Goal: Task Accomplishment & Management: Complete application form

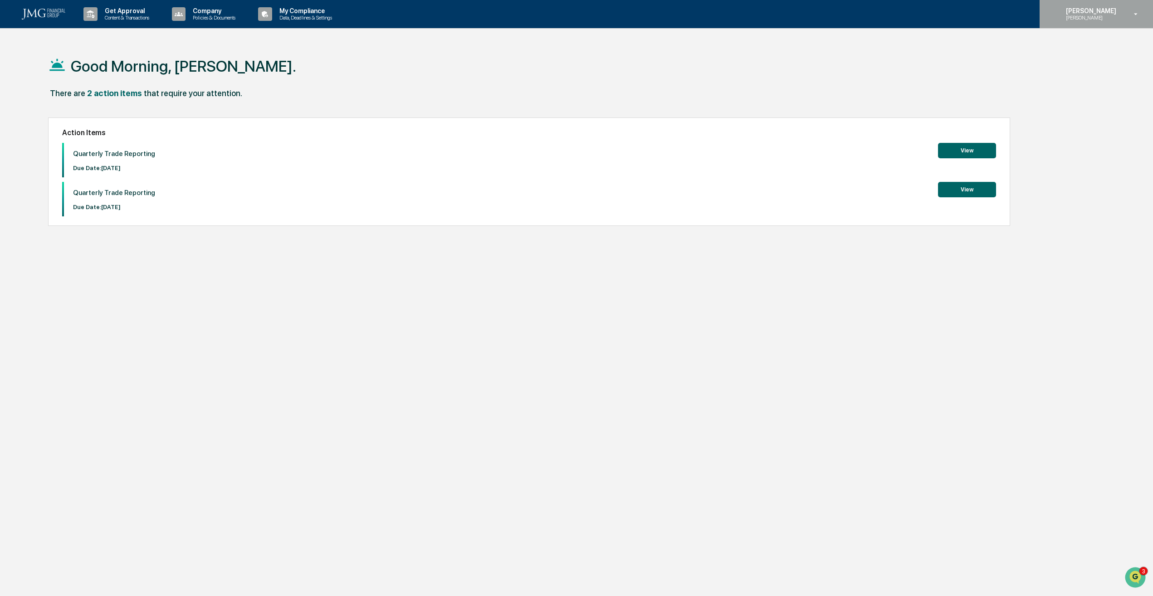
click at [1119, 9] on p "[PERSON_NAME]" at bounding box center [1090, 10] width 62 height 7
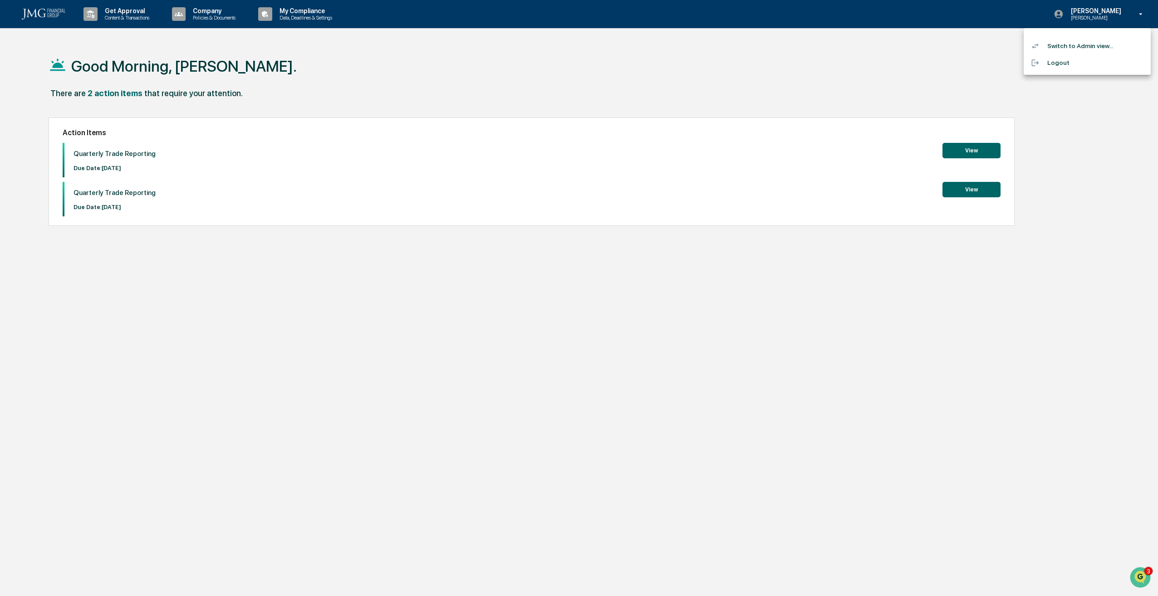
click at [1089, 49] on li "Switch to Admin view..." at bounding box center [1086, 46] width 127 height 17
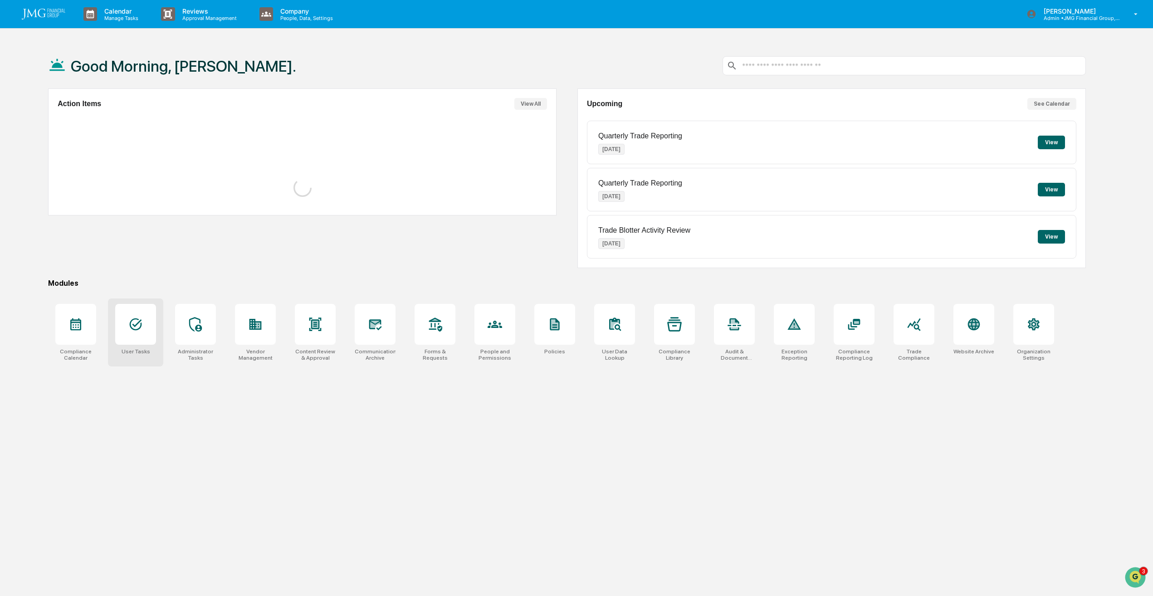
click at [133, 342] on div at bounding box center [135, 324] width 41 height 41
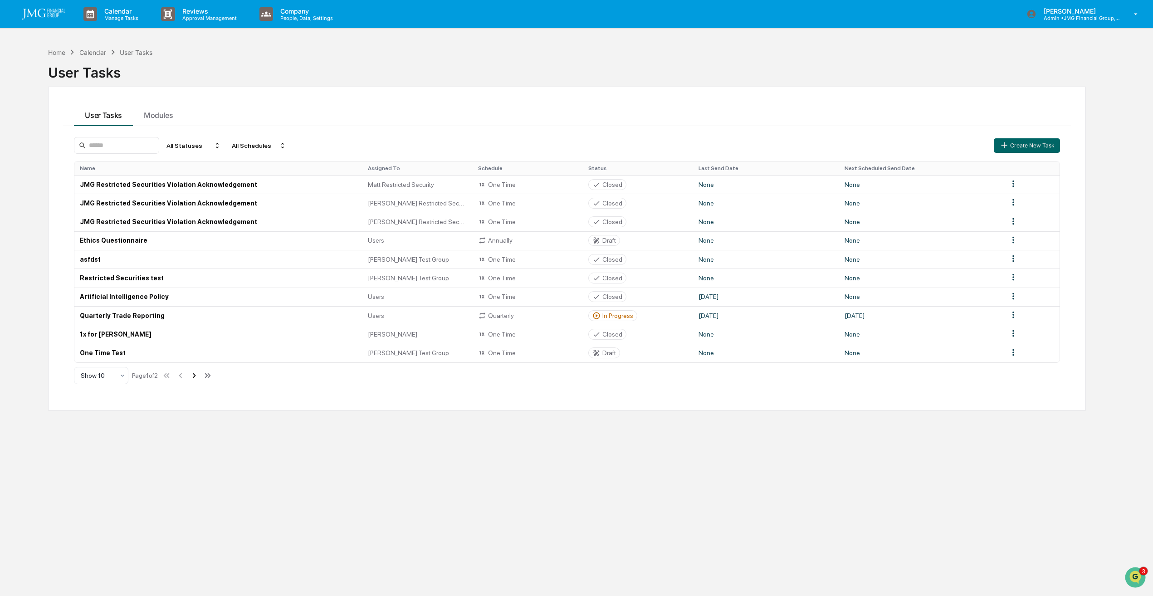
click at [196, 375] on icon at bounding box center [194, 375] width 3 height 5
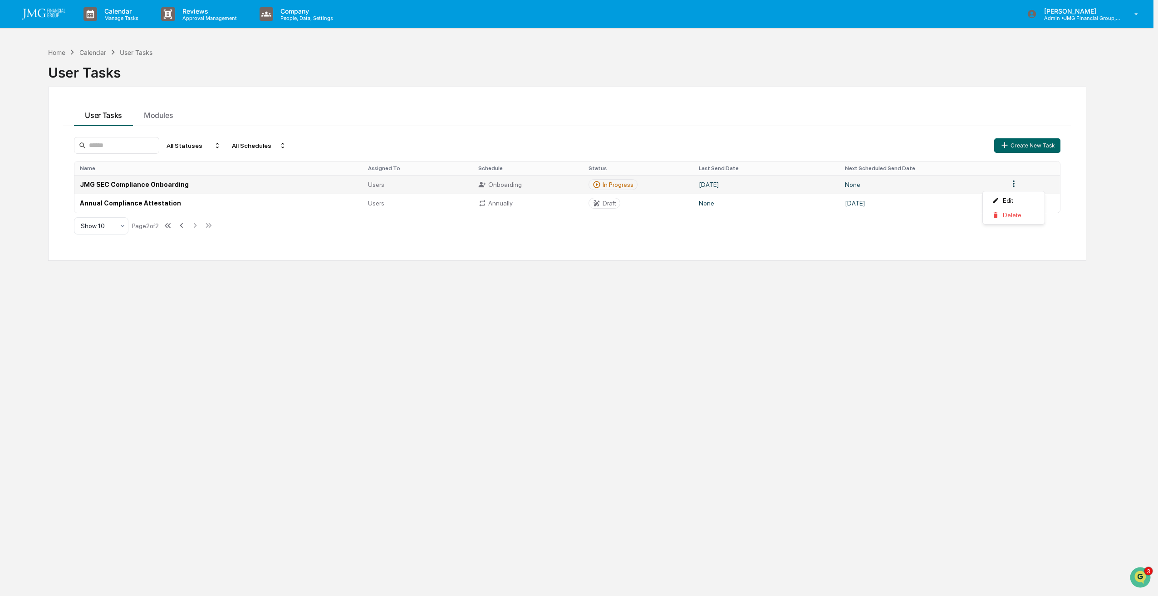
click at [1012, 185] on html "Calendar Manage Tasks Reviews Approval Management Company People, Data, Setting…" at bounding box center [579, 298] width 1158 height 596
click at [1032, 280] on html "Calendar Manage Tasks Reviews Approval Management Company People, Data, Setting…" at bounding box center [579, 298] width 1158 height 596
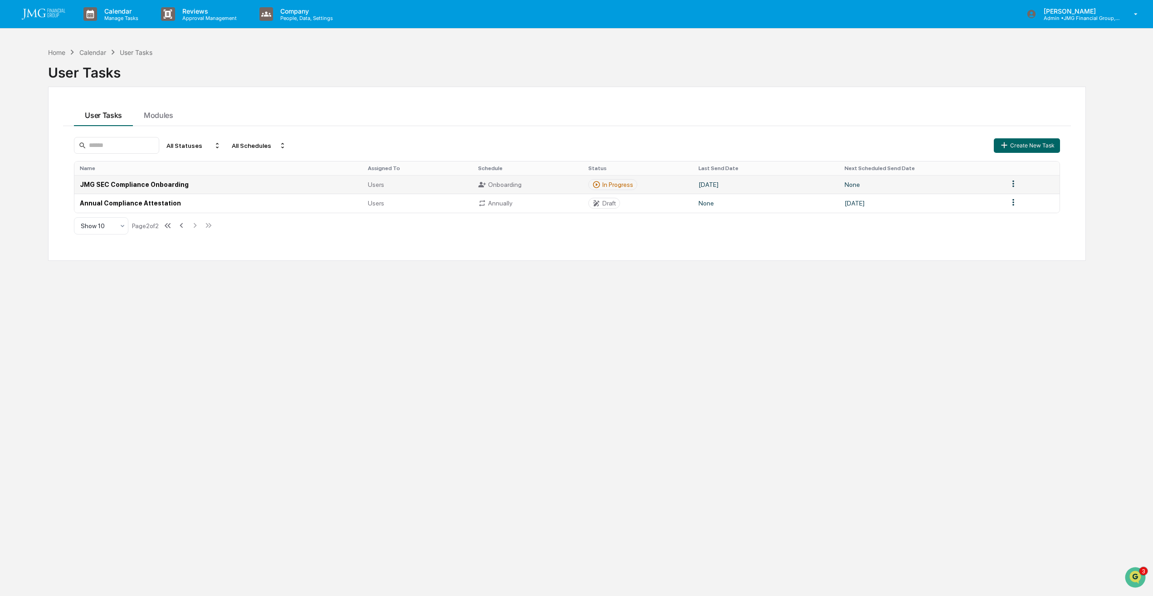
click at [158, 186] on td "JMG SEC Compliance Onboarding" at bounding box center [218, 184] width 288 height 19
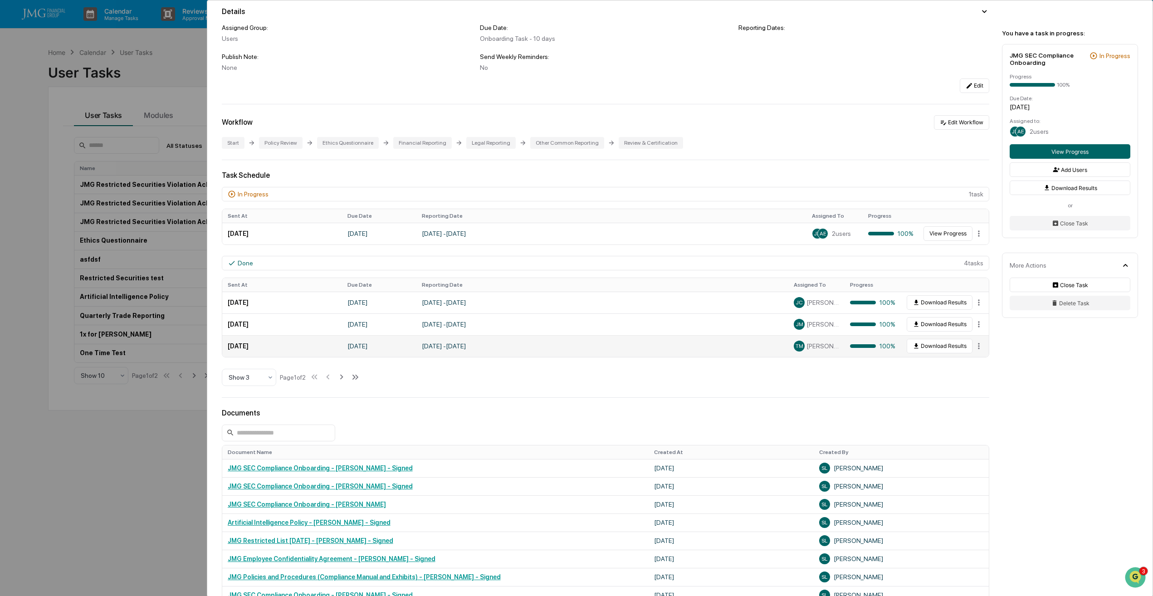
scroll to position [45, 0]
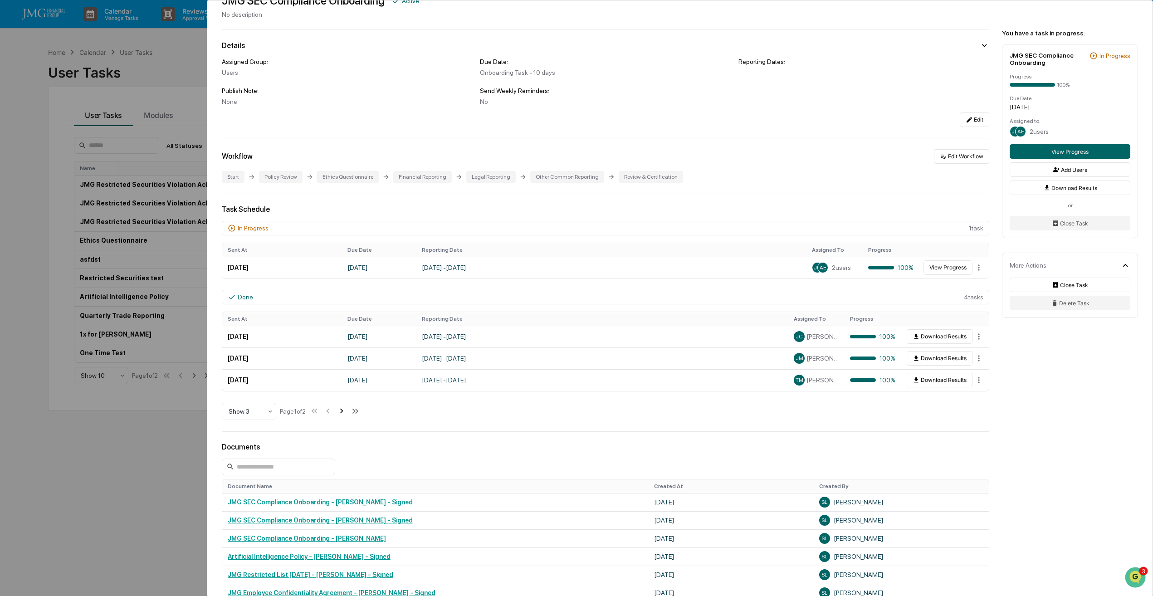
click at [342, 414] on icon at bounding box center [342, 411] width 10 height 10
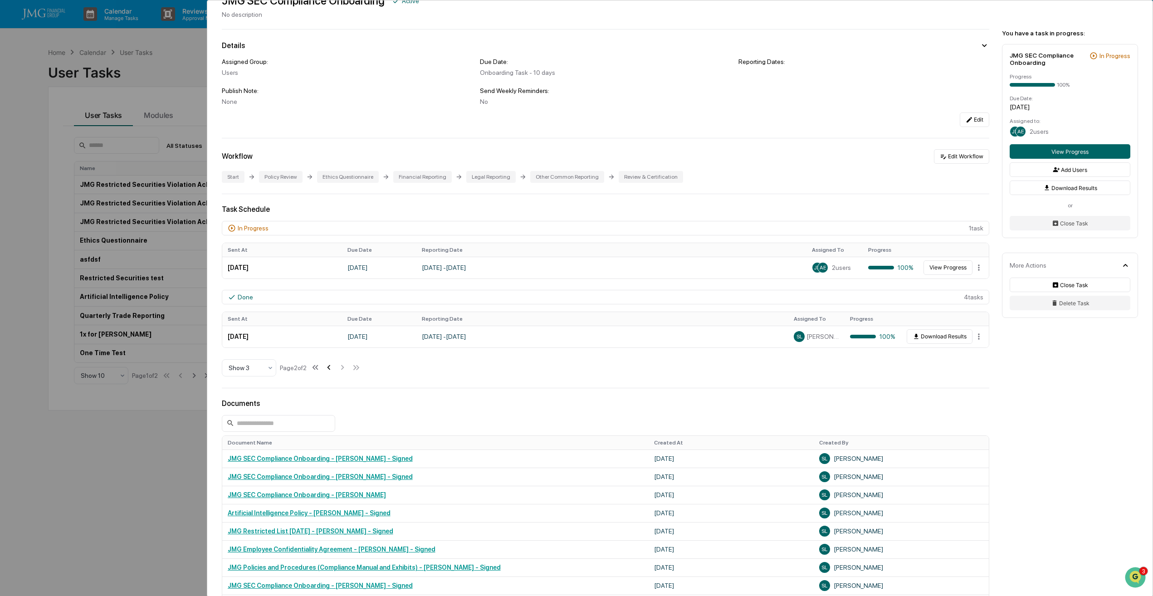
click at [332, 367] on icon at bounding box center [329, 367] width 10 height 10
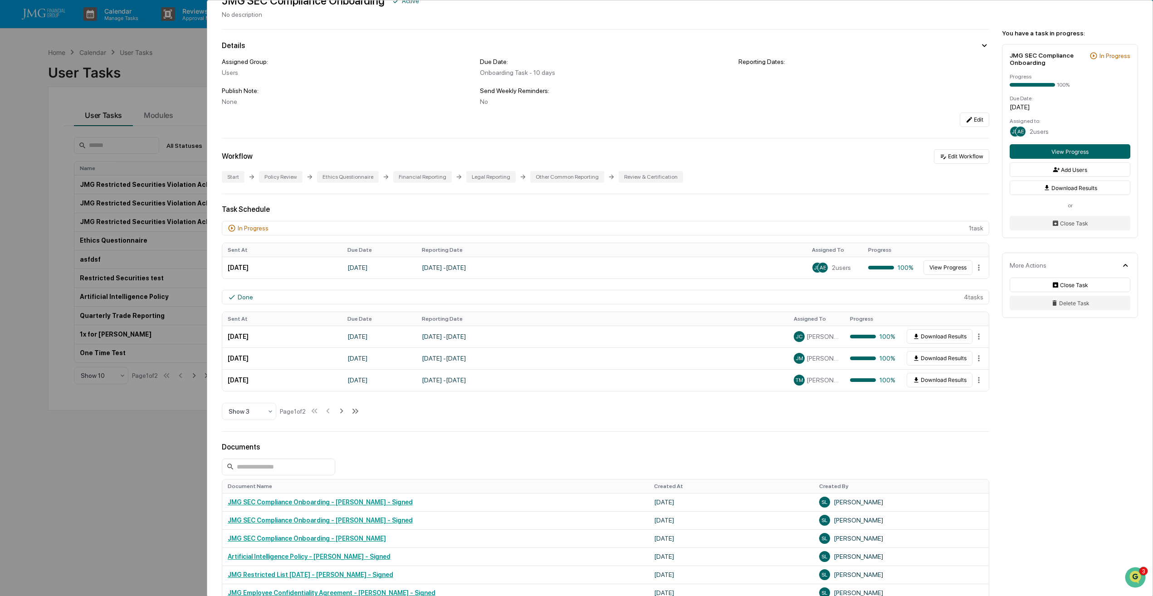
click at [159, 498] on div "User Tasks JMG SEC Compliance Onboarding JMG SEC Compliance Onboarding Active N…" at bounding box center [576, 298] width 1153 height 596
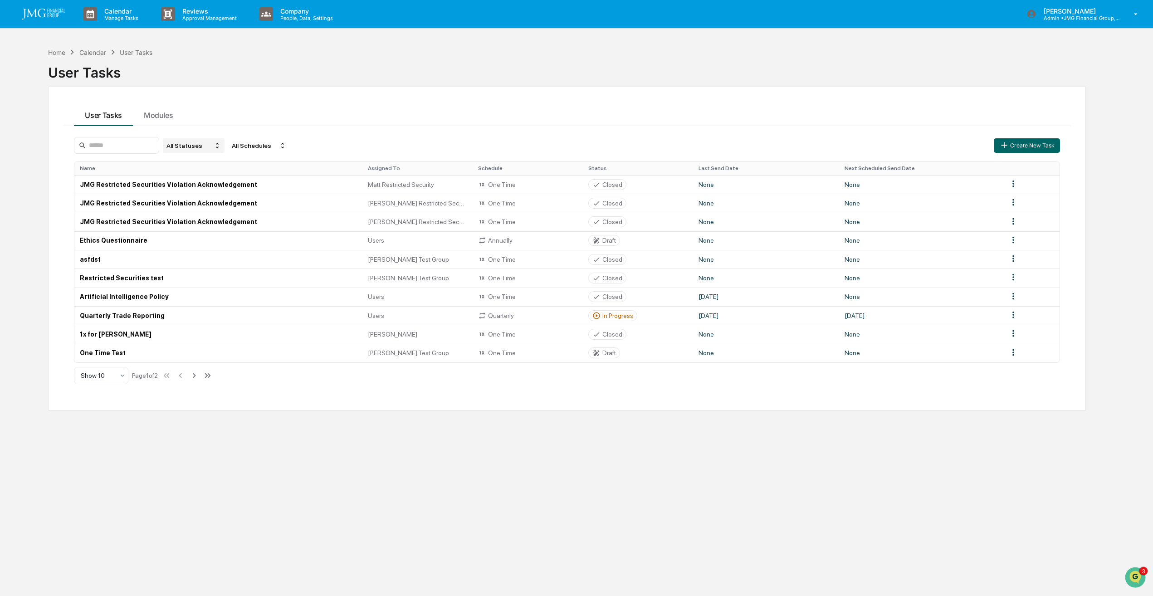
click at [215, 147] on div "All Statuses" at bounding box center [194, 145] width 62 height 15
click at [216, 190] on div "Active/In Progress" at bounding box center [203, 187] width 50 height 7
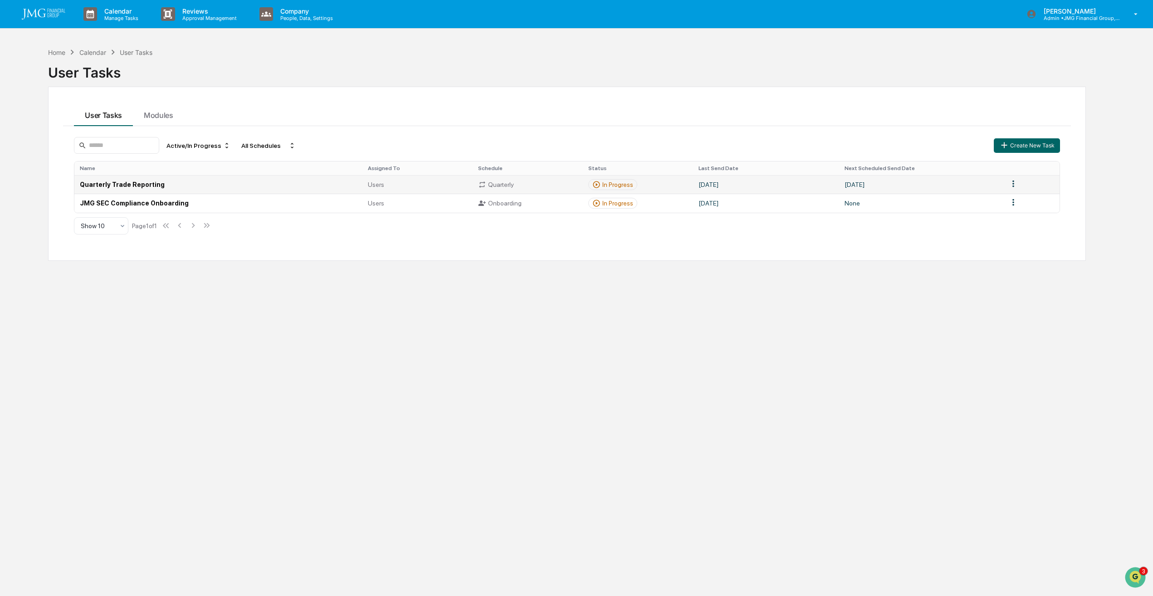
click at [142, 184] on td "Quarterly Trade Reporting" at bounding box center [218, 184] width 288 height 19
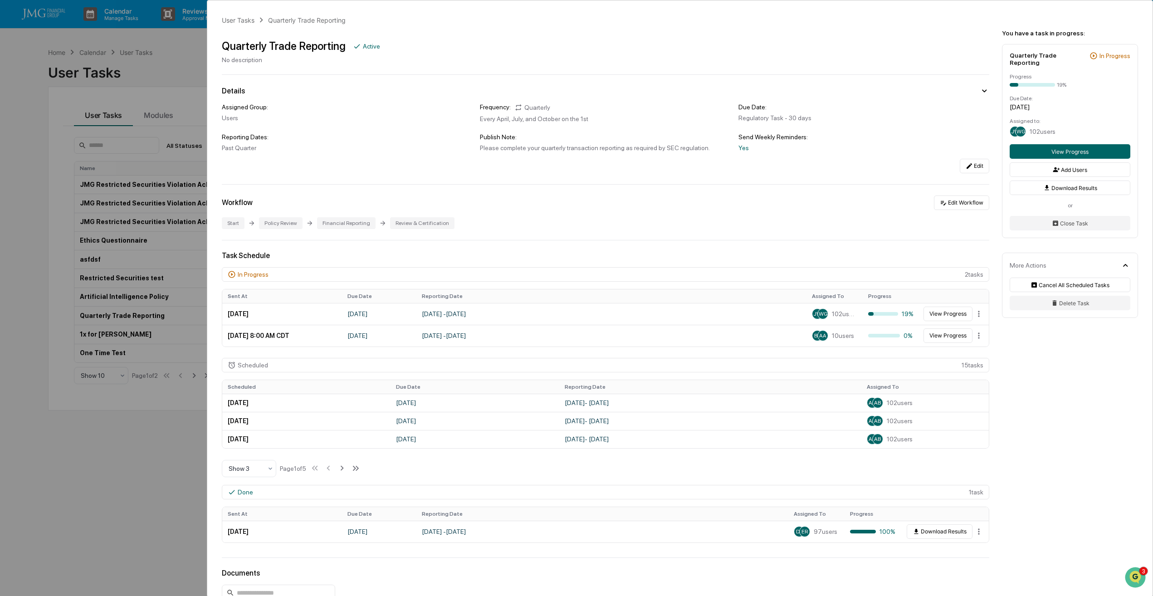
click at [154, 468] on div "User Tasks Quarterly Trade Reporting Quarterly Trade Reporting Active No descri…" at bounding box center [576, 298] width 1153 height 596
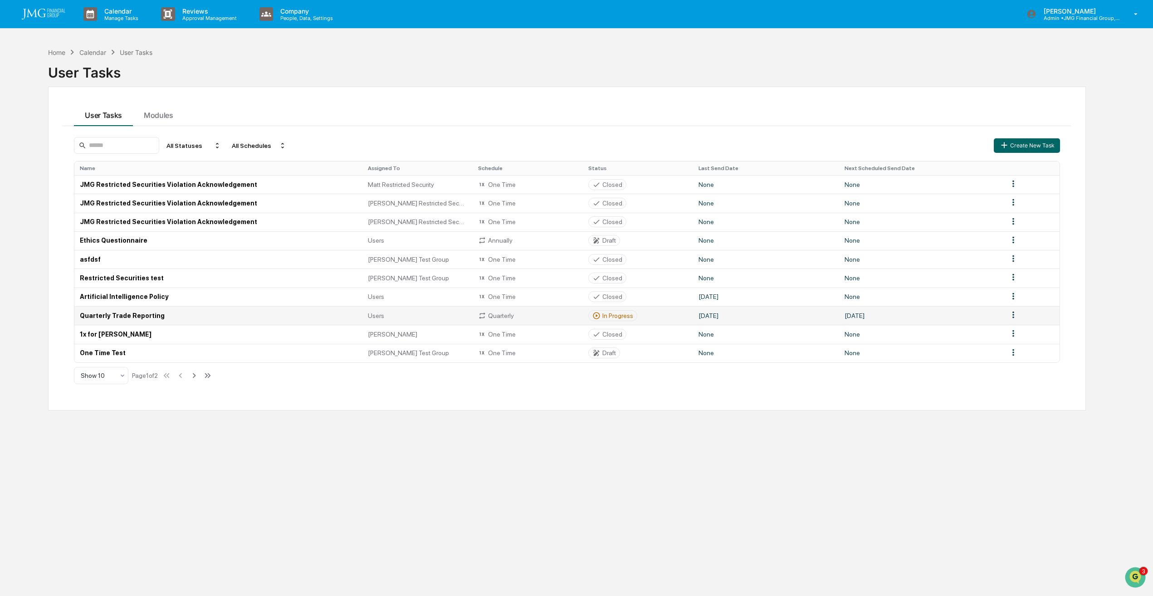
click at [168, 315] on td "Quarterly Trade Reporting" at bounding box center [218, 315] width 288 height 19
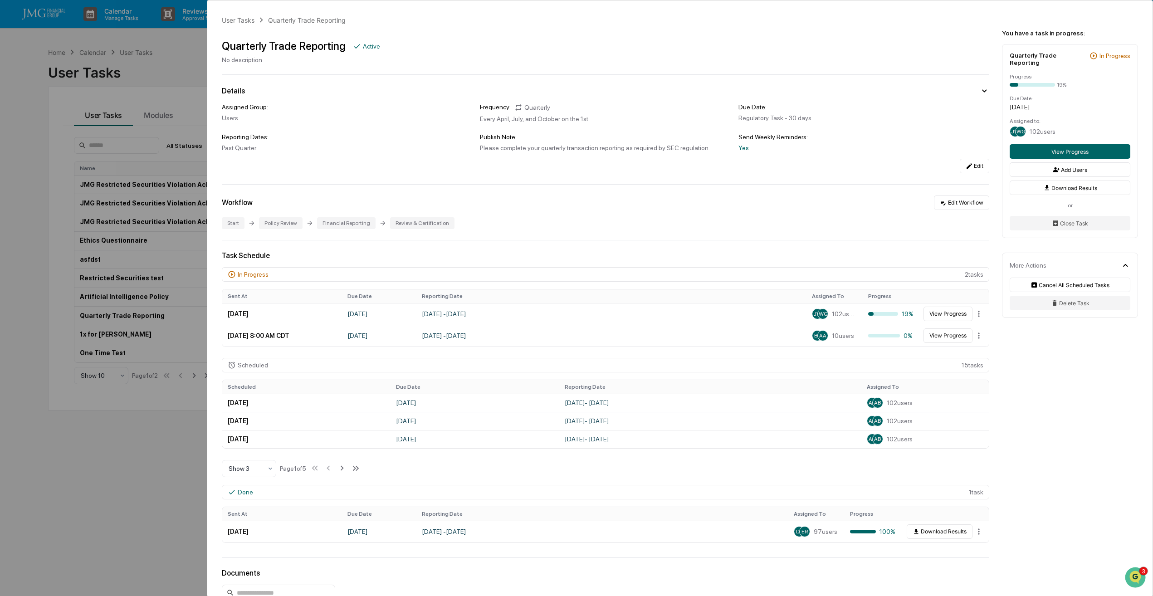
click at [167, 496] on div "User Tasks Quarterly Trade Reporting Quarterly Trade Reporting Active No descri…" at bounding box center [576, 298] width 1153 height 596
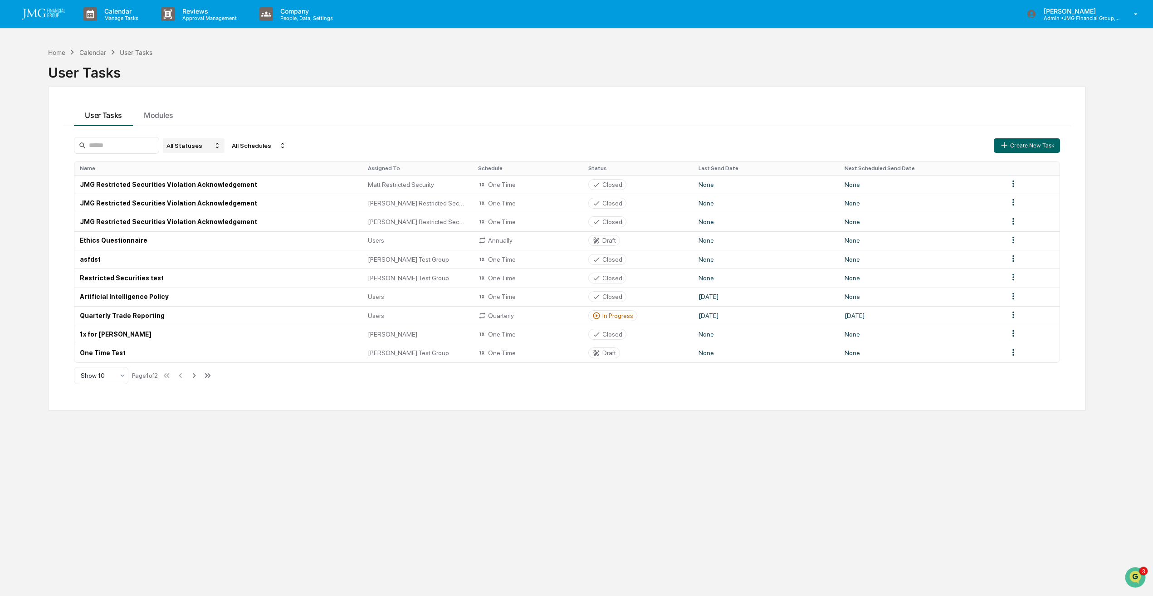
click at [225, 148] on div "All Statuses" at bounding box center [194, 145] width 62 height 15
click at [224, 187] on div "Active/In Progress" at bounding box center [203, 187] width 50 height 7
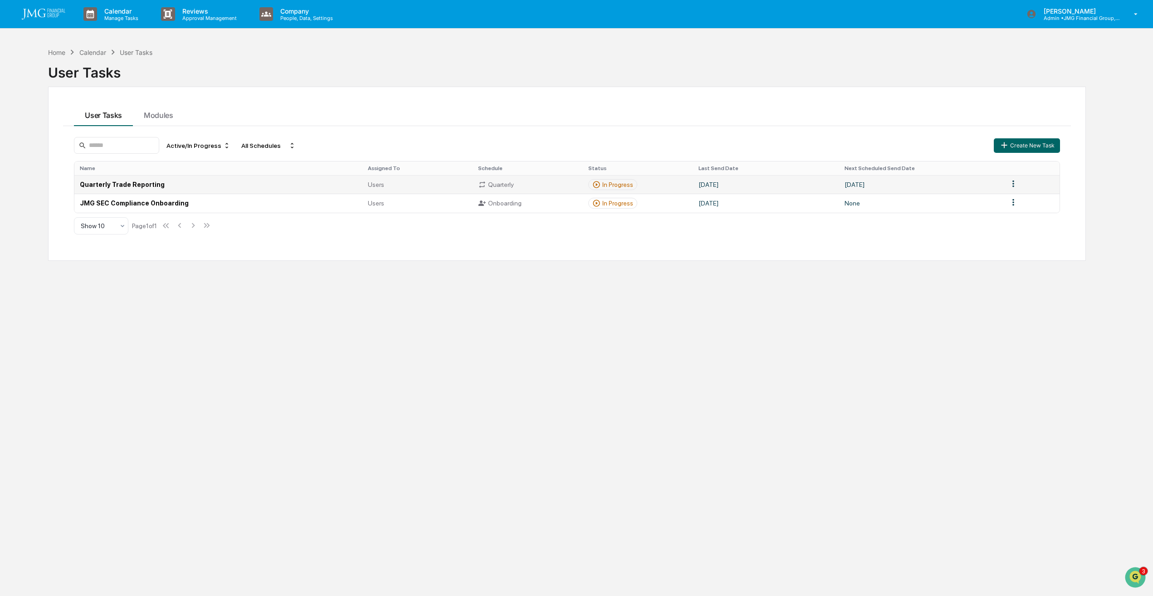
click at [152, 186] on td "Quarterly Trade Reporting" at bounding box center [218, 184] width 288 height 19
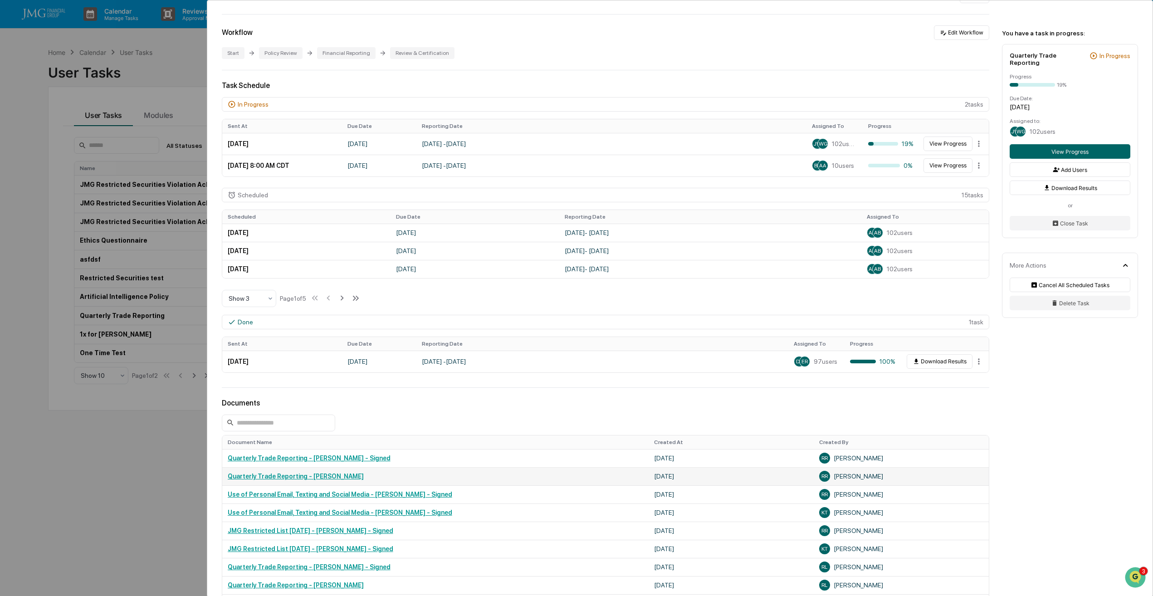
scroll to position [306, 0]
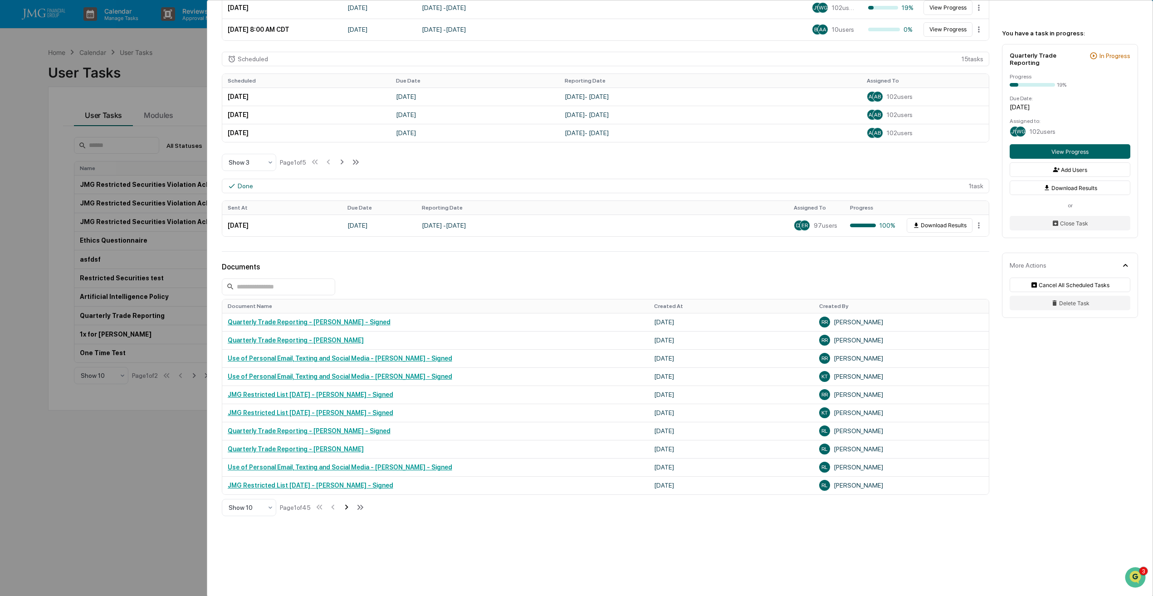
click at [346, 510] on icon at bounding box center [347, 507] width 10 height 10
click at [349, 509] on icon at bounding box center [347, 507] width 3 height 5
click at [336, 511] on icon at bounding box center [334, 507] width 10 height 10
click at [335, 511] on icon at bounding box center [334, 507] width 10 height 10
click at [347, 510] on icon at bounding box center [346, 507] width 3 height 5
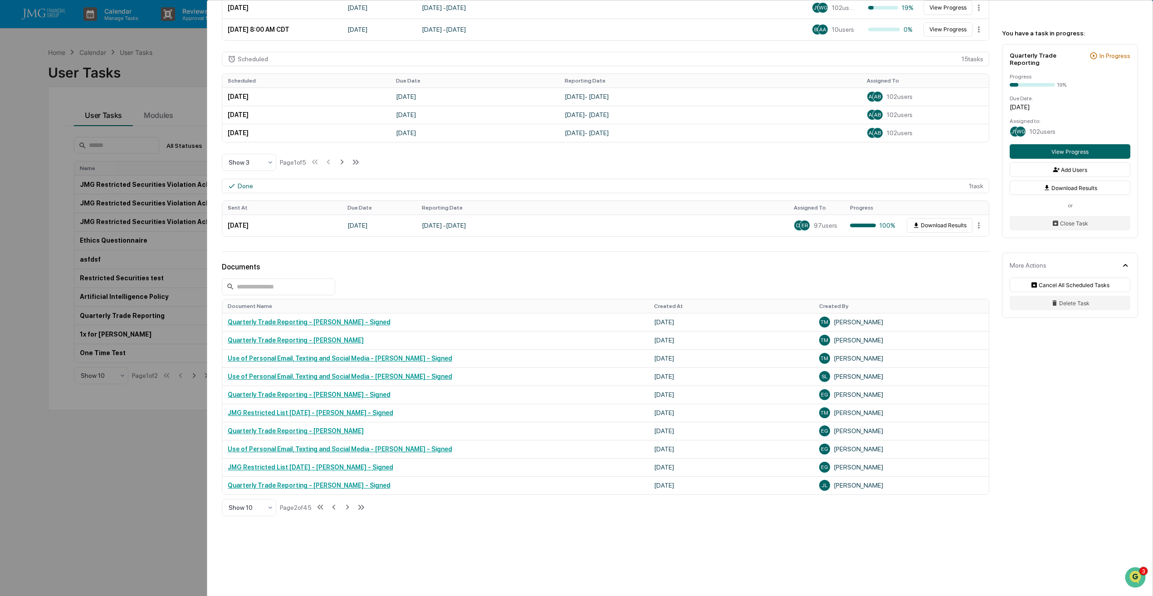
drag, startPoint x: 39, startPoint y: 127, endPoint x: 33, endPoint y: 128, distance: 6.5
click at [33, 128] on div "User Tasks Quarterly Trade Reporting Quarterly Trade Reporting Active No descri…" at bounding box center [576, 298] width 1153 height 596
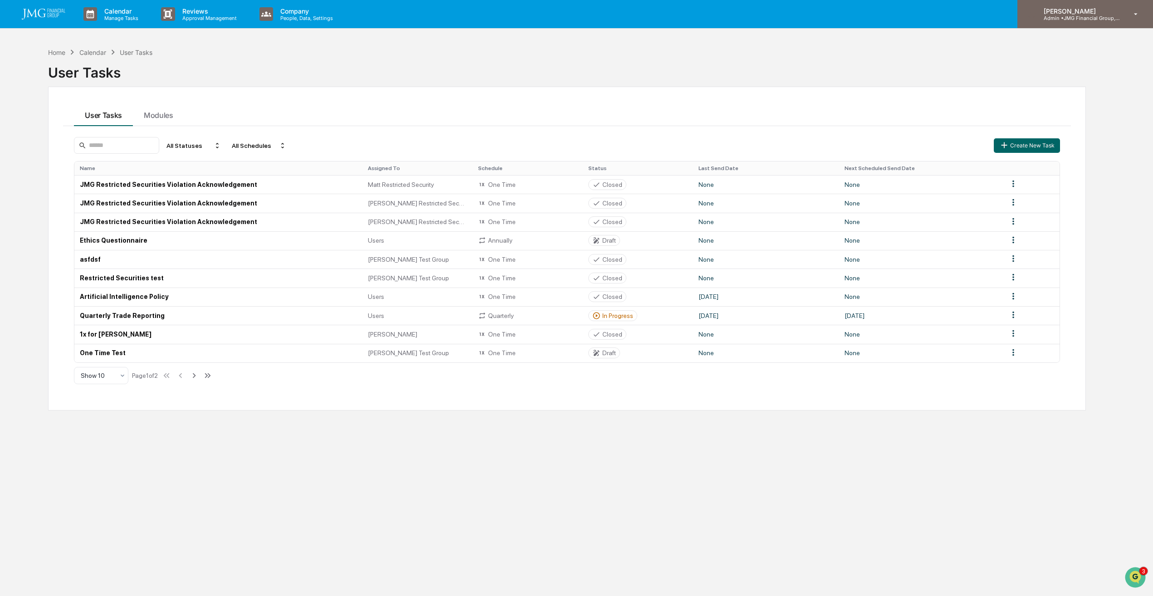
click at [1097, 13] on p "[PERSON_NAME]" at bounding box center [1078, 11] width 84 height 8
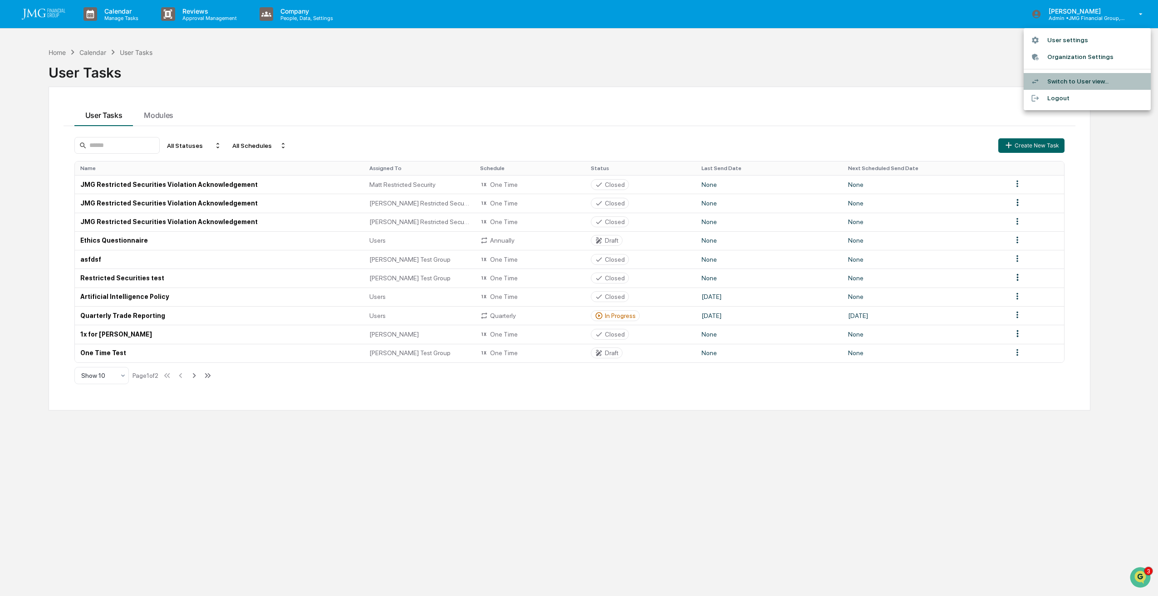
click at [1084, 83] on li "Switch to User view..." at bounding box center [1086, 81] width 127 height 17
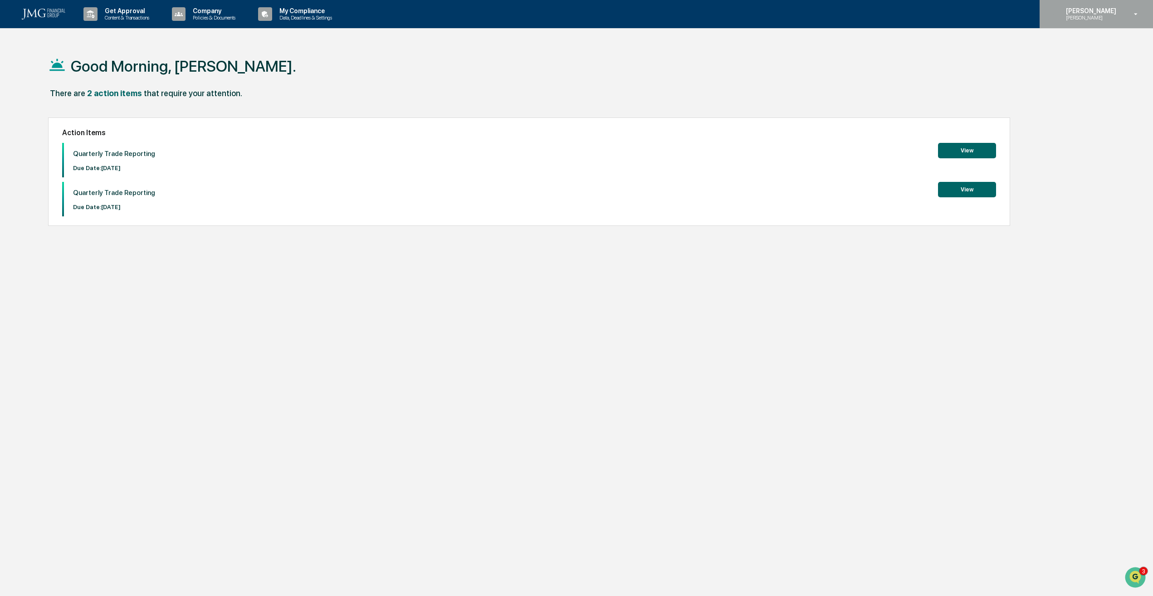
click at [1090, 16] on p "[PERSON_NAME]" at bounding box center [1090, 18] width 62 height 6
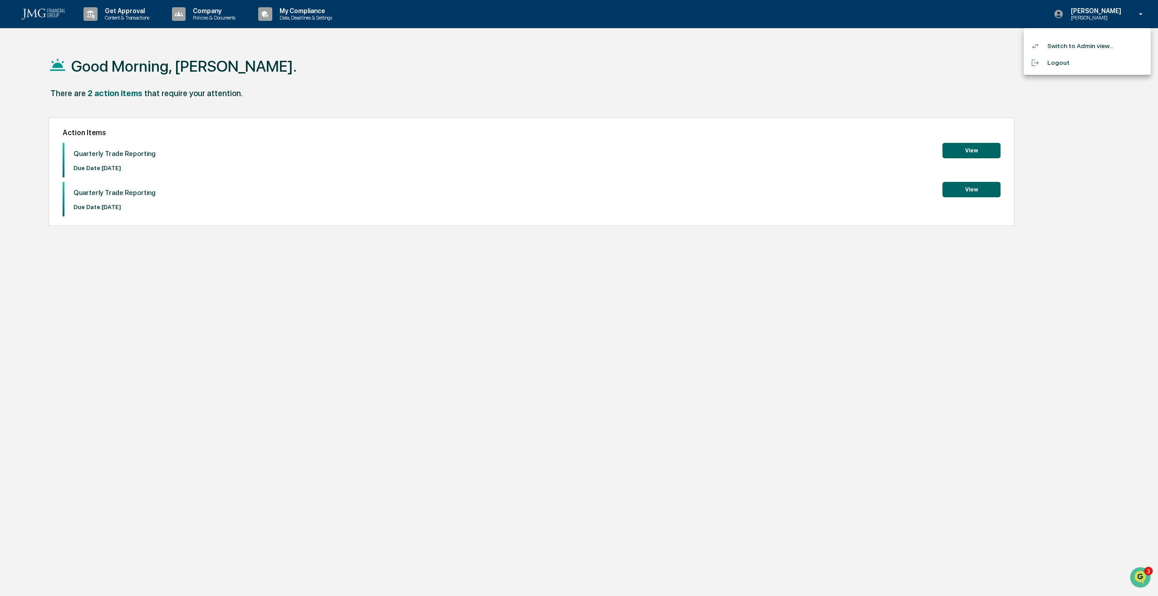
click at [1072, 48] on li "Switch to Admin view..." at bounding box center [1086, 46] width 127 height 17
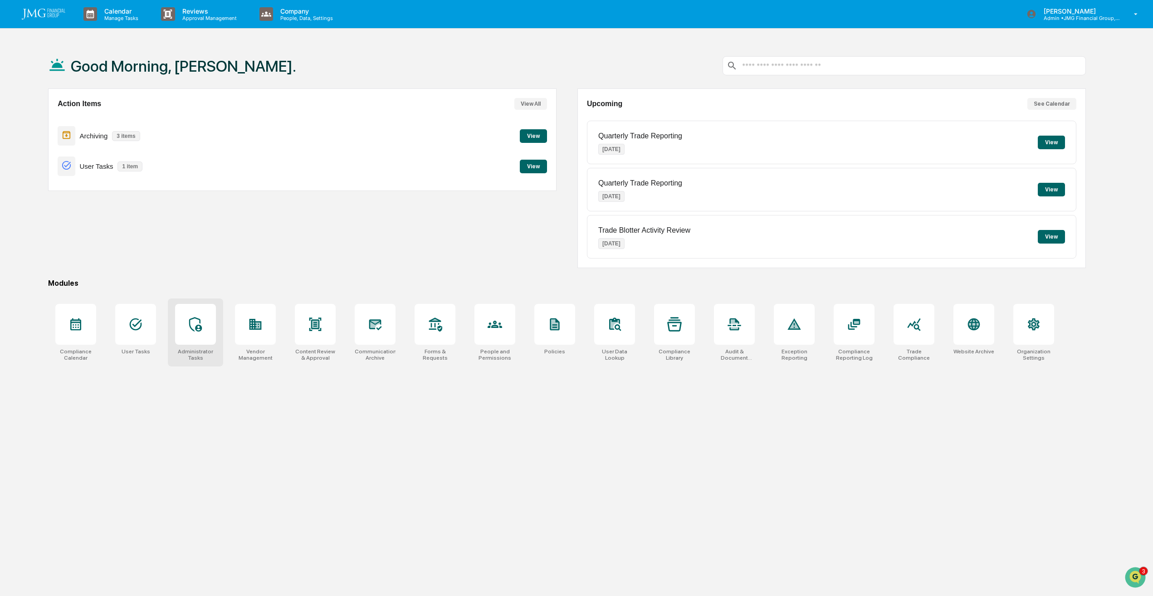
click at [189, 330] on icon at bounding box center [195, 324] width 15 height 15
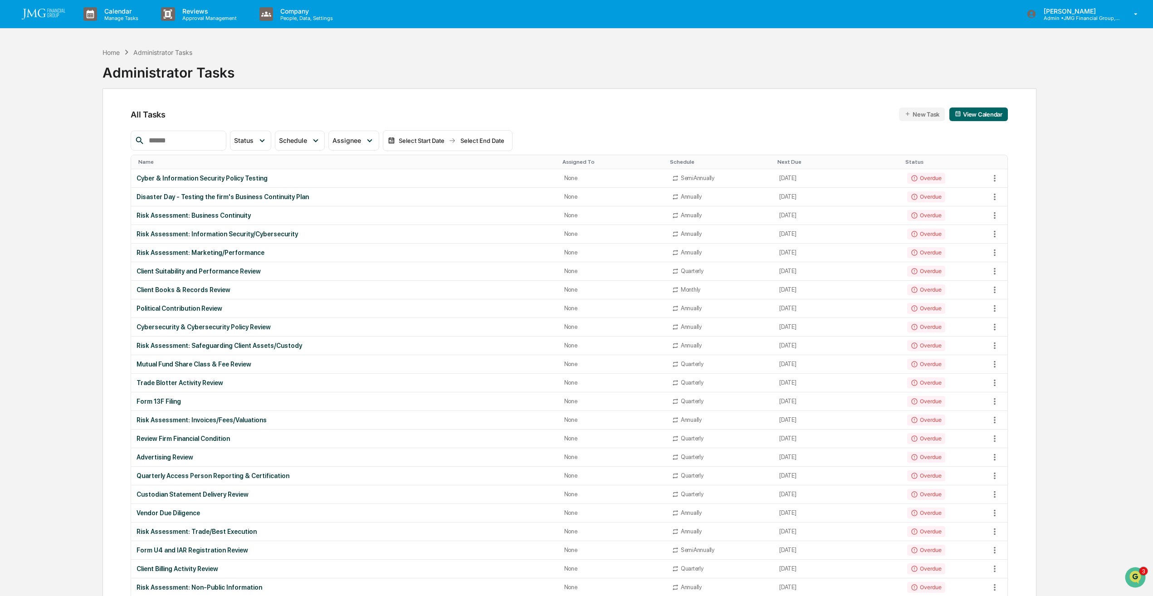
click at [51, 17] on img at bounding box center [44, 14] width 44 height 11
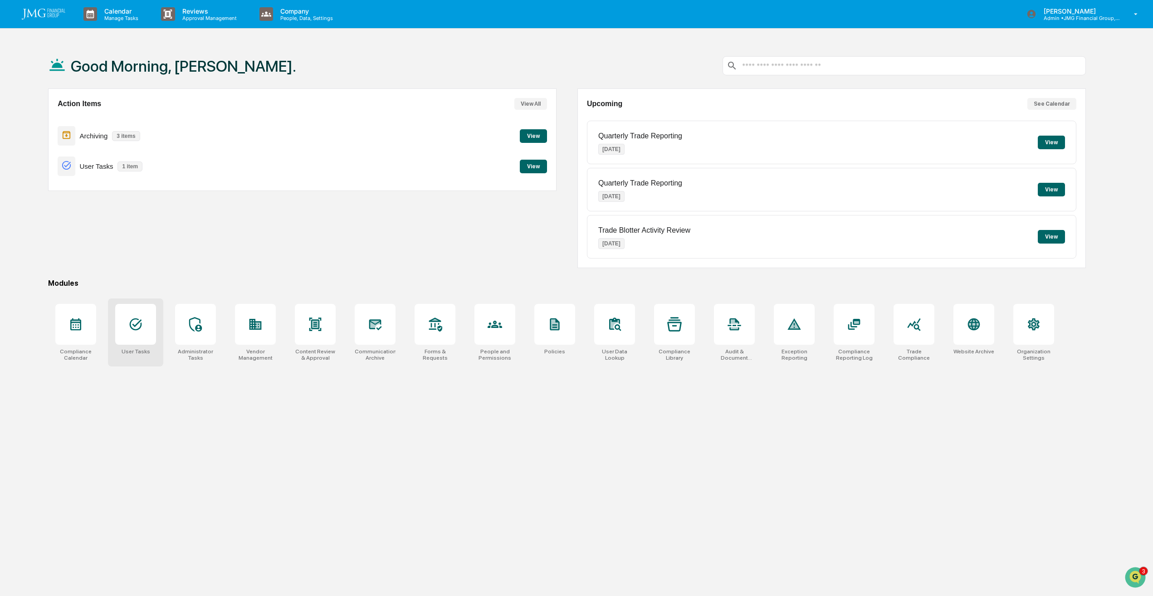
click at [145, 328] on div at bounding box center [135, 324] width 41 height 41
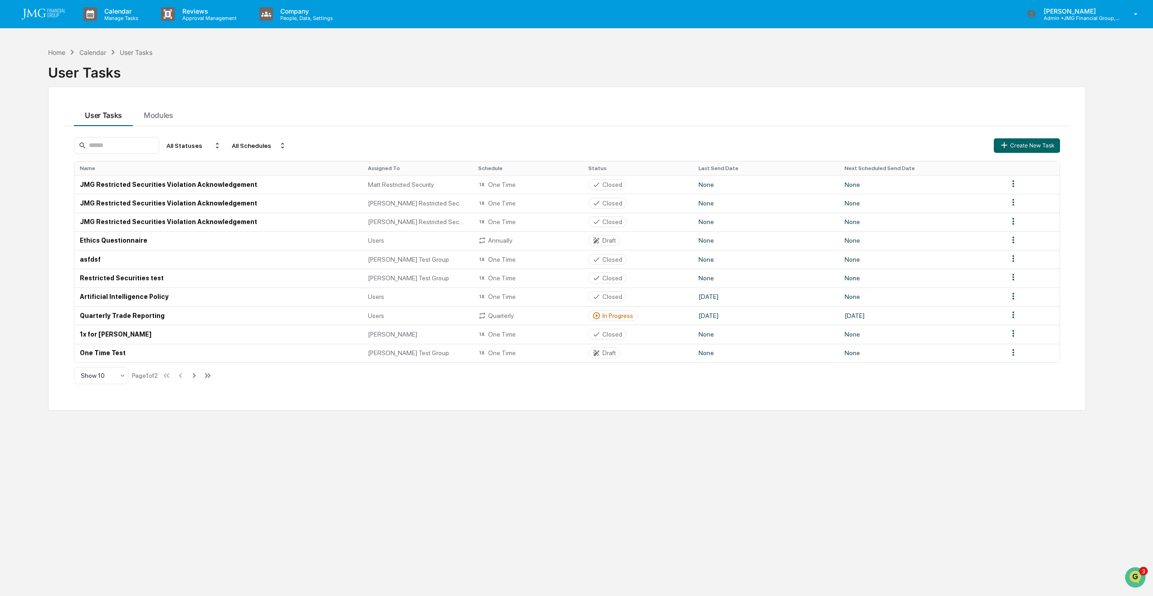
click at [51, 23] on link at bounding box center [49, 14] width 54 height 28
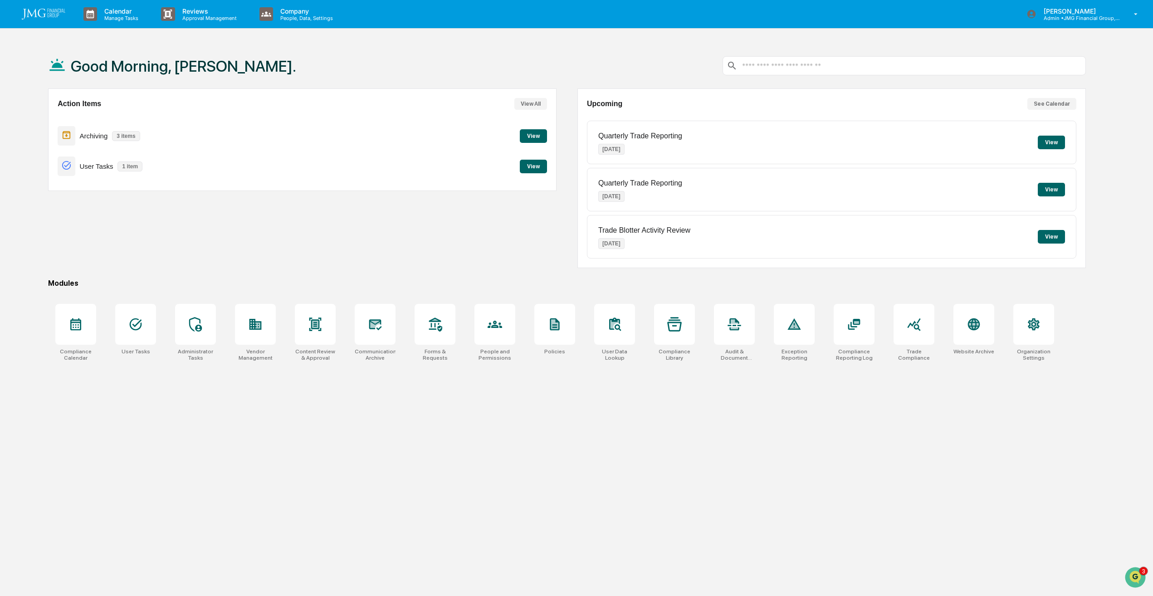
click at [533, 168] on button "View" at bounding box center [533, 167] width 27 height 14
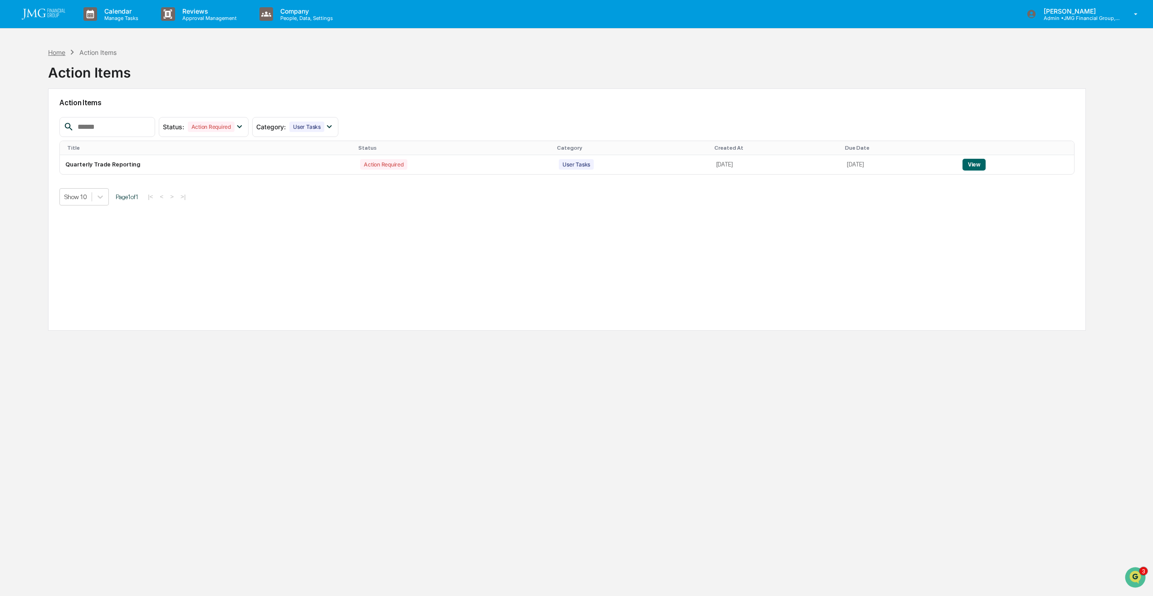
click at [63, 51] on div "Home" at bounding box center [56, 53] width 17 height 8
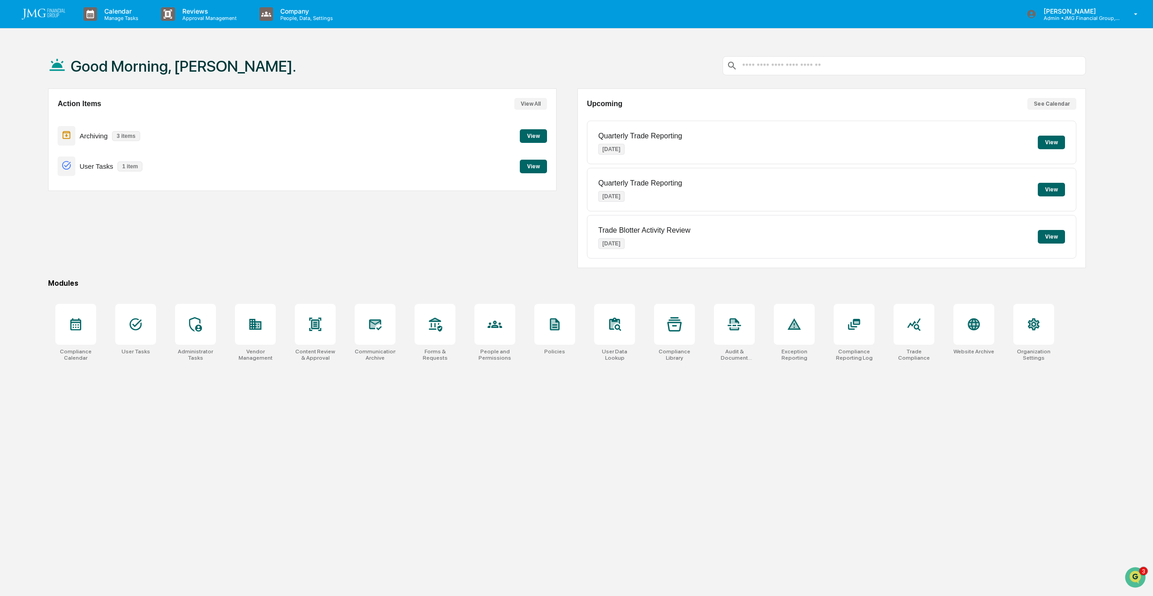
click at [544, 163] on button "View" at bounding box center [533, 167] width 27 height 14
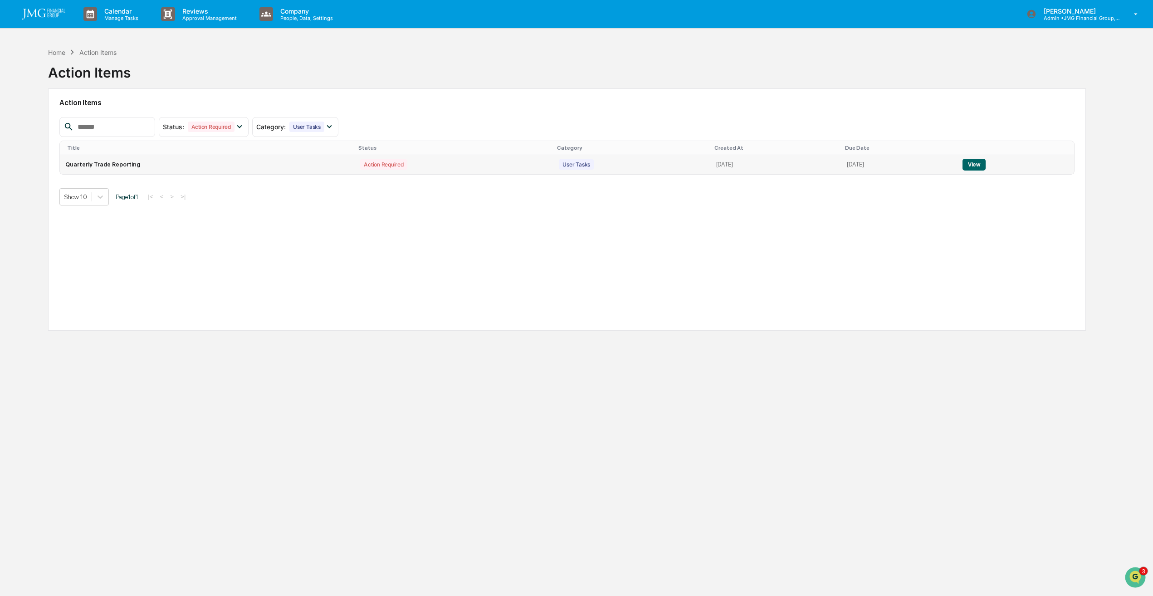
click at [987, 171] on td "View" at bounding box center [1015, 164] width 117 height 19
click at [986, 165] on button "View" at bounding box center [973, 165] width 23 height 12
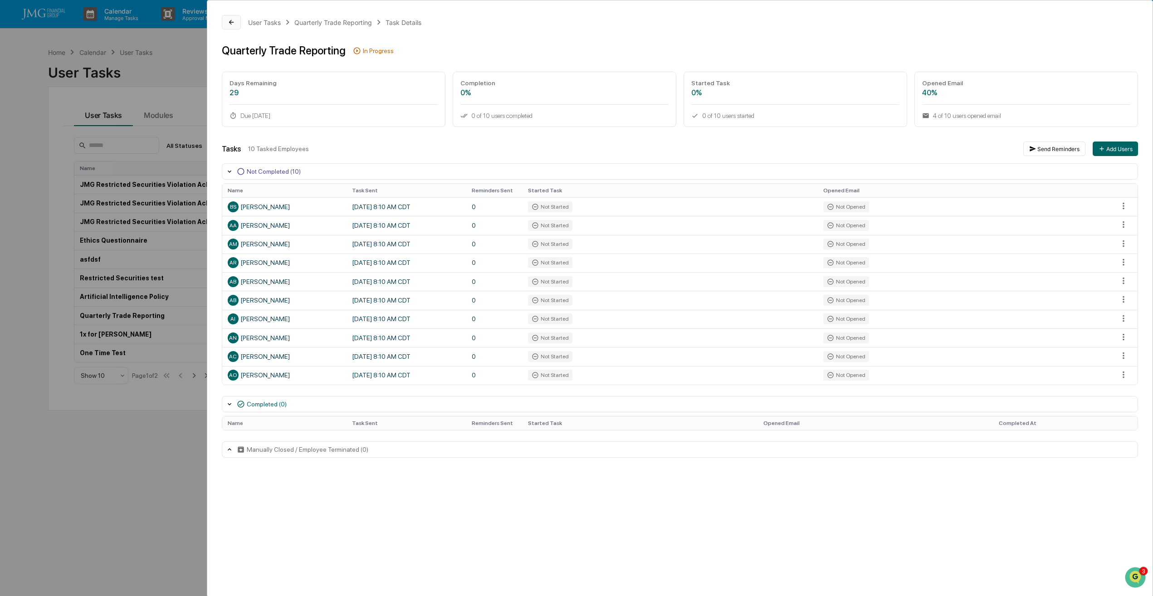
click at [232, 23] on icon at bounding box center [231, 22] width 7 height 7
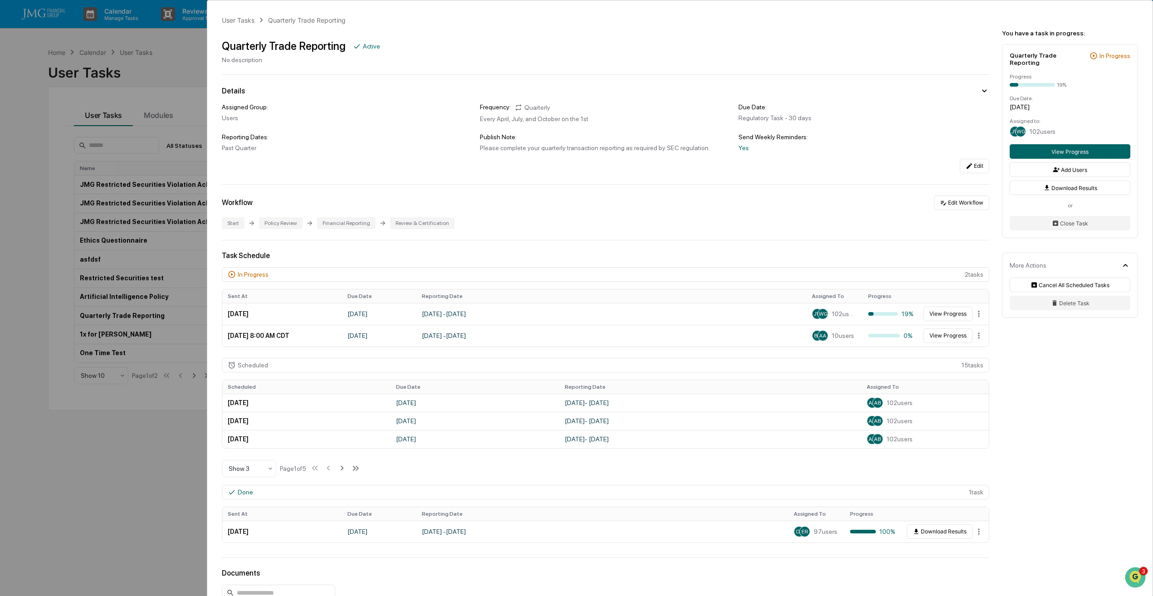
click at [146, 475] on div "User Tasks Quarterly Trade Reporting Quarterly Trade Reporting Active No descri…" at bounding box center [576, 298] width 1153 height 596
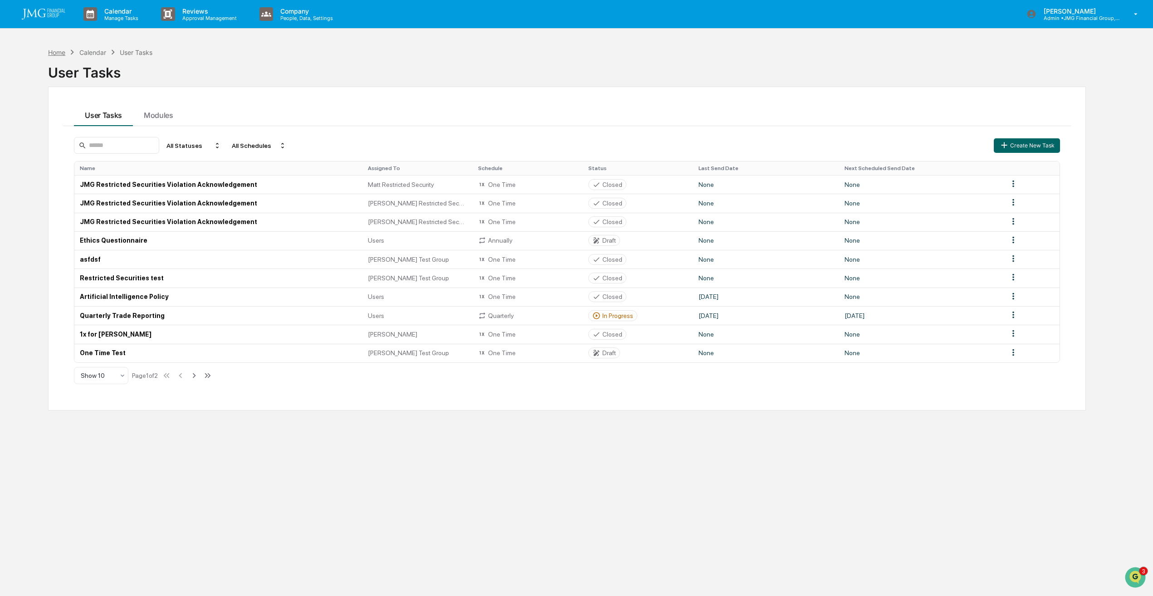
click at [63, 52] on div "Home" at bounding box center [56, 53] width 17 height 8
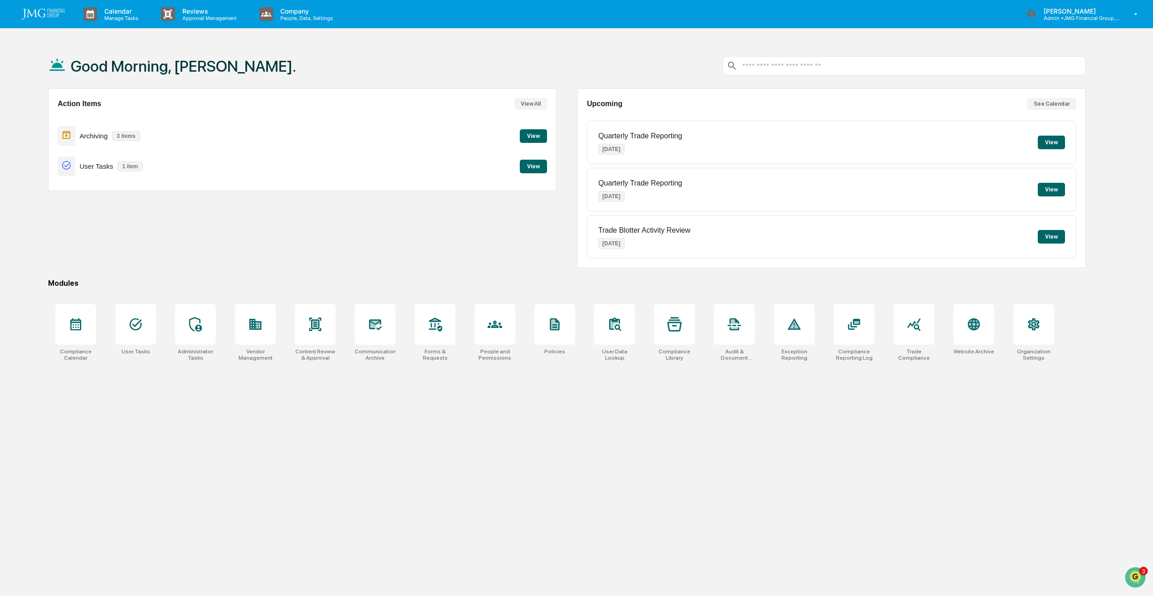
click at [530, 171] on button "View" at bounding box center [533, 167] width 27 height 14
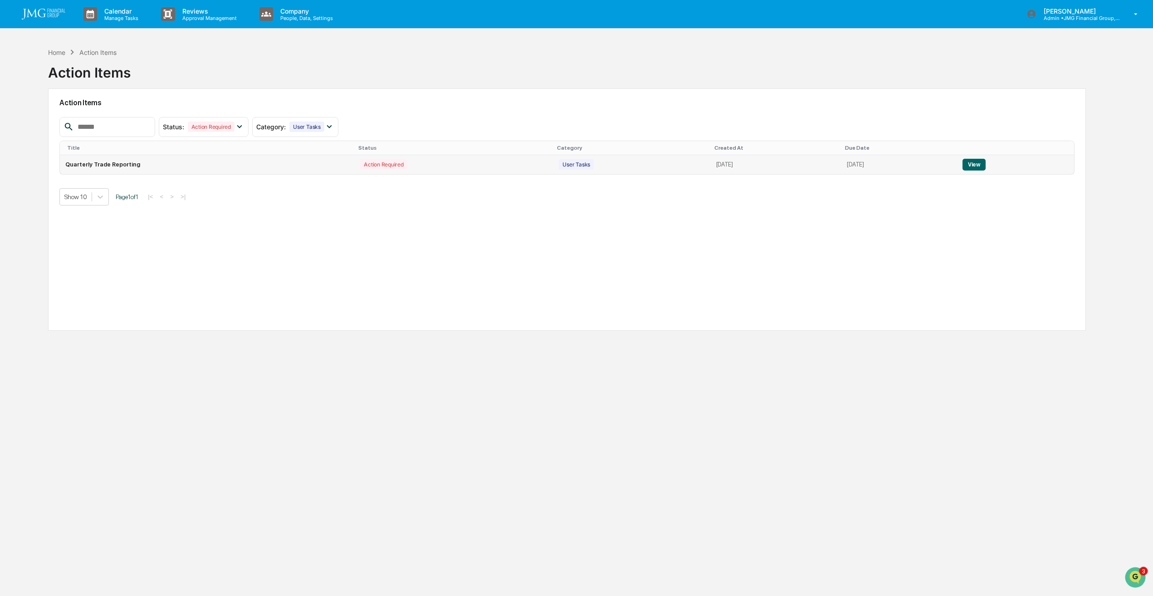
click at [978, 163] on button "View" at bounding box center [973, 165] width 23 height 12
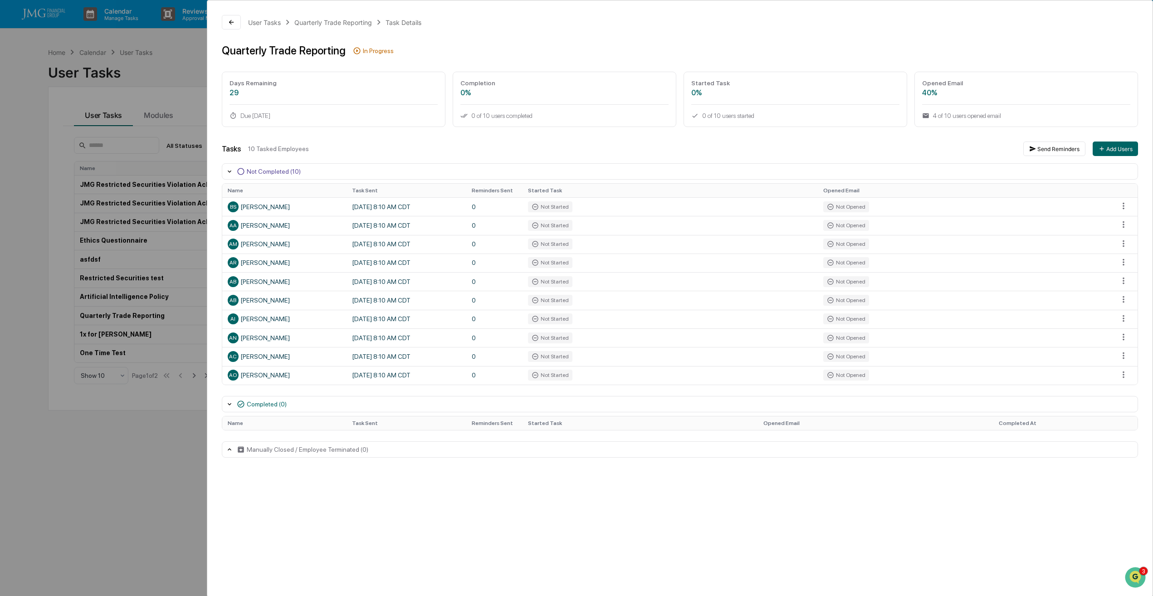
click at [156, 464] on div "User Tasks Quarterly Trade Reporting Task Details Quarterly Trade Reporting In …" at bounding box center [576, 298] width 1153 height 596
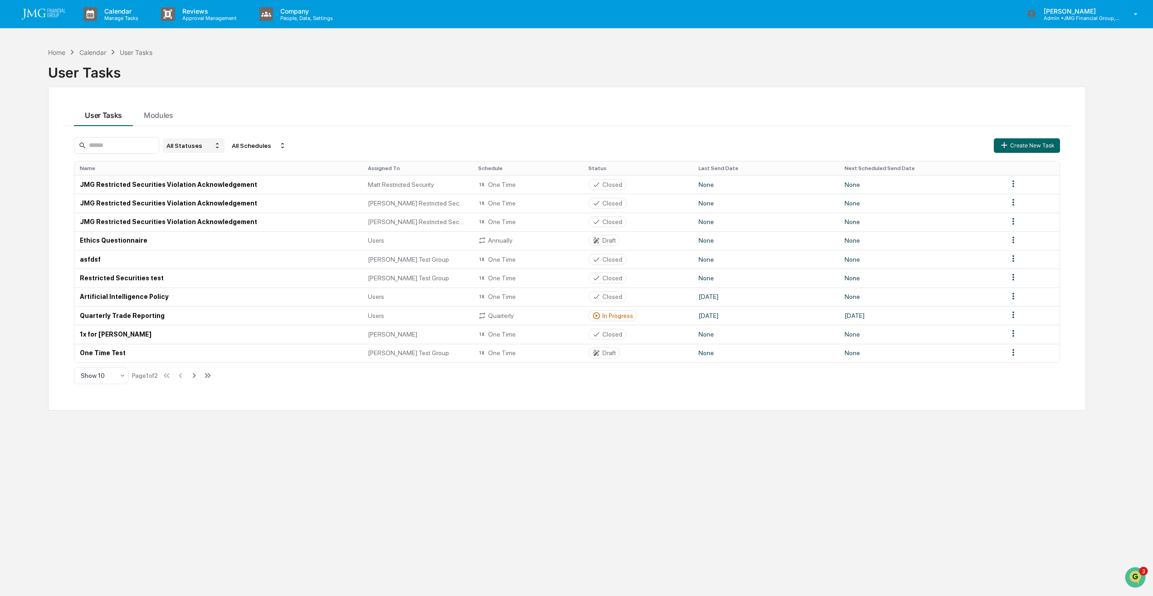
click at [217, 143] on div "All Statuses" at bounding box center [194, 145] width 62 height 15
click at [220, 189] on div "Active/In Progress" at bounding box center [203, 187] width 50 height 7
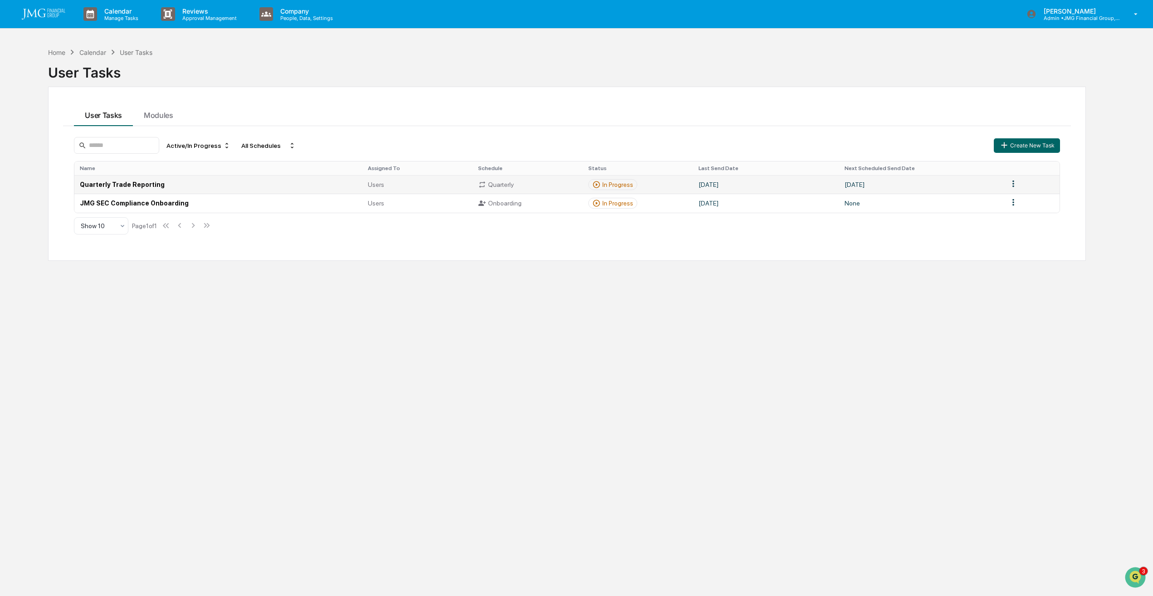
click at [878, 182] on td "[DATE]" at bounding box center [921, 184] width 164 height 19
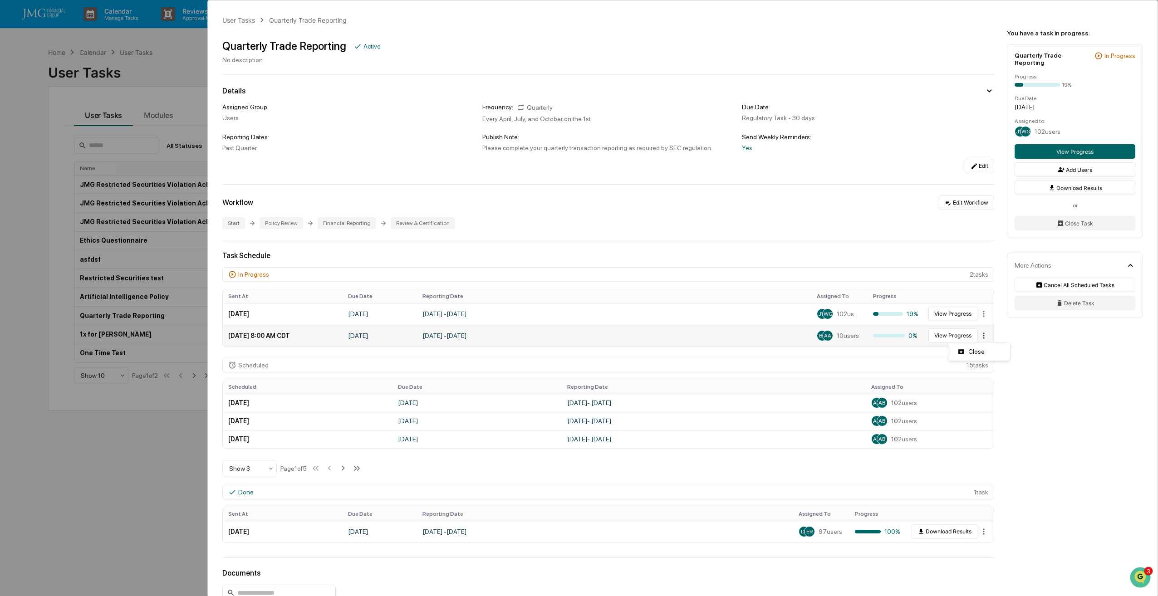
click at [976, 336] on html "Calendar Manage Tasks Reviews Approval Management Company People, Data, Setting…" at bounding box center [579, 298] width 1158 height 596
click at [1068, 372] on html "Calendar Manage Tasks Reviews Approval Management Company People, Data, Setting…" at bounding box center [579, 298] width 1158 height 596
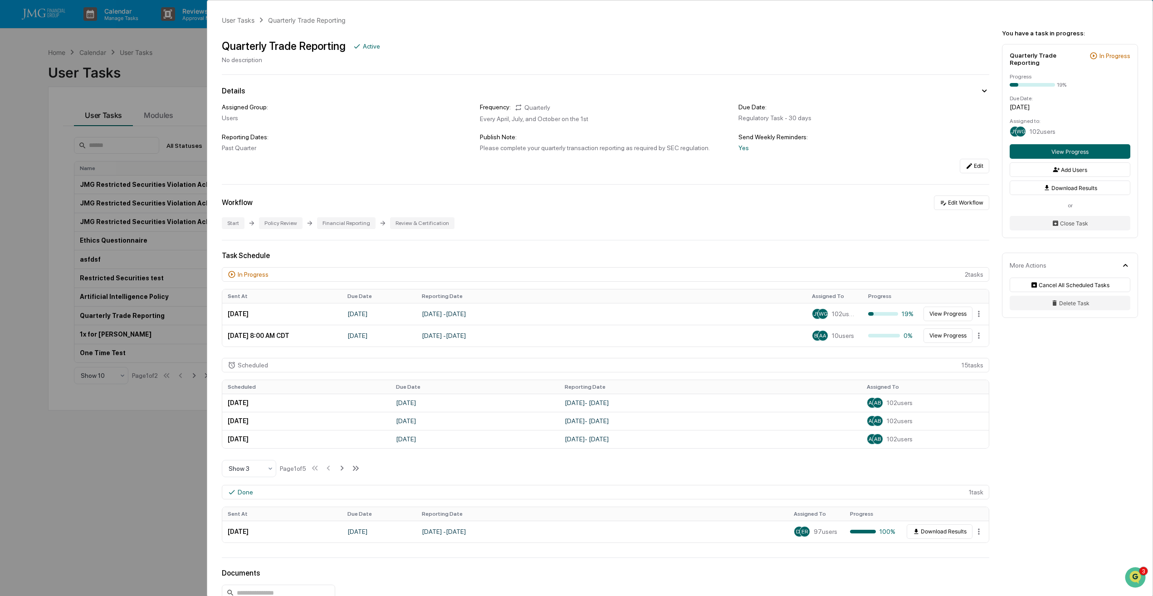
click at [156, 491] on div "User Tasks Quarterly Trade Reporting Quarterly Trade Reporting Active No descri…" at bounding box center [576, 298] width 1153 height 596
click at [154, 62] on div "User Tasks Quarterly Trade Reporting Quarterly Trade Reporting Active No descri…" at bounding box center [576, 298] width 1153 height 596
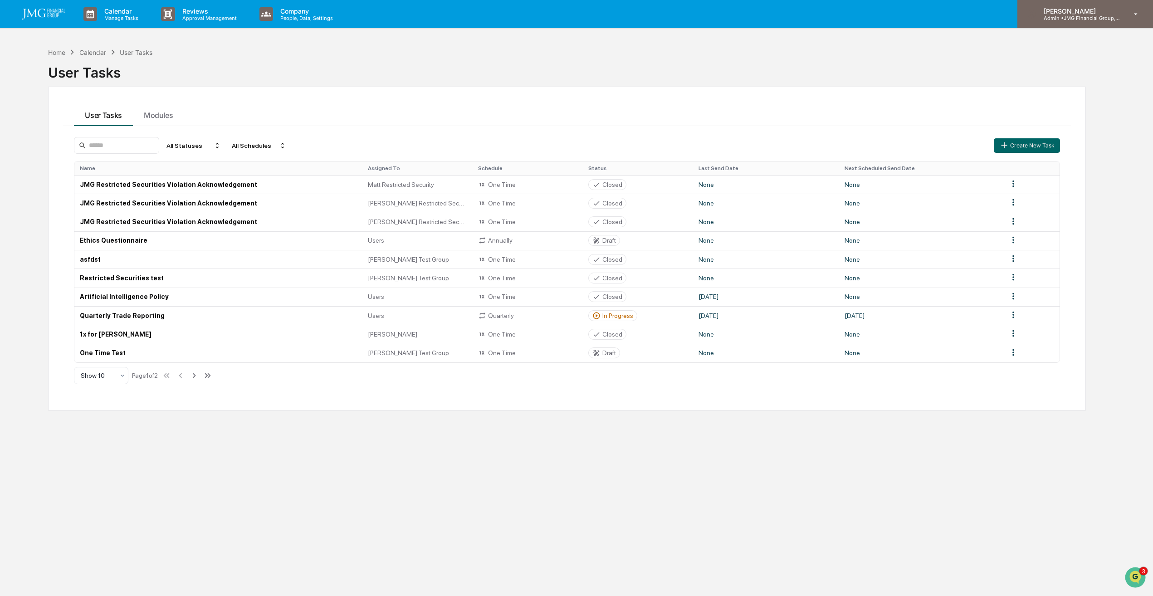
click at [1116, 8] on p "[PERSON_NAME]" at bounding box center [1078, 11] width 84 height 8
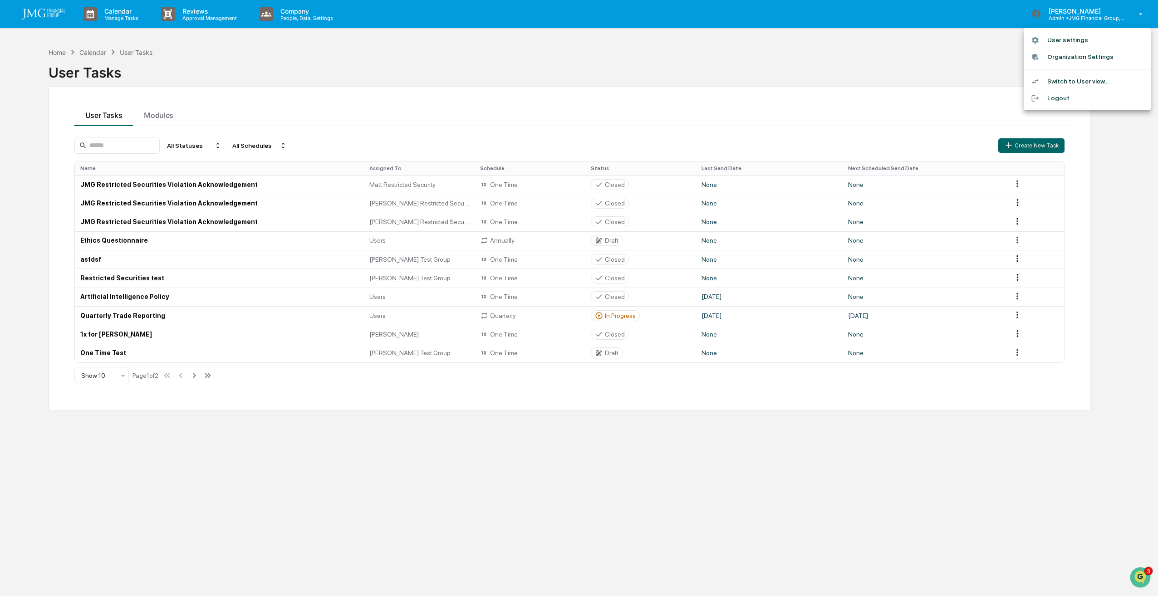
click at [1087, 83] on li "Switch to User view..." at bounding box center [1086, 81] width 127 height 17
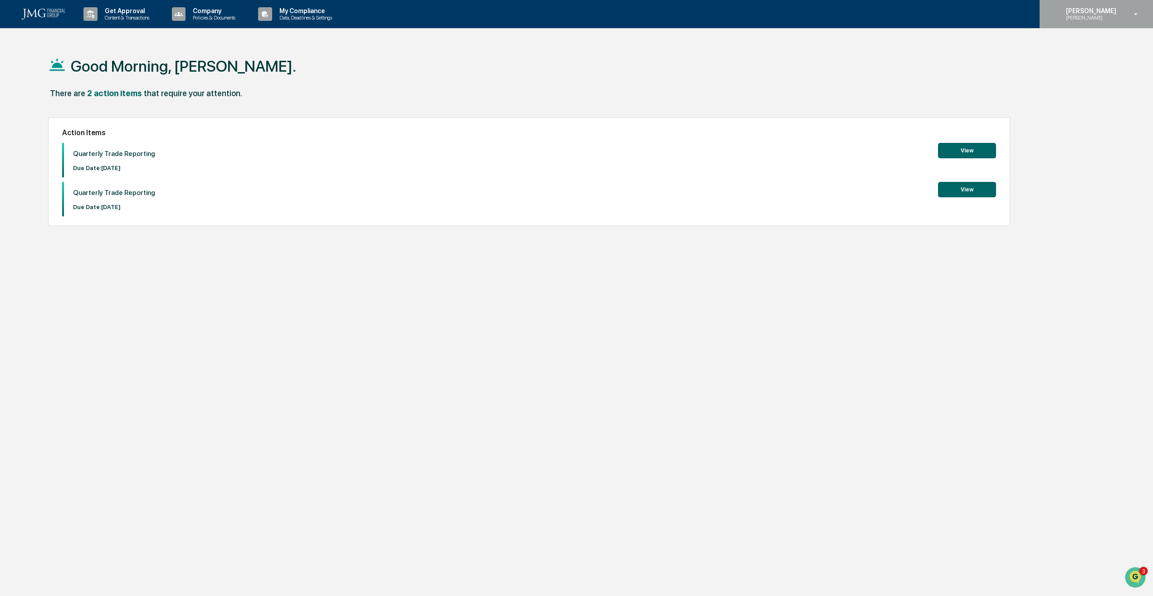
click at [1091, 18] on p "[PERSON_NAME]" at bounding box center [1090, 18] width 62 height 6
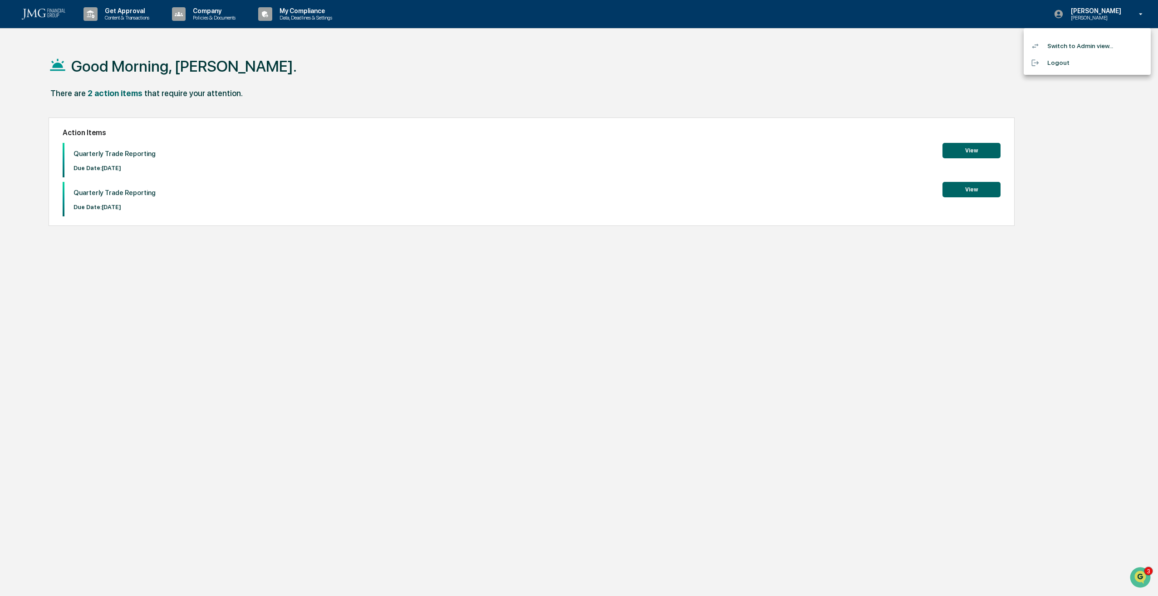
click at [1087, 44] on li "Switch to Admin view..." at bounding box center [1086, 46] width 127 height 17
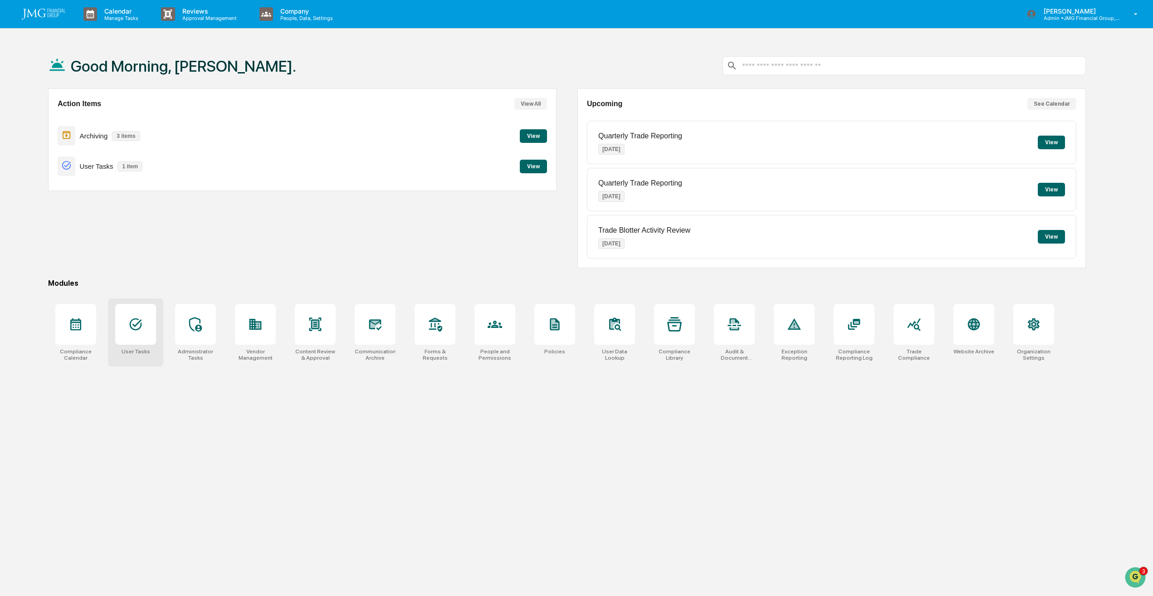
click at [140, 343] on div at bounding box center [135, 324] width 41 height 41
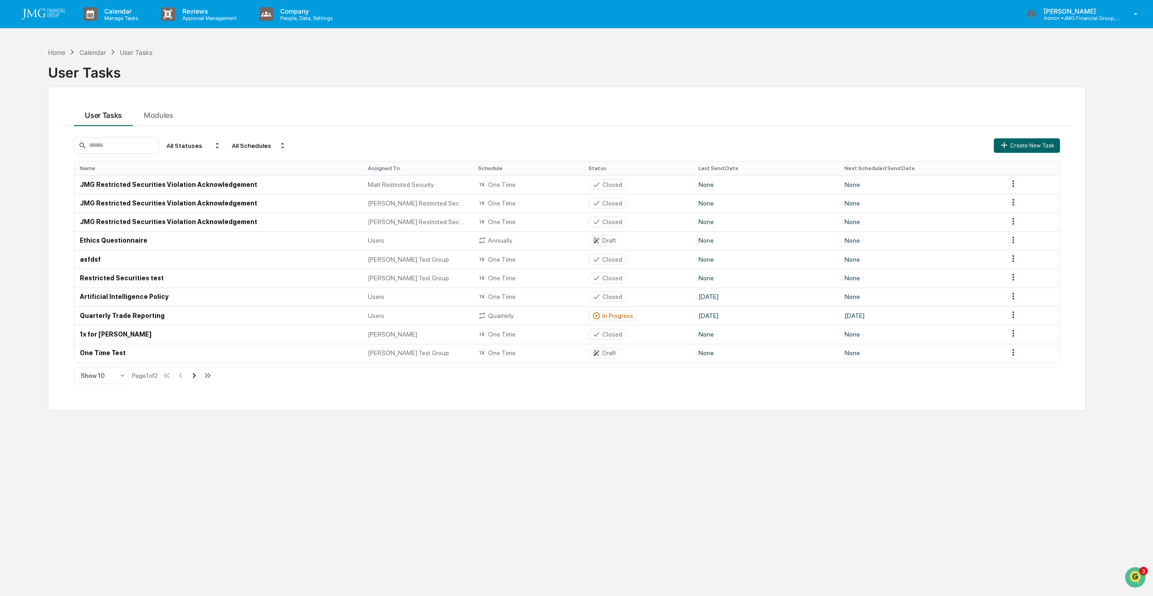
click at [195, 375] on icon at bounding box center [194, 376] width 10 height 10
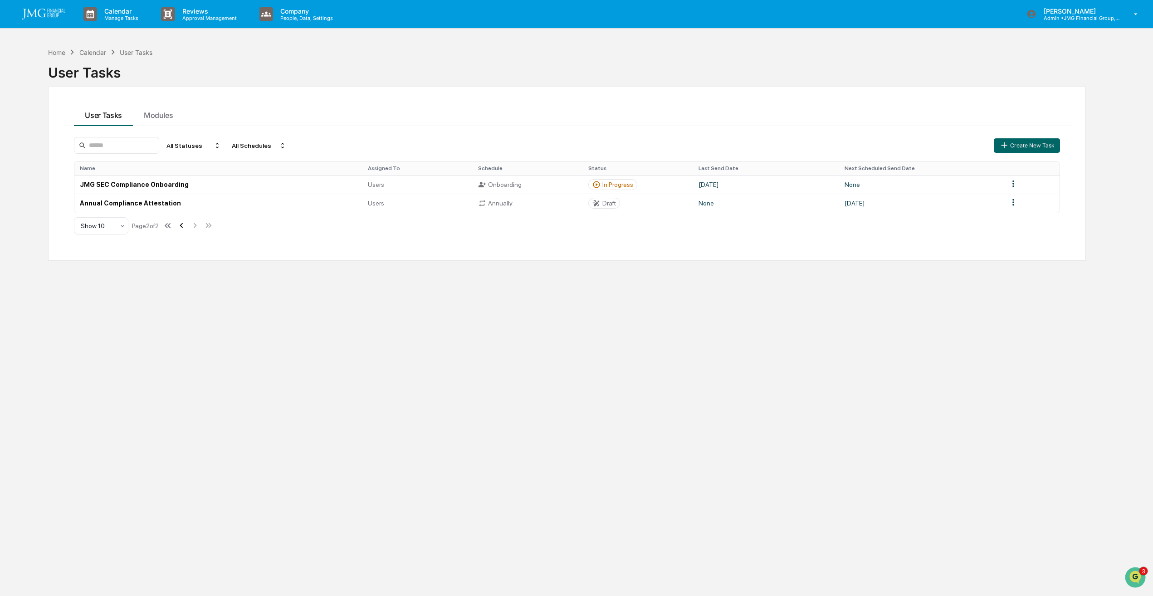
click at [182, 227] on icon at bounding box center [181, 225] width 10 height 10
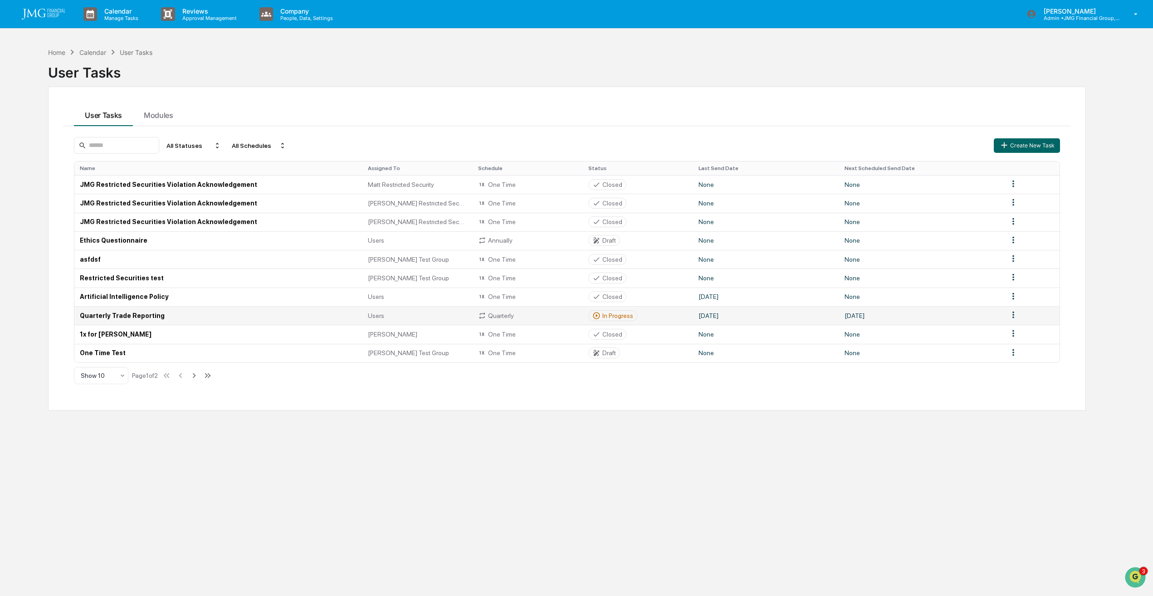
click at [1009, 313] on html "Calendar Manage Tasks Reviews Approval Management Company People, Data, Setting…" at bounding box center [576, 298] width 1153 height 596
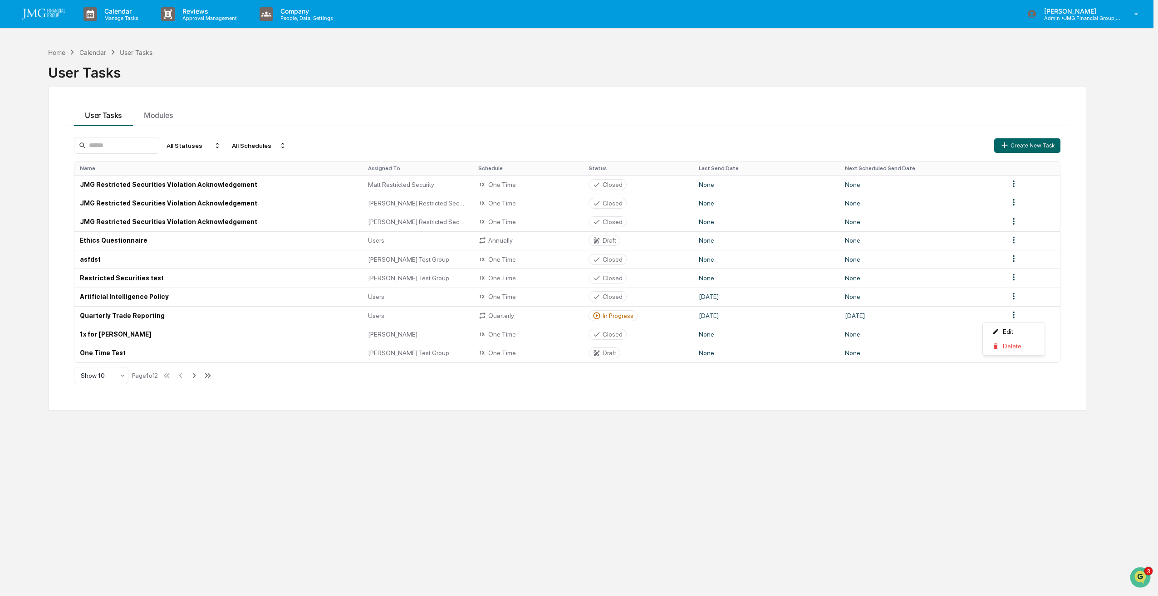
click at [140, 316] on html "Calendar Manage Tasks Reviews Approval Management Company People, Data, Setting…" at bounding box center [579, 298] width 1158 height 596
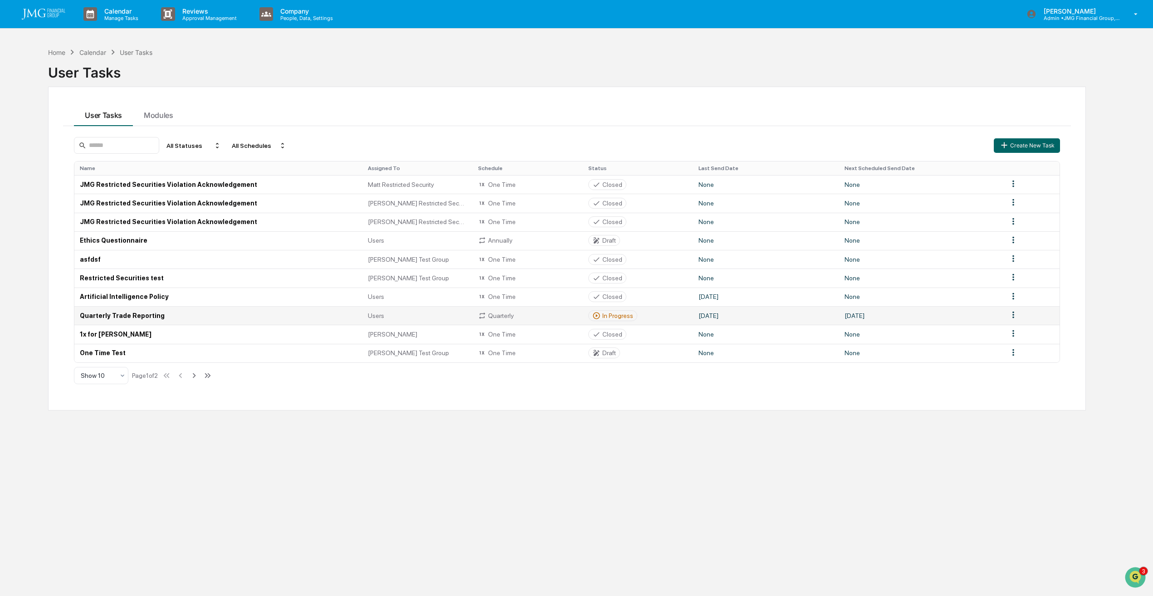
click at [147, 314] on td "Quarterly Trade Reporting" at bounding box center [218, 315] width 288 height 19
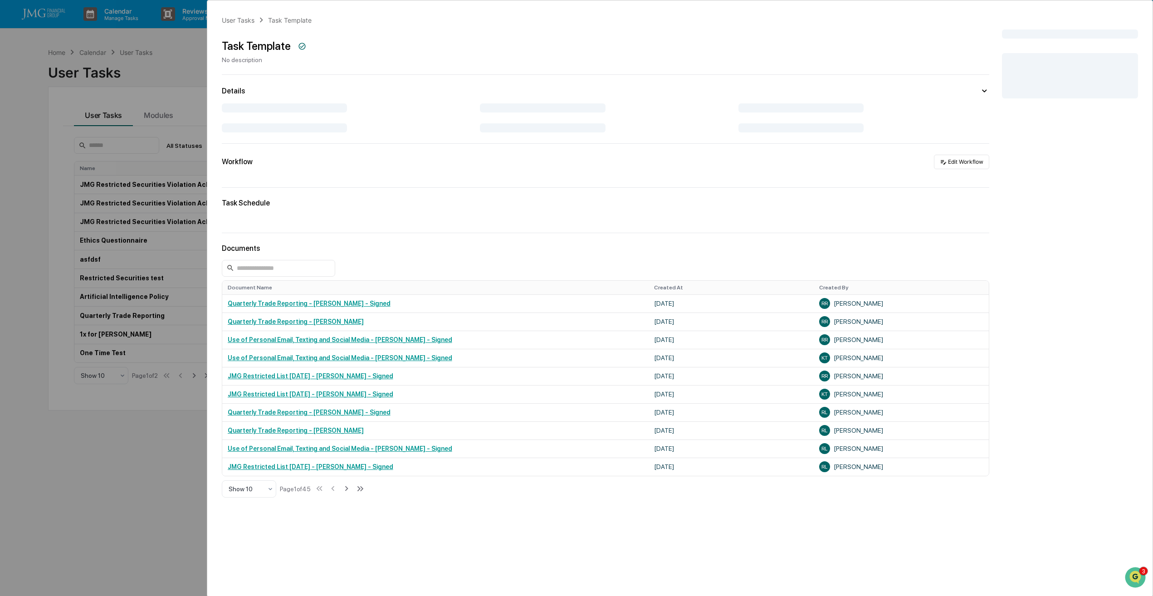
click at [179, 508] on div "User Tasks Task Template Task Template No description Details Workflow Edit Wor…" at bounding box center [576, 298] width 1153 height 596
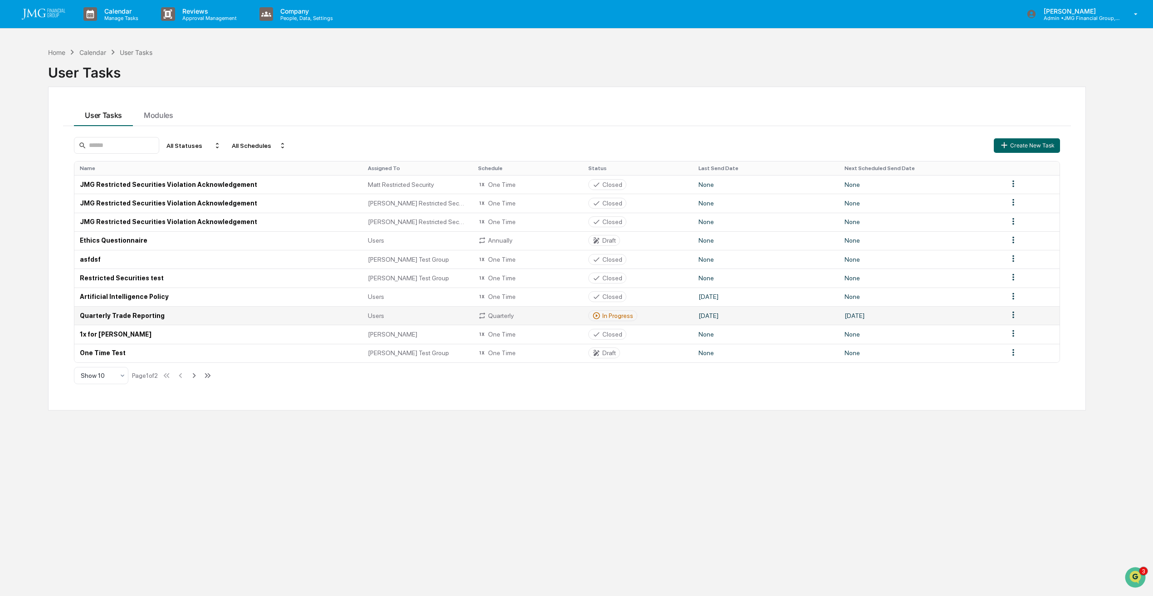
click at [138, 315] on td "Quarterly Trade Reporting" at bounding box center [218, 315] width 288 height 19
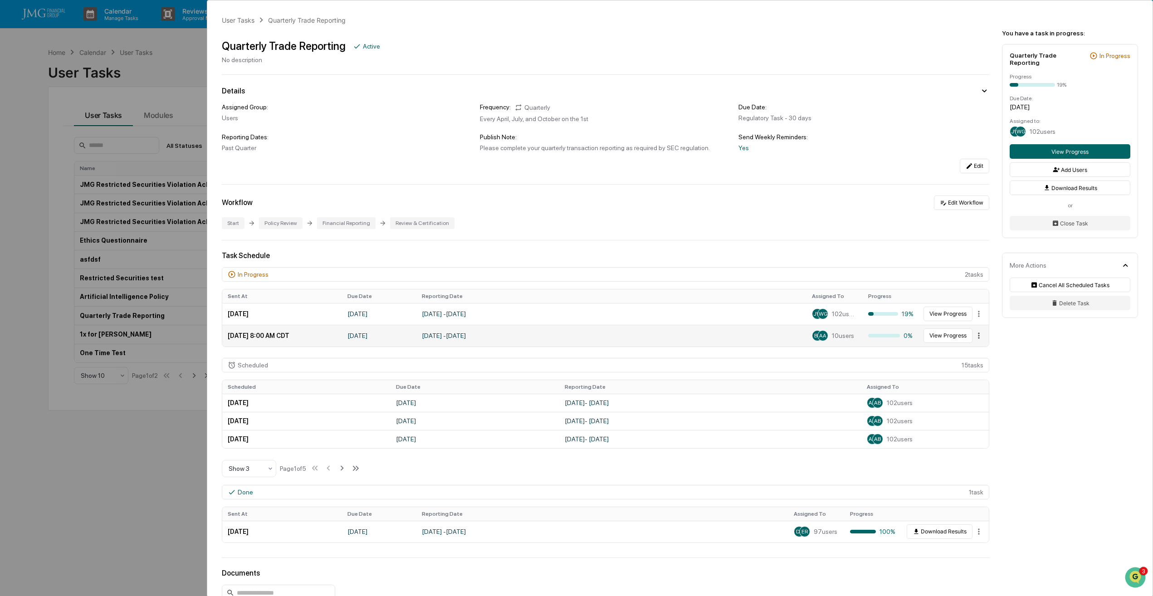
click at [975, 336] on html "Calendar Manage Tasks Reviews Approval Management Company People, Data, Setting…" at bounding box center [576, 298] width 1153 height 596
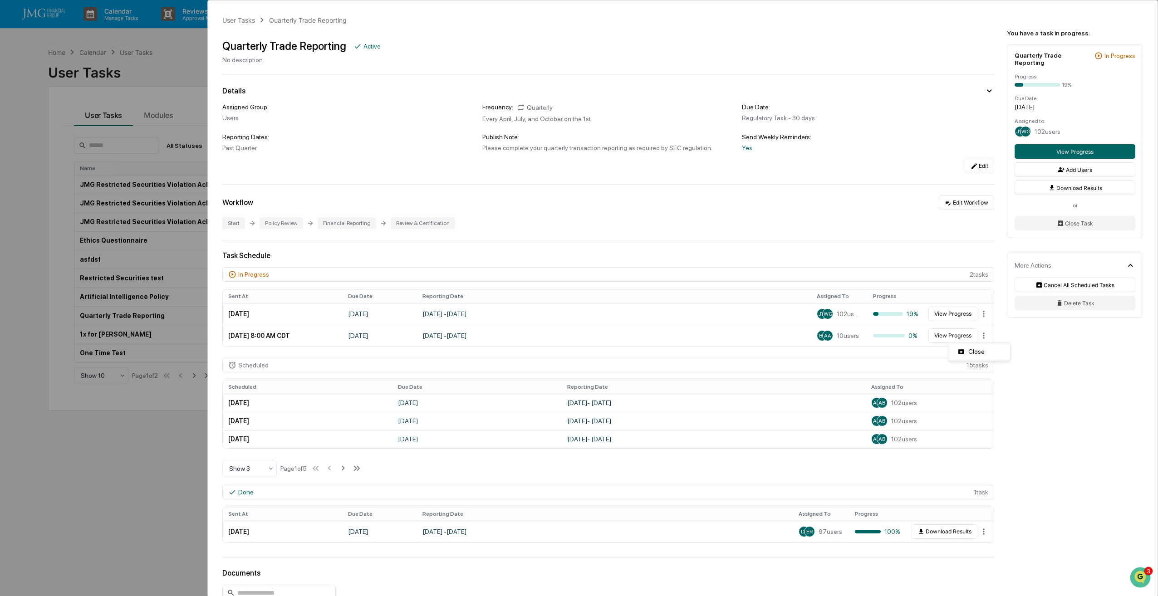
click at [1073, 355] on html "Calendar Manage Tasks Reviews Approval Management Company People, Data, Setting…" at bounding box center [579, 298] width 1158 height 596
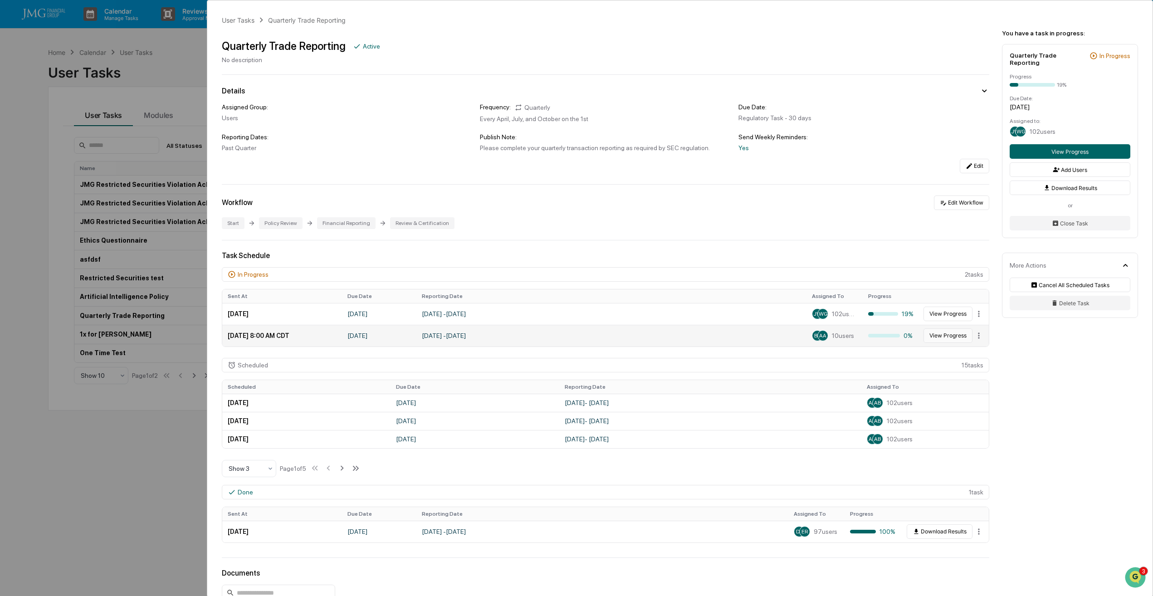
click at [937, 335] on button "View Progress" at bounding box center [947, 335] width 49 height 15
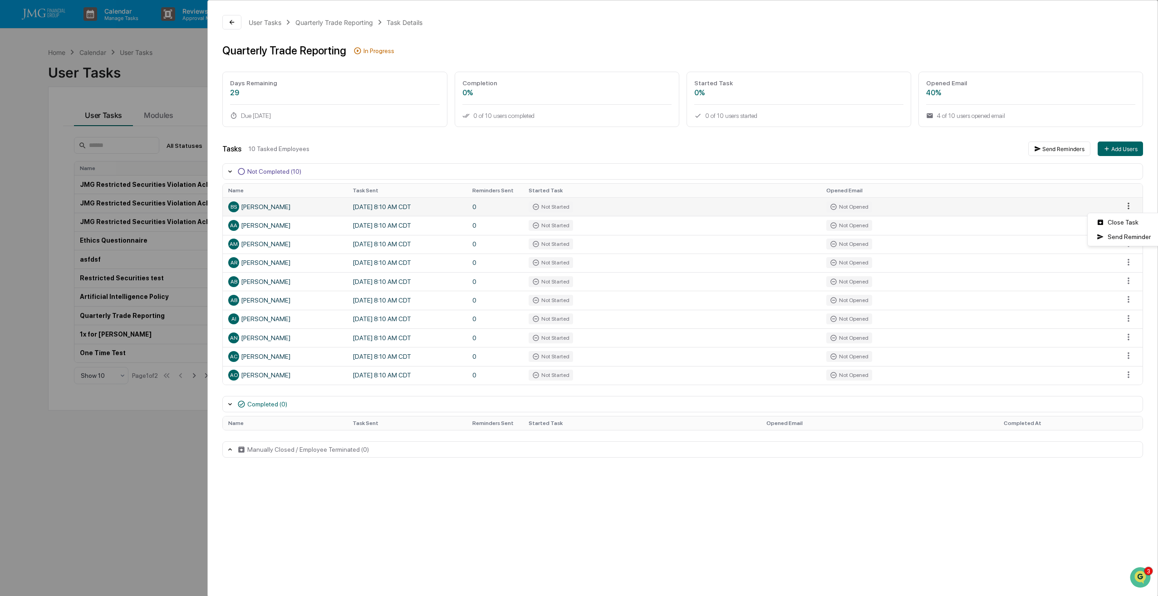
click at [1124, 207] on html "Calendar Manage Tasks Reviews Approval Management Company People, Data, Setting…" at bounding box center [579, 298] width 1158 height 596
click at [982, 285] on html "Calendar Manage Tasks Reviews Approval Management Company People, Data, Setting…" at bounding box center [579, 298] width 1158 height 596
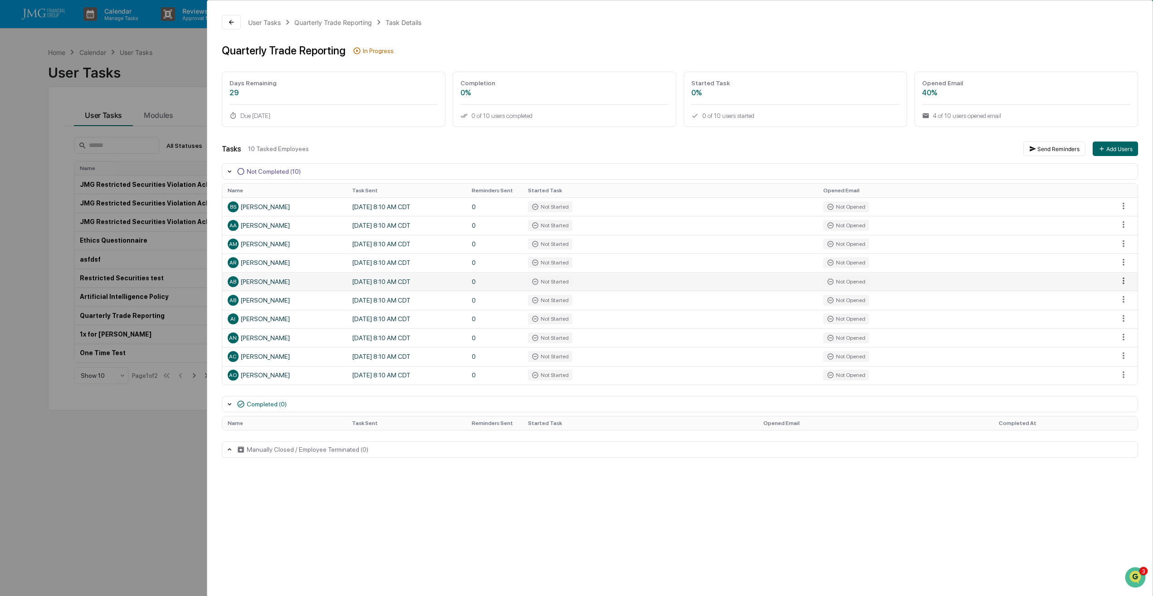
click at [1125, 282] on html "Calendar Manage Tasks Reviews Approval Management Company People, Data, Setting…" at bounding box center [576, 298] width 1153 height 596
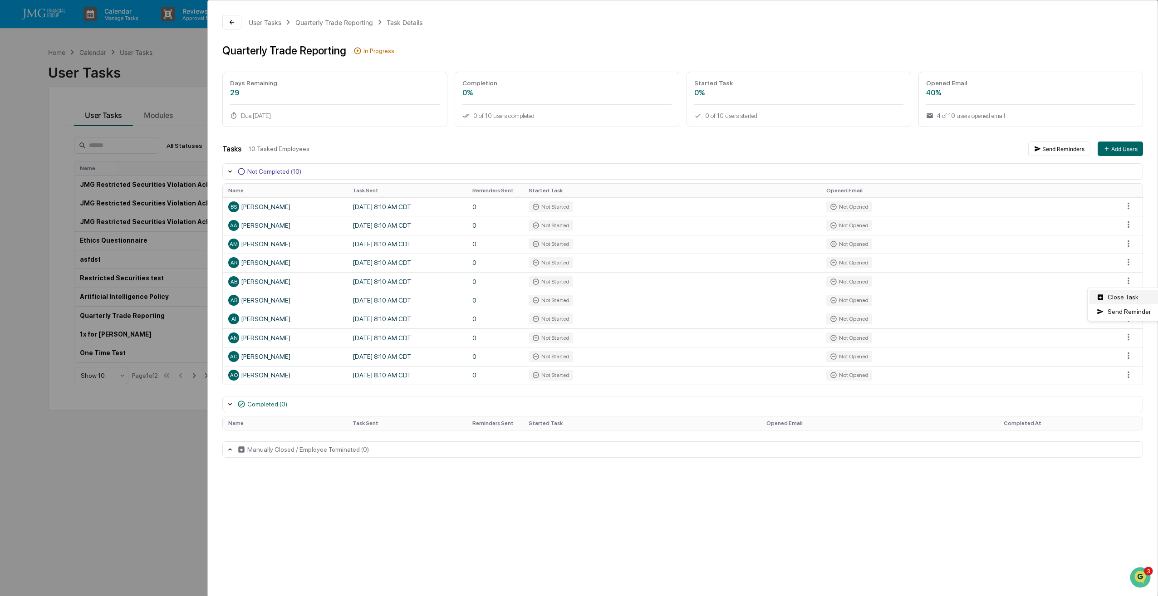
click at [1118, 297] on div "Close Task" at bounding box center [1123, 297] width 68 height 15
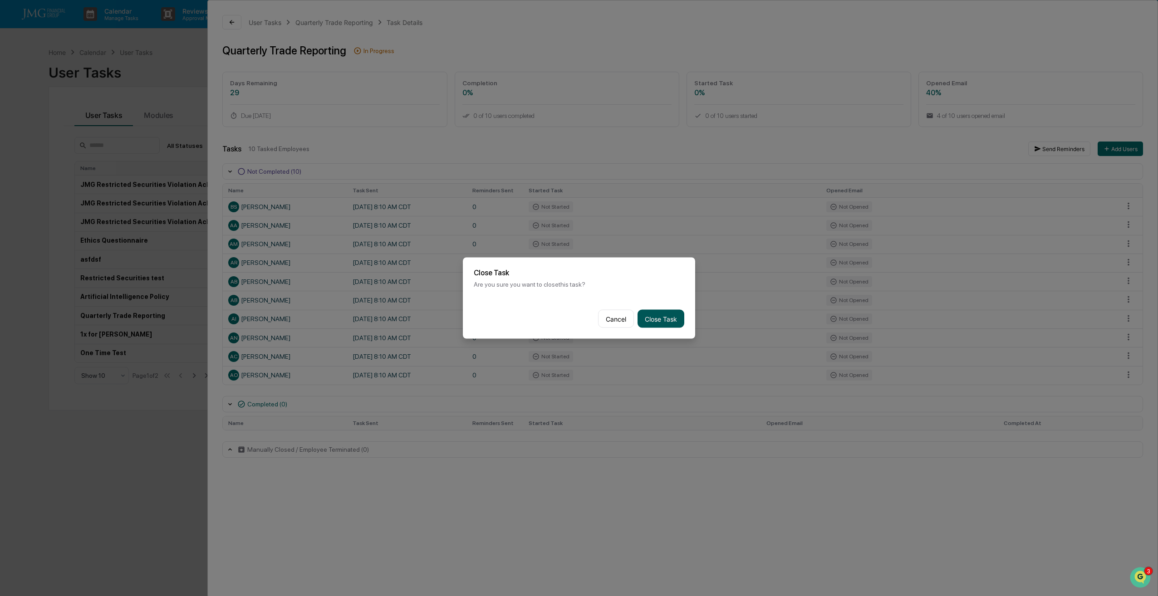
click at [654, 318] on button "Close Task" at bounding box center [660, 319] width 47 height 18
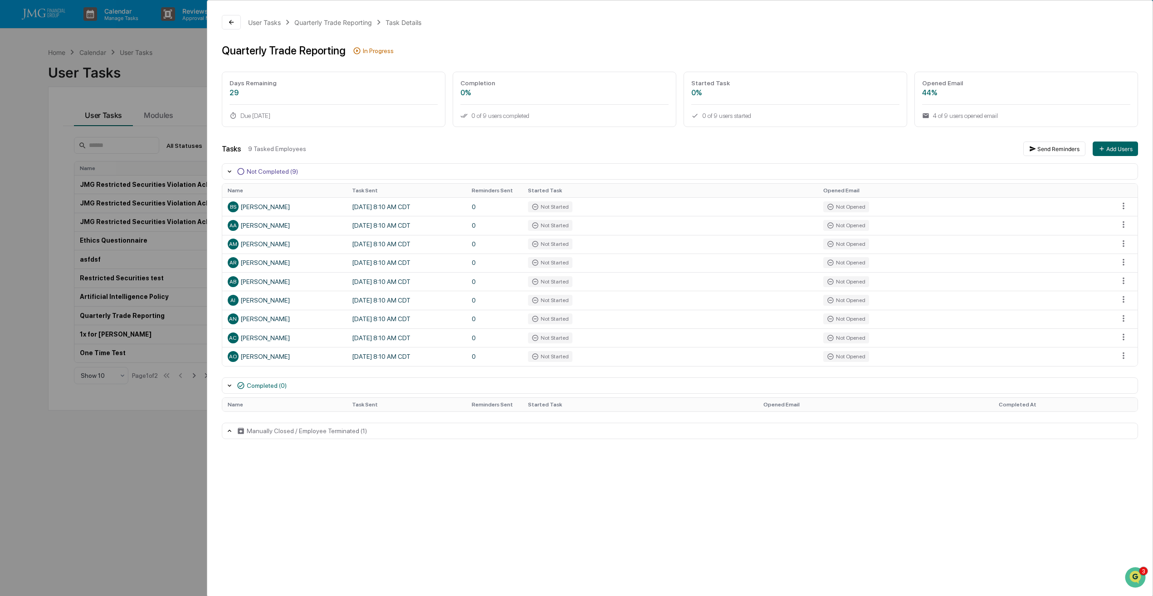
click at [172, 450] on div "User Tasks Quarterly Trade Reporting Task Details Quarterly Trade Reporting In …" at bounding box center [576, 298] width 1153 height 596
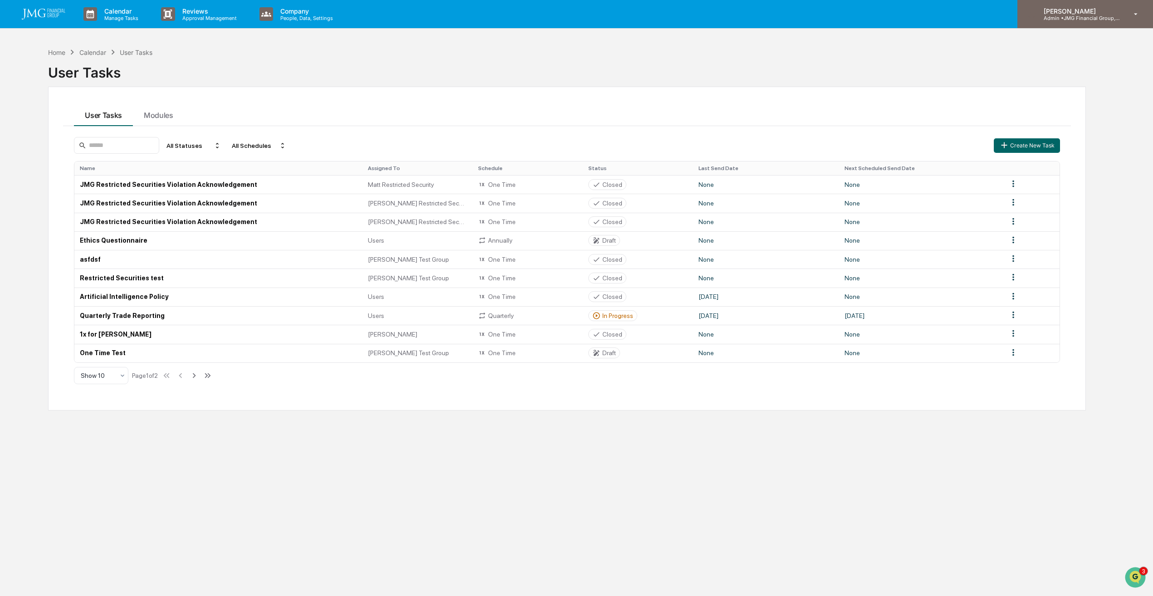
click at [1069, 14] on p "[PERSON_NAME]" at bounding box center [1078, 11] width 84 height 8
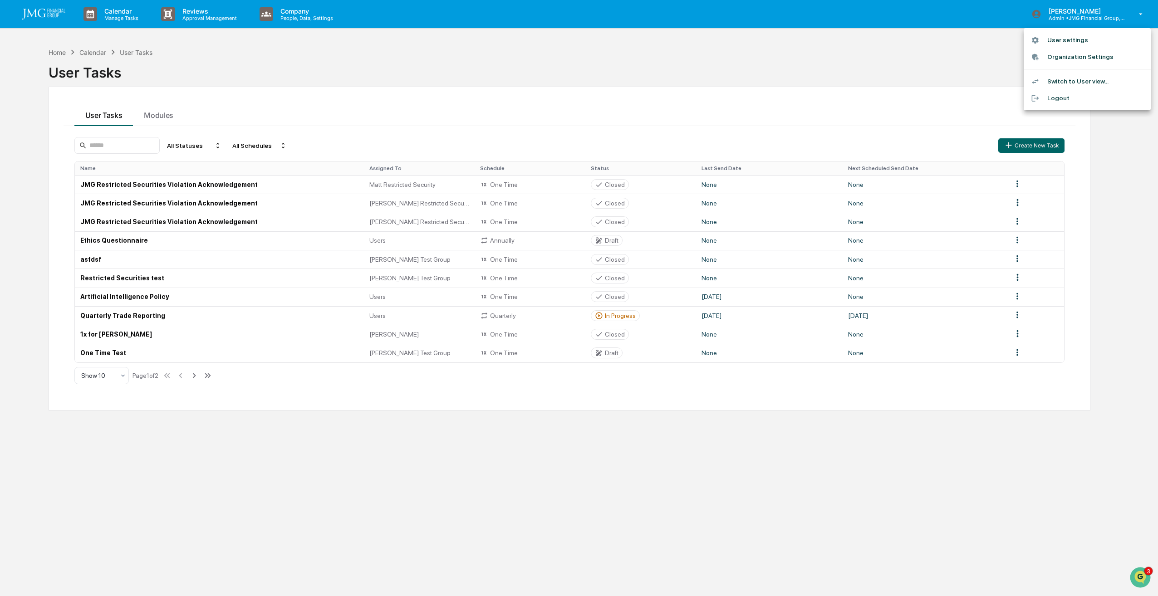
click at [1075, 80] on li "Switch to User view..." at bounding box center [1086, 81] width 127 height 17
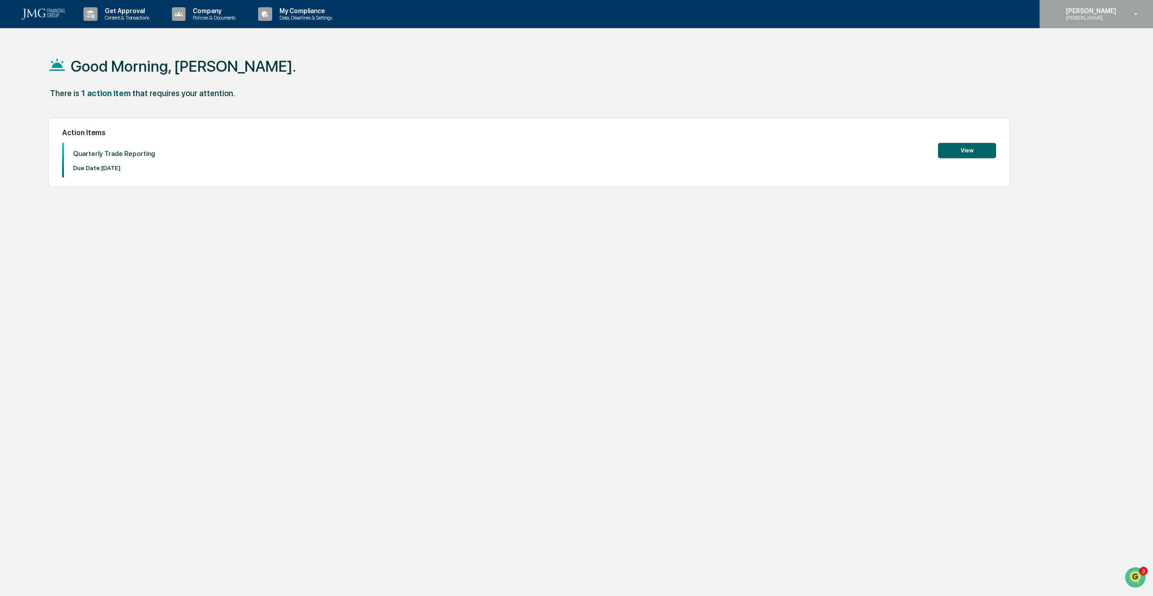
click at [1099, 23] on div "Adam Boyer Adam Test" at bounding box center [1096, 14] width 113 height 28
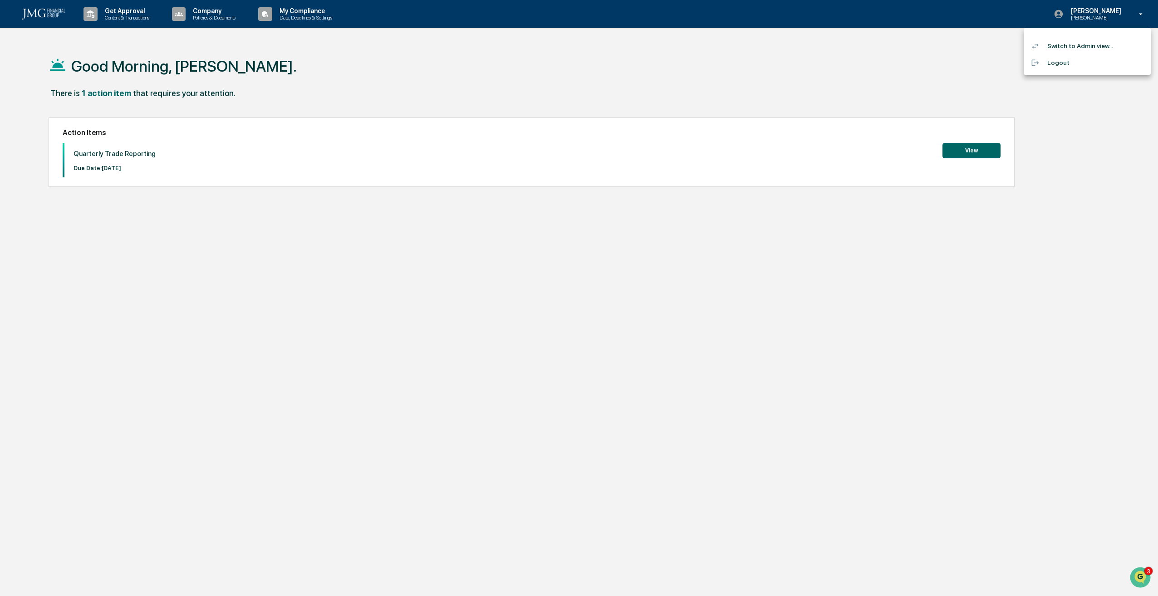
click at [1095, 47] on li "Switch to Admin view..." at bounding box center [1086, 46] width 127 height 17
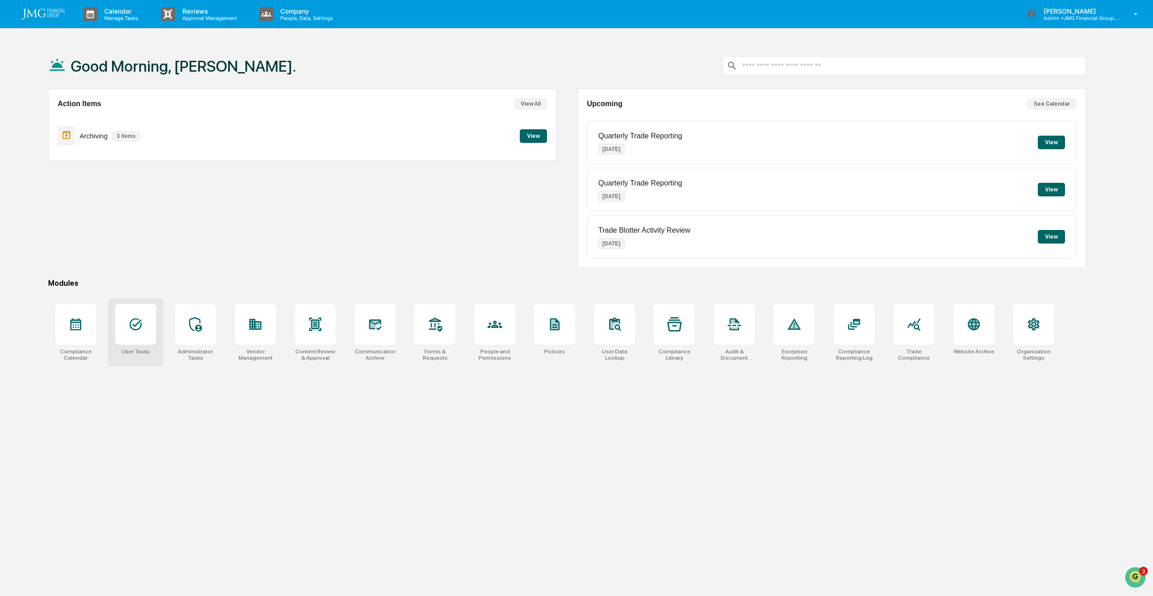
click at [147, 333] on div at bounding box center [135, 324] width 41 height 41
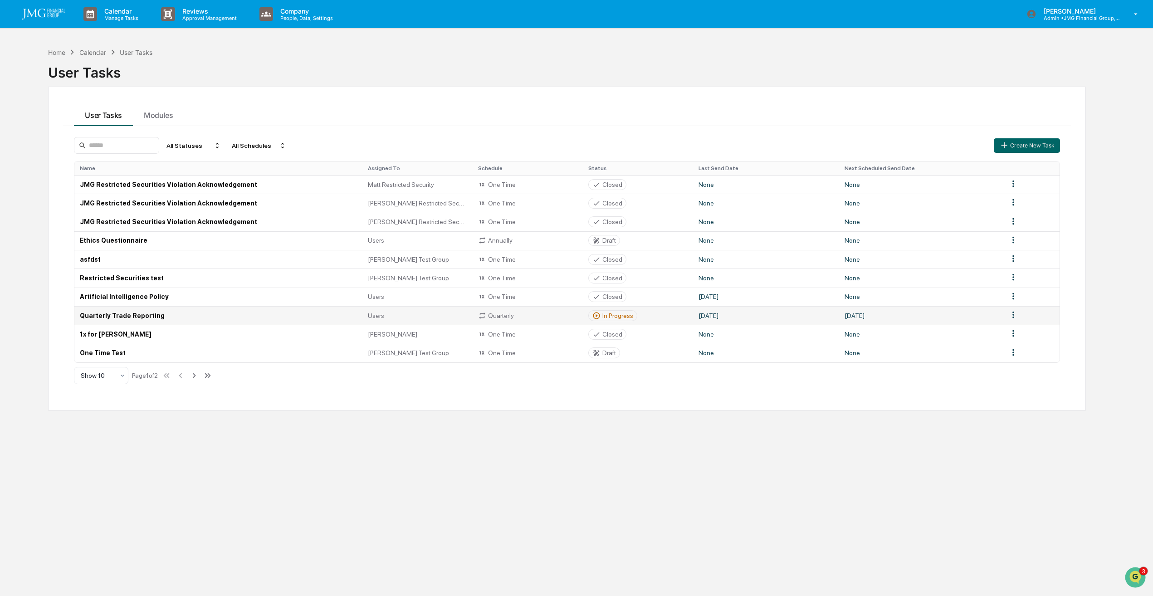
click at [137, 315] on td "Quarterly Trade Reporting" at bounding box center [218, 315] width 288 height 19
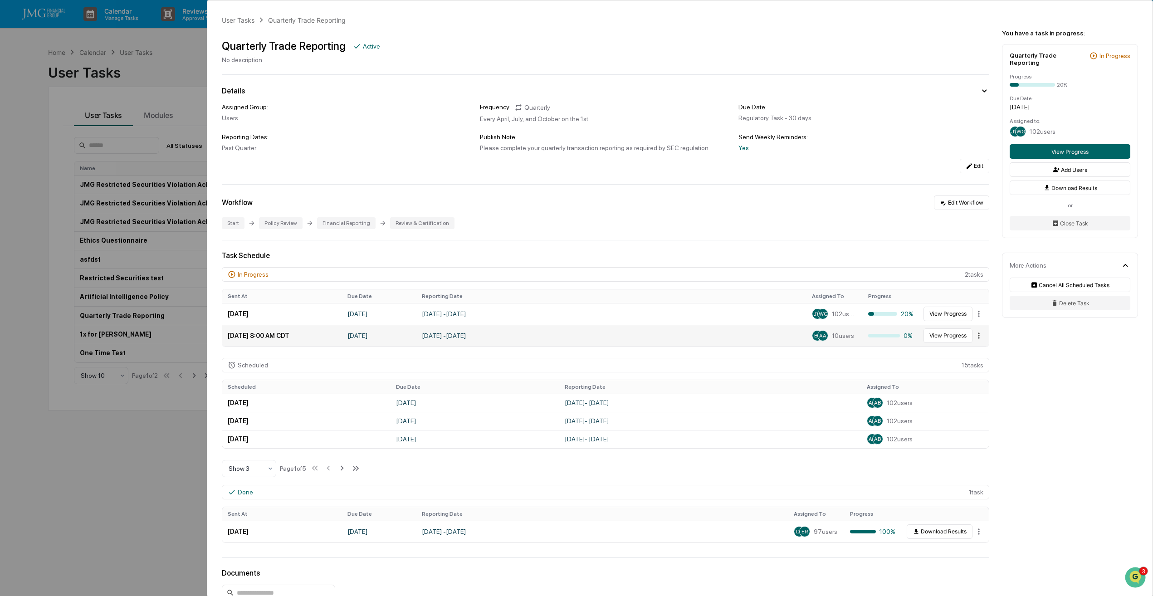
click at [976, 336] on html "Calendar Manage Tasks Reviews Approval Management Company People, Data, Setting…" at bounding box center [576, 298] width 1153 height 596
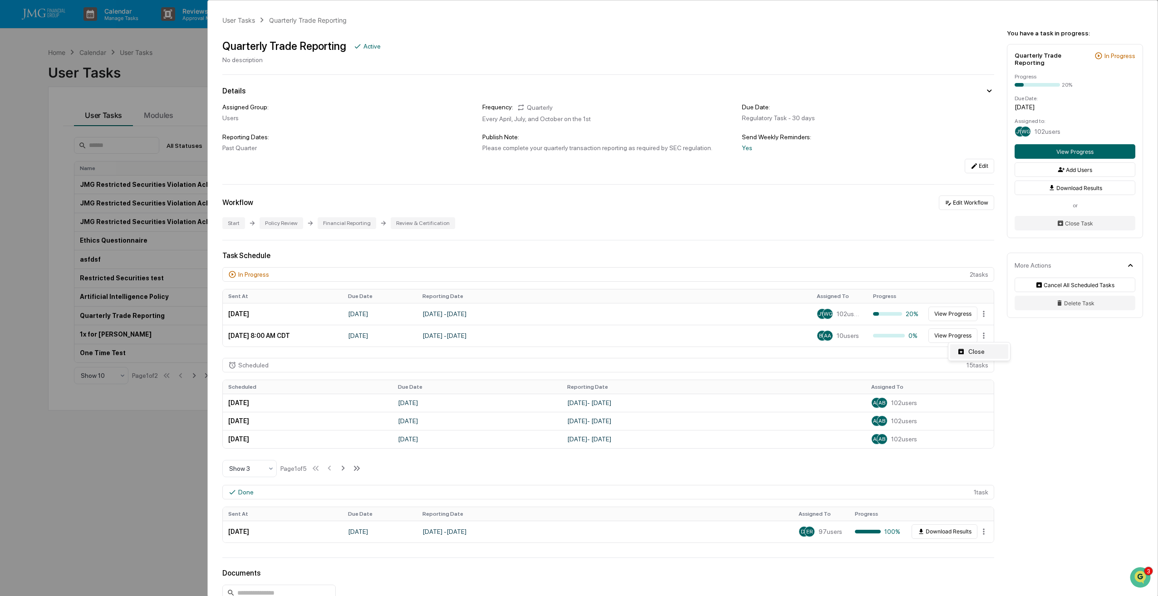
click at [974, 351] on div "Close" at bounding box center [979, 351] width 58 height 15
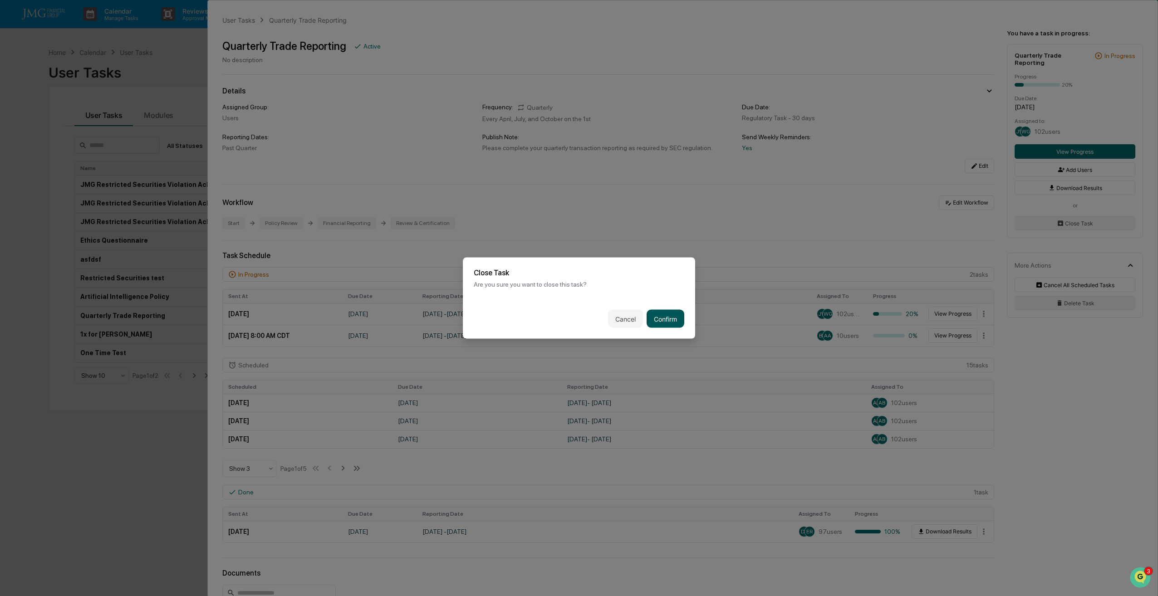
click at [664, 313] on button "Confirm" at bounding box center [665, 319] width 38 height 18
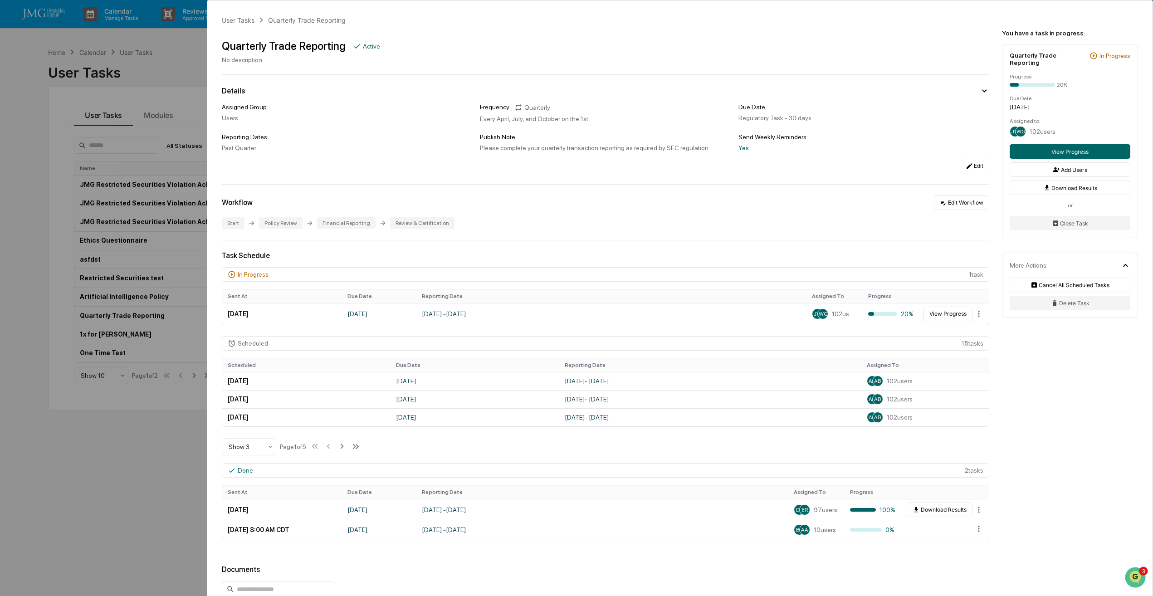
click at [141, 469] on div "User Tasks Quarterly Trade Reporting Quarterly Trade Reporting Active No descri…" at bounding box center [576, 298] width 1153 height 596
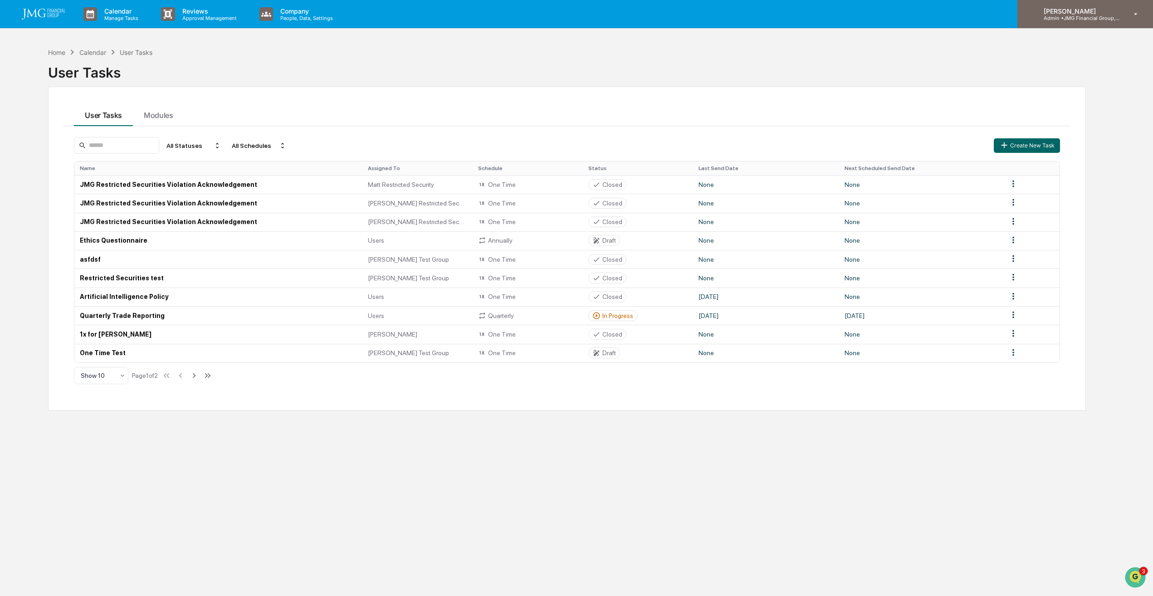
click at [1084, 17] on p "Admin • JMG Financial Group, Ltd." at bounding box center [1078, 18] width 84 height 6
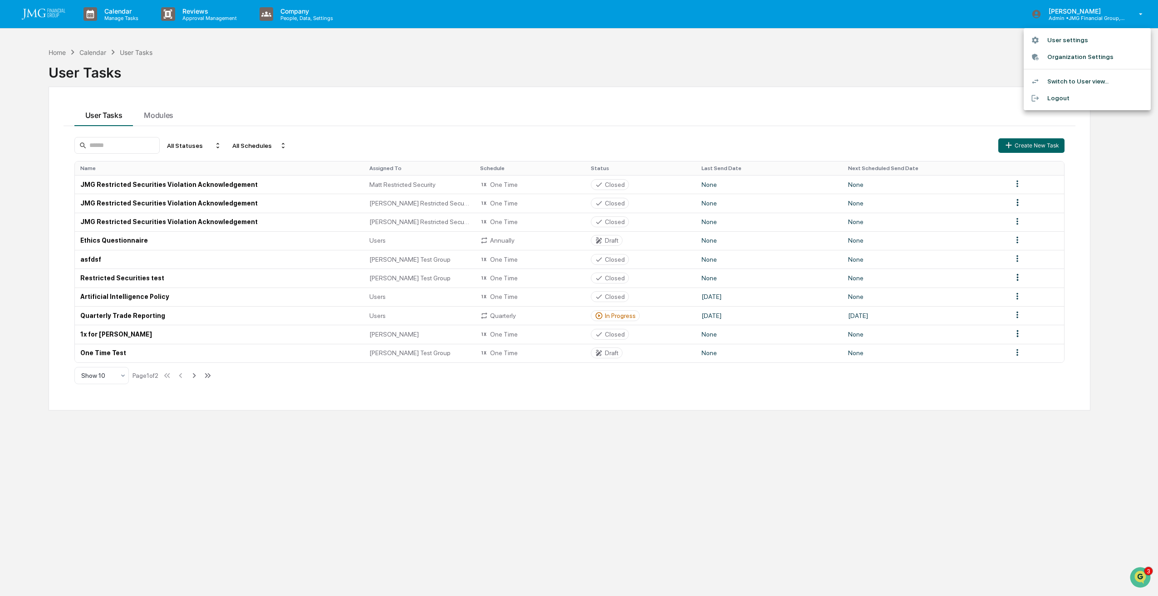
click at [1088, 83] on li "Switch to User view..." at bounding box center [1086, 81] width 127 height 17
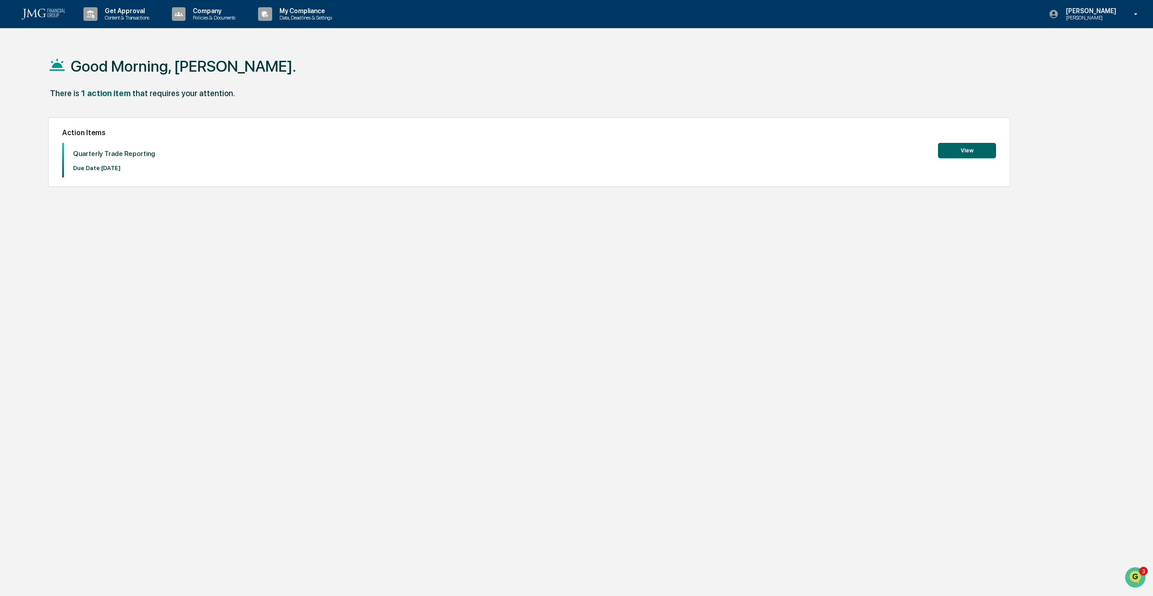
click at [955, 148] on button "View" at bounding box center [967, 150] width 58 height 15
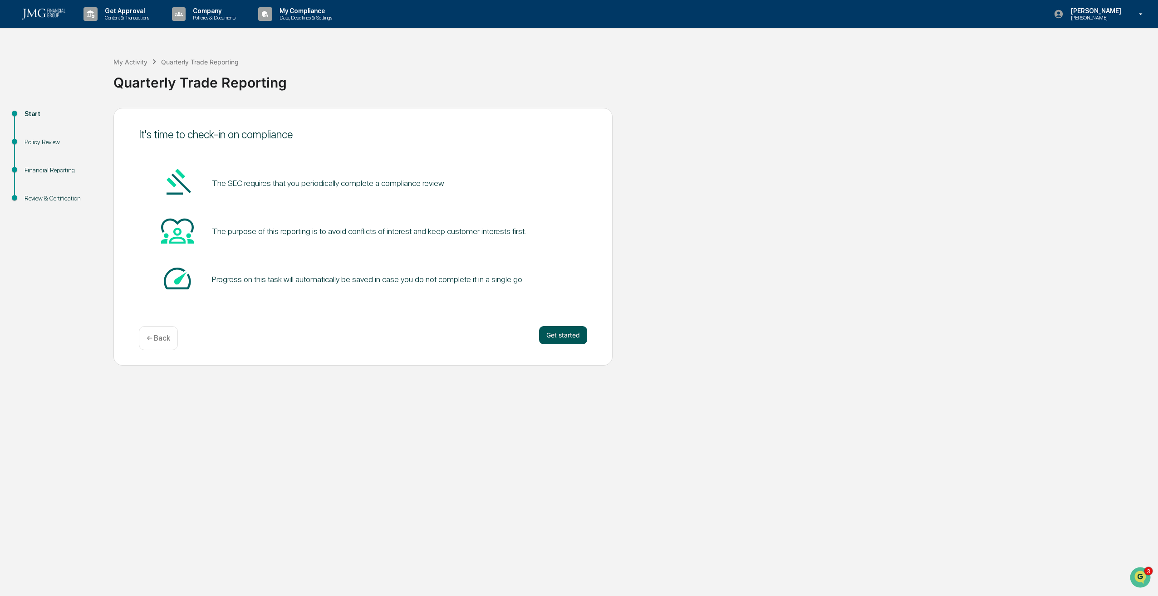
click at [559, 334] on button "Get started" at bounding box center [563, 335] width 48 height 18
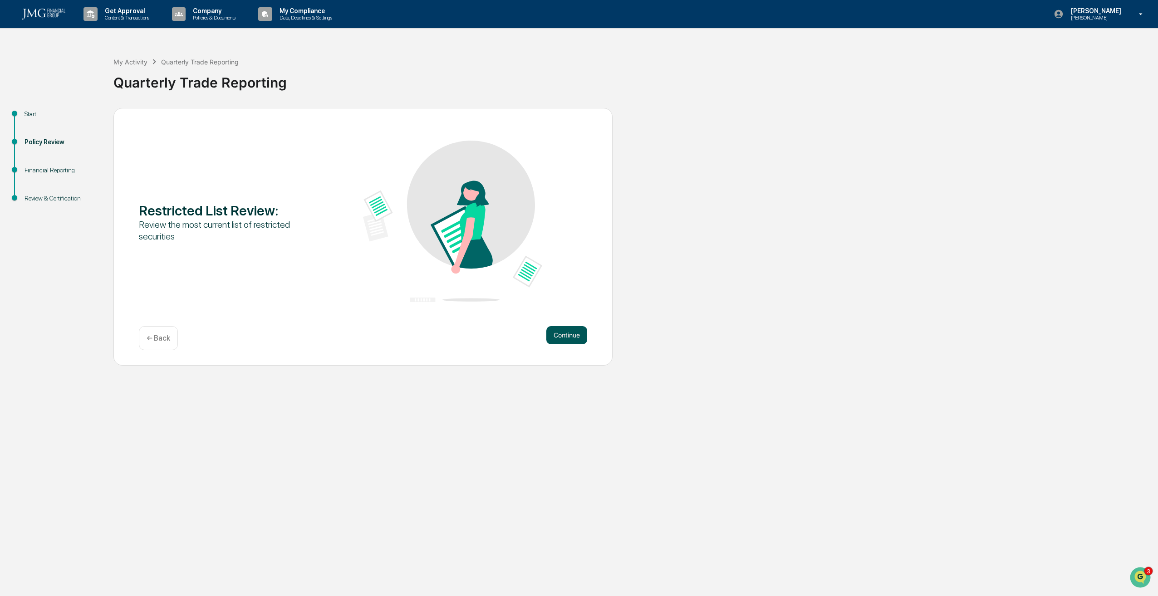
click at [566, 336] on button "Continue" at bounding box center [566, 335] width 41 height 18
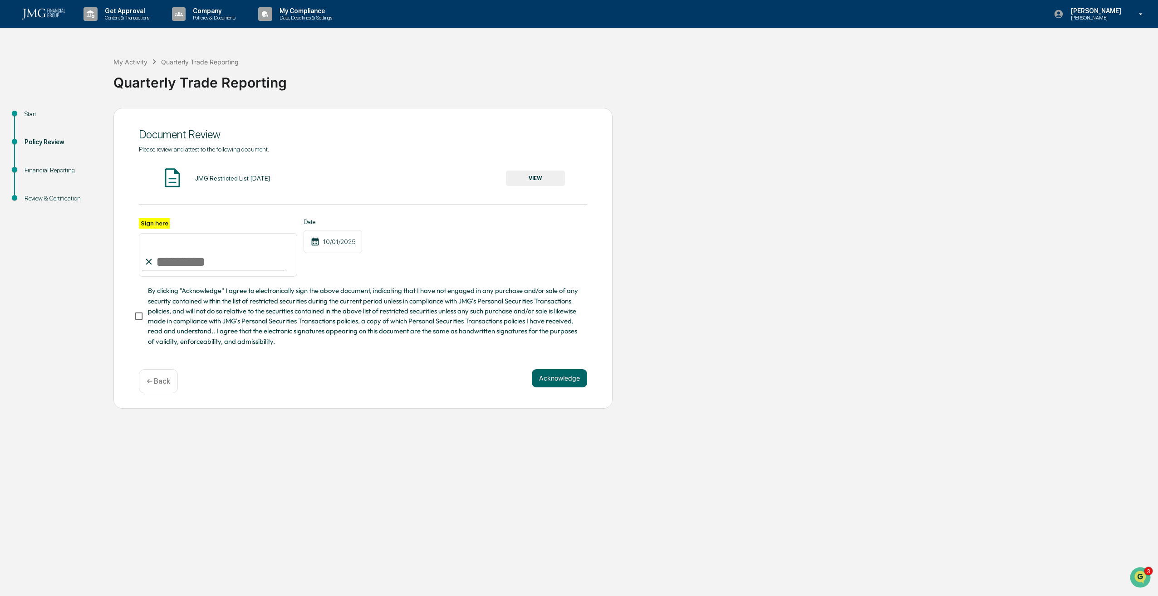
click at [215, 261] on input "Sign here" at bounding box center [218, 255] width 158 height 44
type input "**********"
click at [544, 377] on button "Acknowledge" at bounding box center [559, 378] width 55 height 18
click at [530, 178] on button "VIEW" at bounding box center [535, 178] width 59 height 15
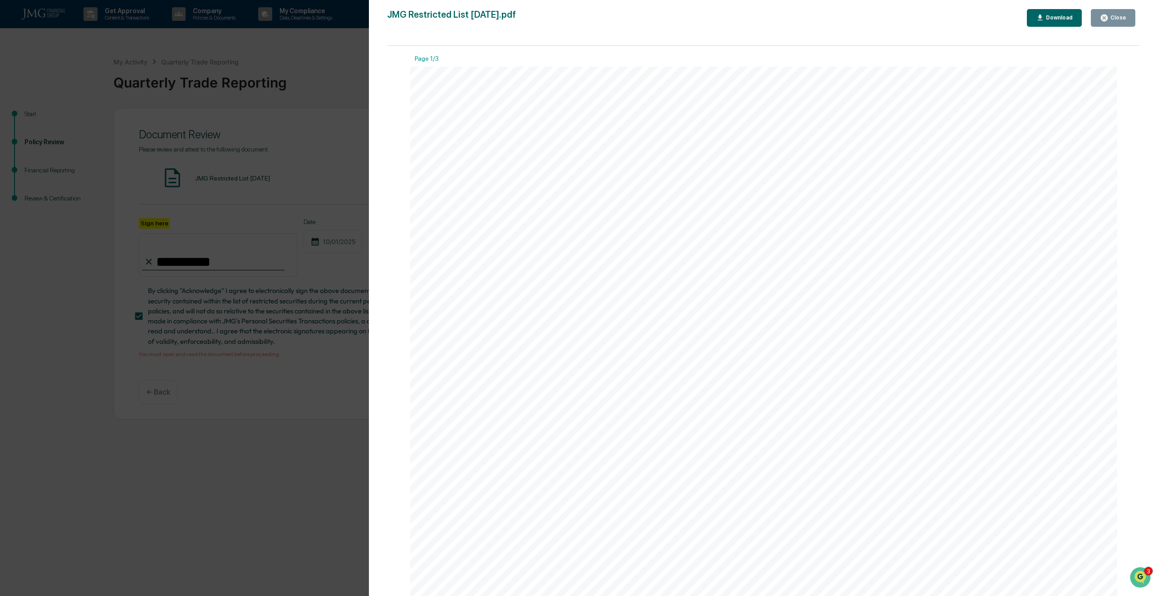
click at [1114, 16] on div "Close" at bounding box center [1117, 18] width 18 height 6
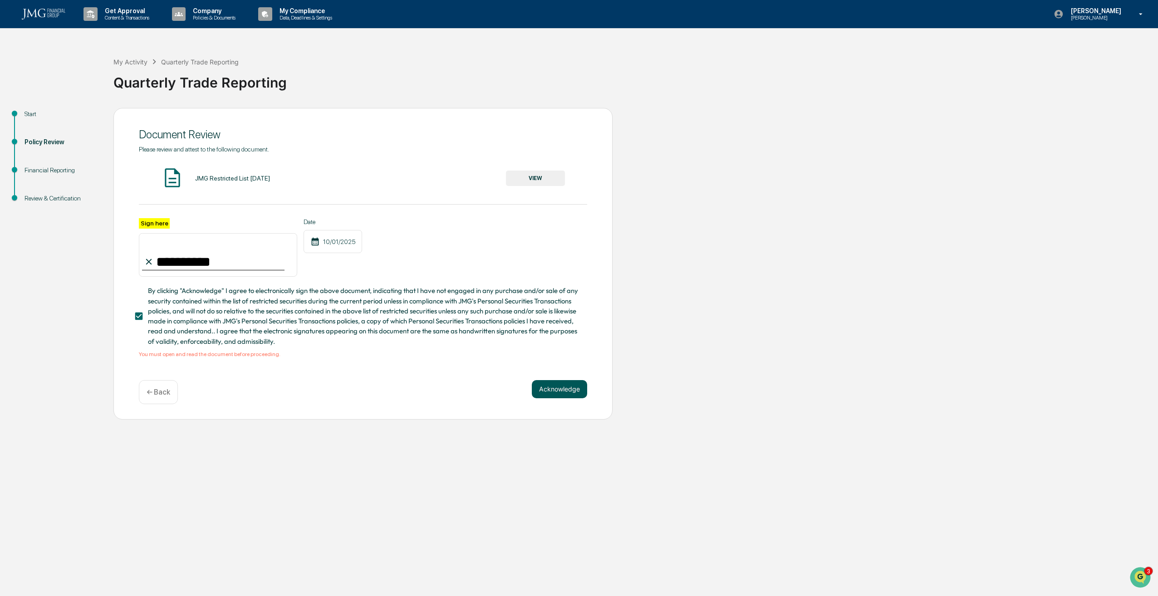
click at [558, 394] on button "Acknowledge" at bounding box center [559, 389] width 55 height 18
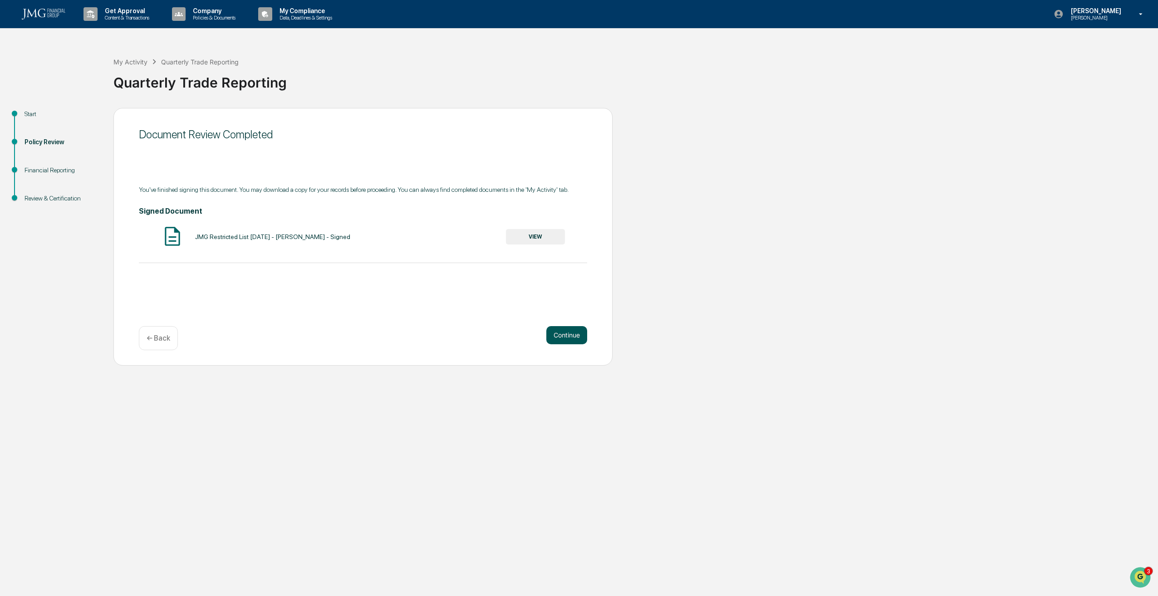
click at [568, 334] on button "Continue" at bounding box center [566, 335] width 41 height 18
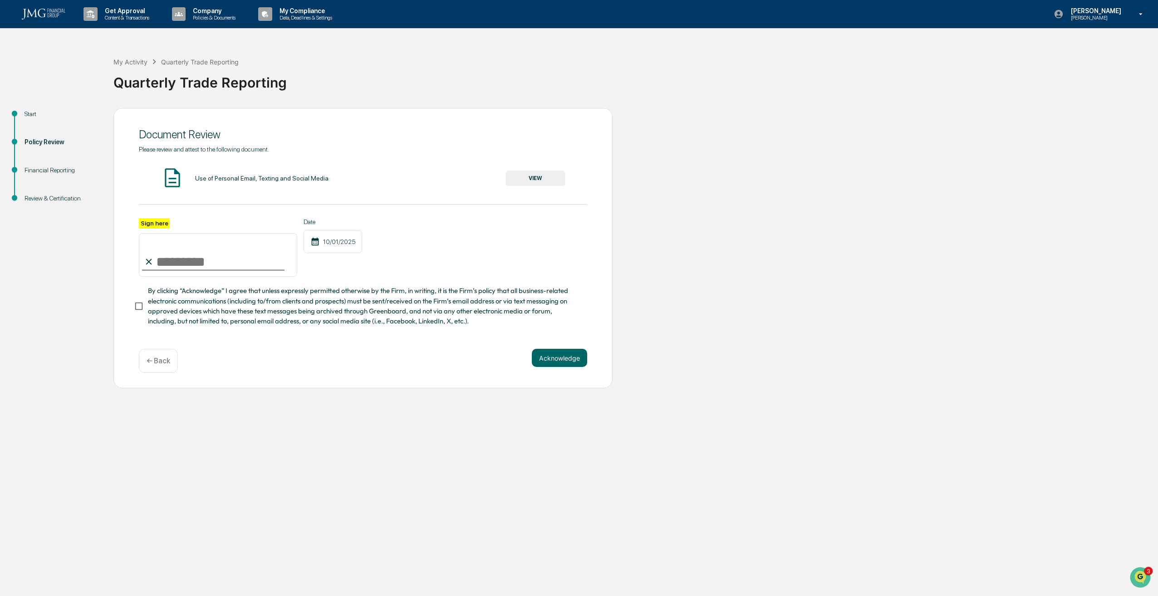
click at [231, 259] on input "Sign here" at bounding box center [218, 255] width 158 height 44
type input "**********"
click at [553, 185] on button "VIEW" at bounding box center [535, 178] width 59 height 15
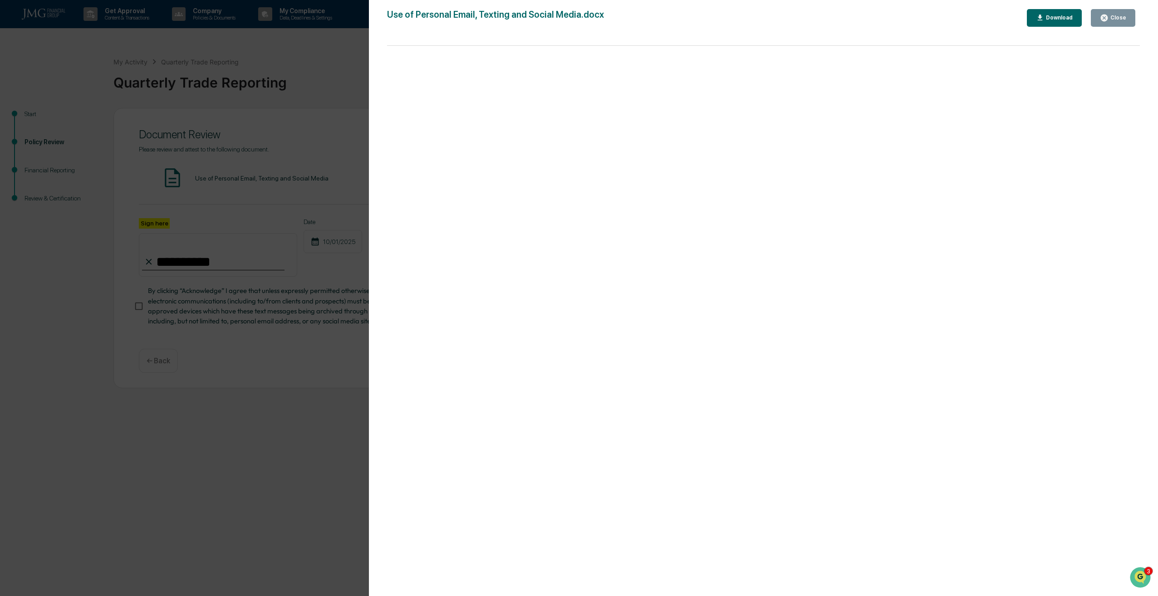
click at [1111, 16] on div "Close" at bounding box center [1117, 18] width 18 height 6
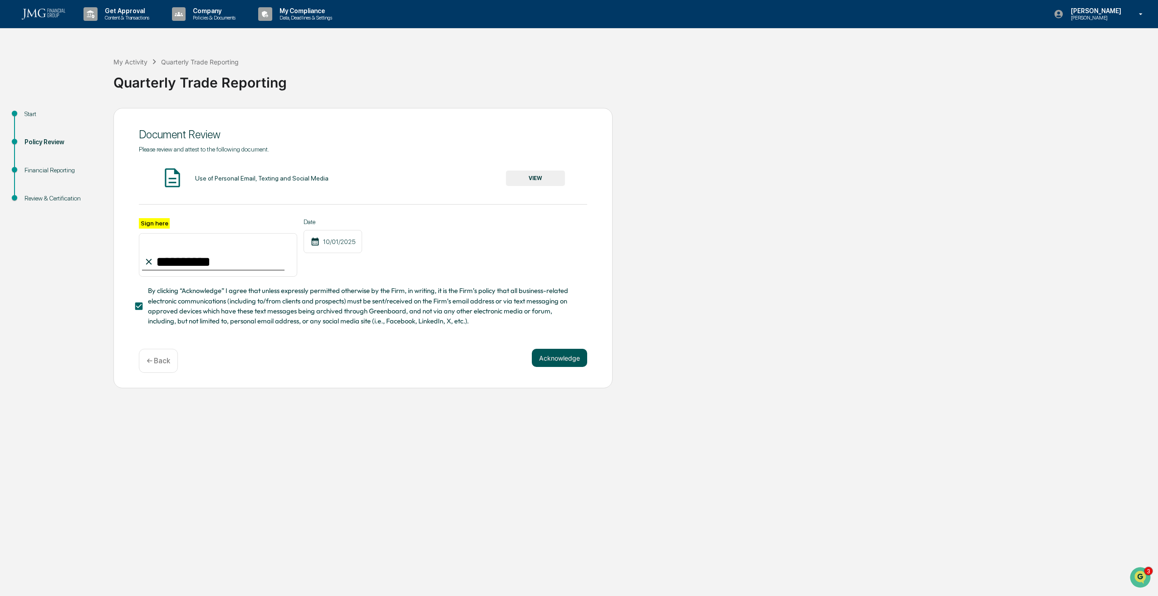
click at [541, 364] on button "Acknowledge" at bounding box center [559, 358] width 55 height 18
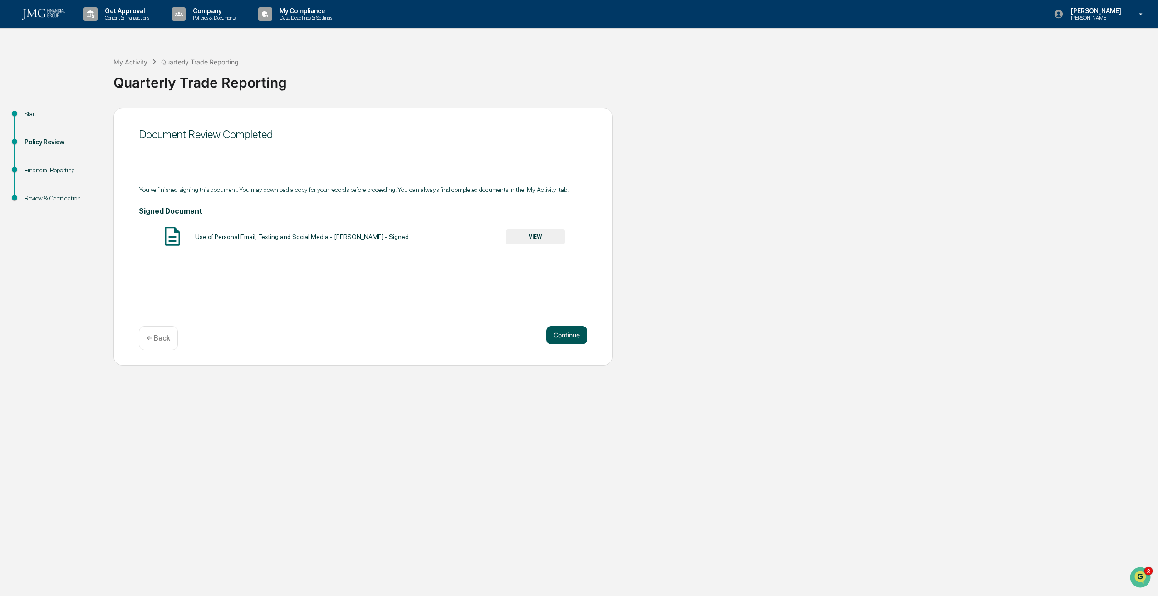
click at [572, 341] on button "Continue" at bounding box center [566, 335] width 41 height 18
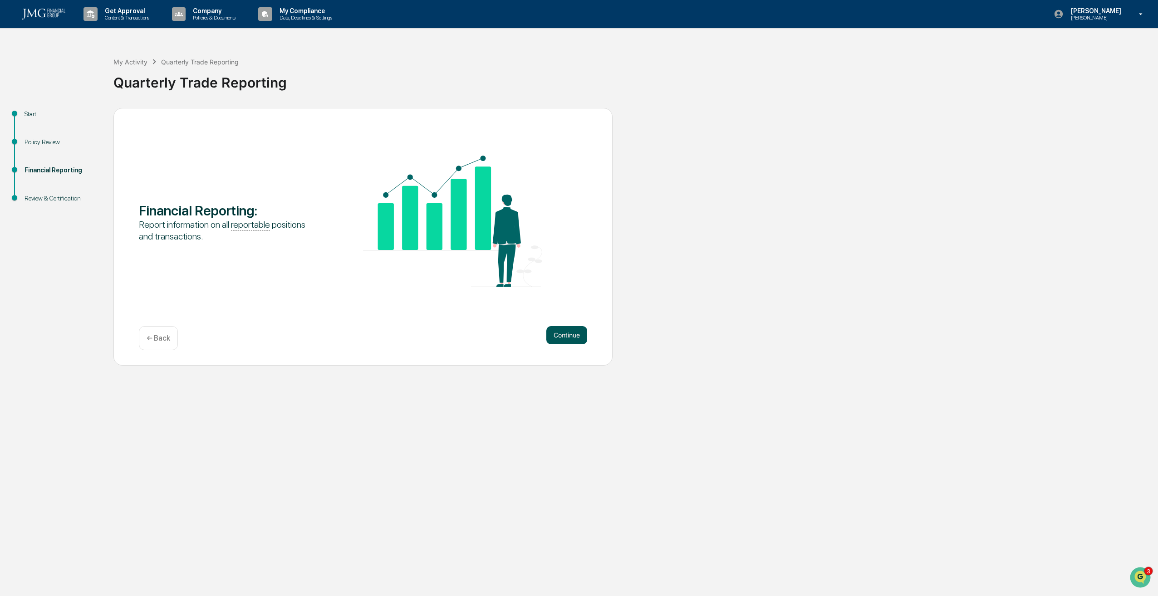
click at [580, 342] on button "Continue" at bounding box center [566, 335] width 41 height 18
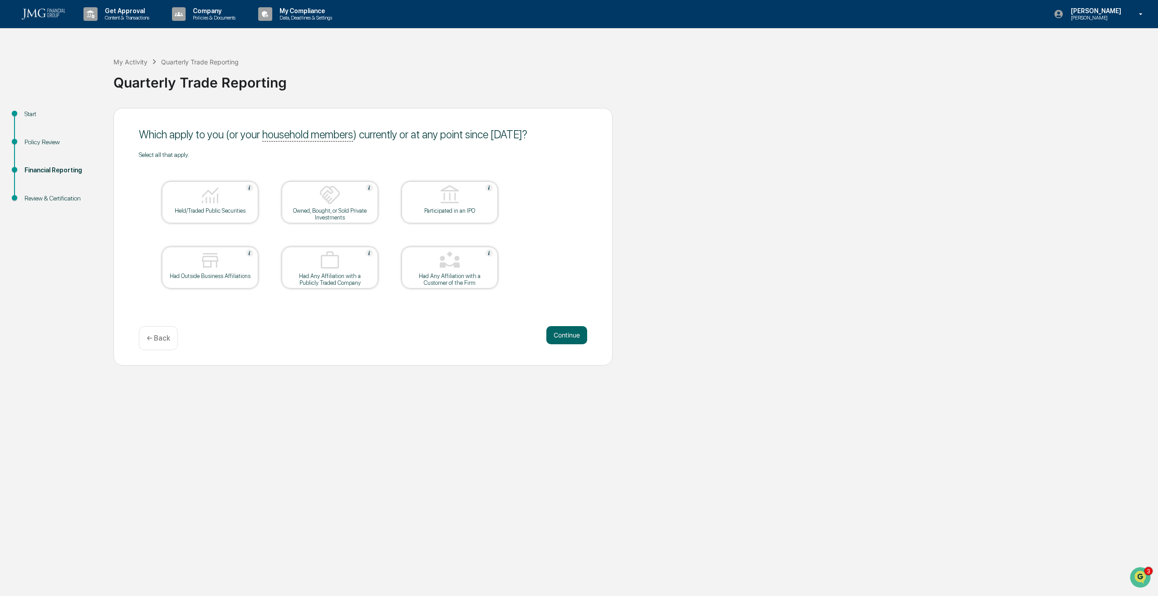
click at [266, 203] on table "Held/Traded Public Securities Owned, Bought, or Sold Private Investments Partic…" at bounding box center [330, 234] width 382 height 153
click at [257, 207] on div "Held/Traded Public Securities" at bounding box center [210, 202] width 96 height 42
click at [222, 265] on div at bounding box center [210, 260] width 91 height 23
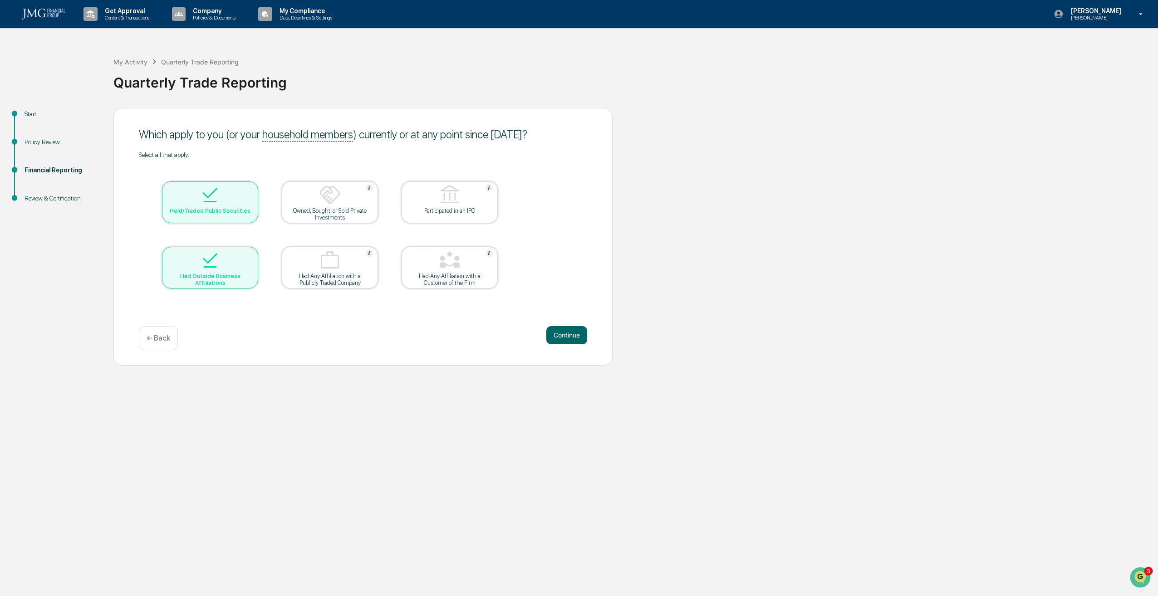
click at [350, 204] on div at bounding box center [329, 195] width 91 height 23
click at [464, 264] on div at bounding box center [449, 260] width 91 height 23
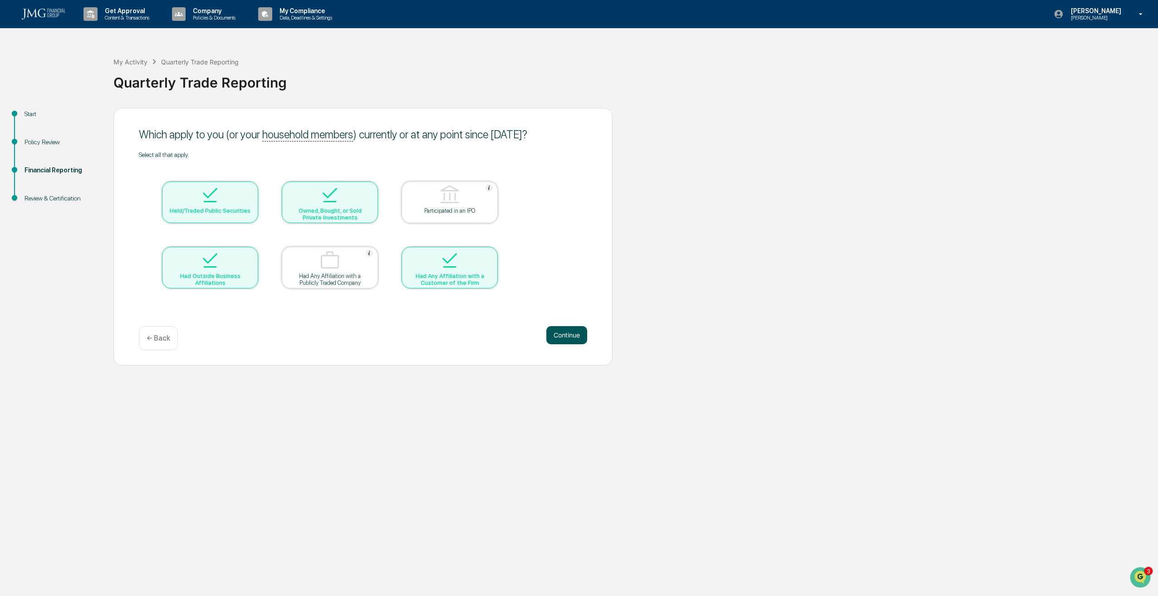
click at [572, 338] on button "Continue" at bounding box center [566, 335] width 41 height 18
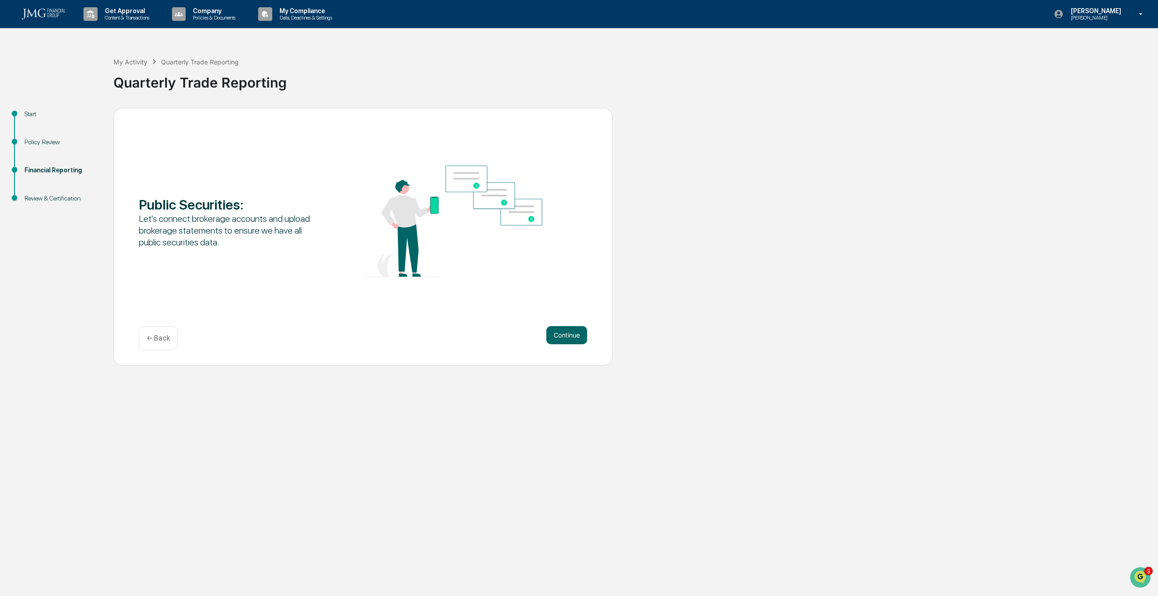
click at [572, 338] on button "Continue" at bounding box center [566, 335] width 41 height 18
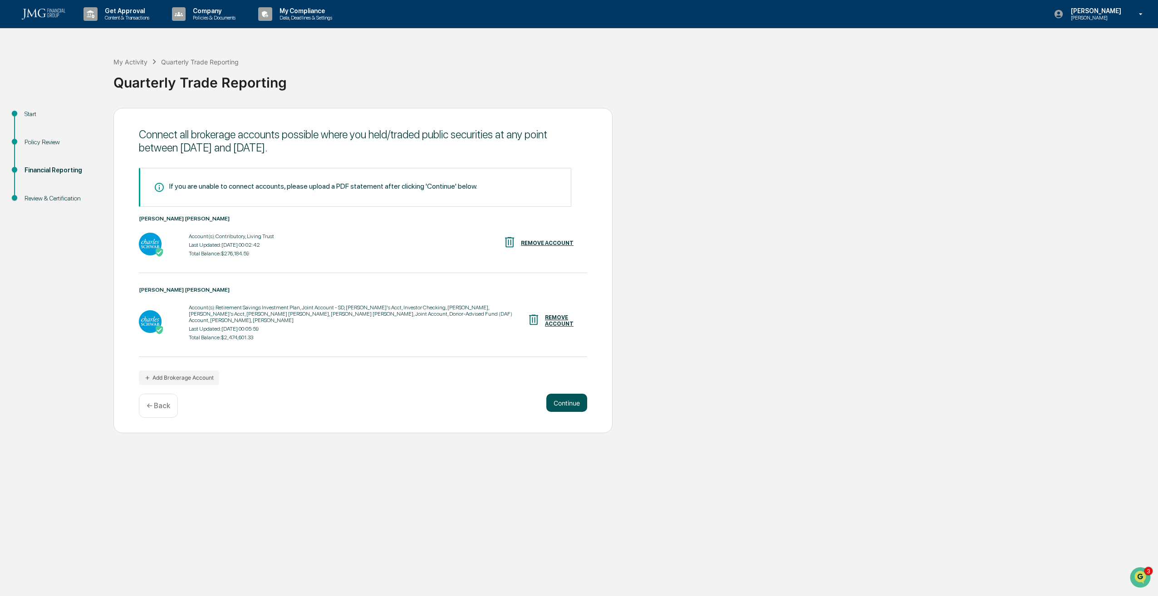
click at [573, 396] on button "Continue" at bounding box center [566, 403] width 41 height 18
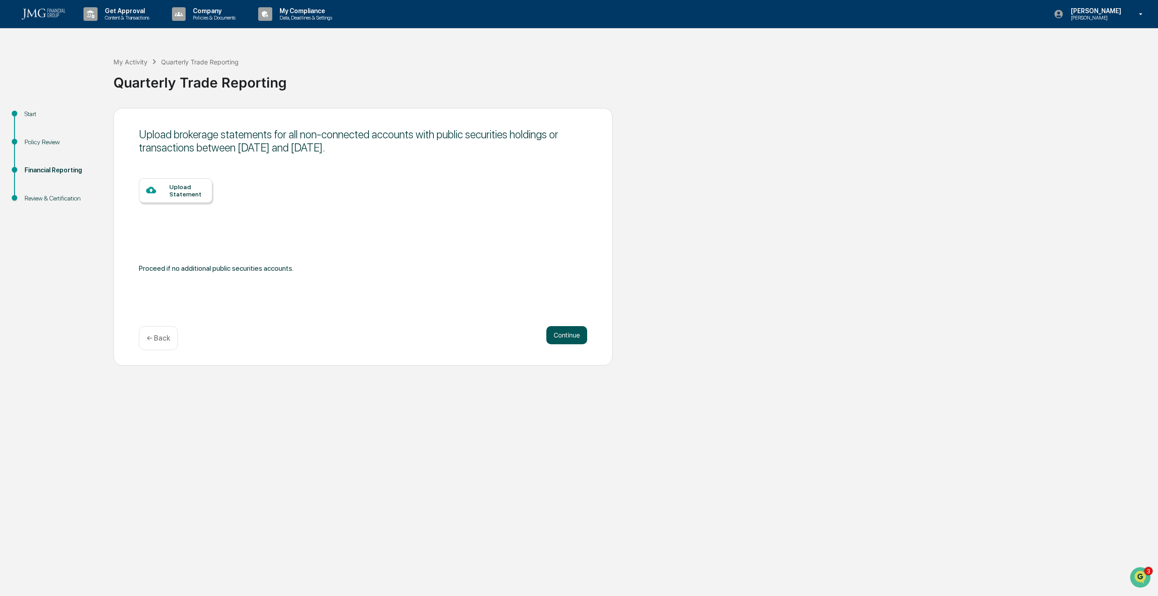
click at [567, 336] on button "Continue" at bounding box center [566, 335] width 41 height 18
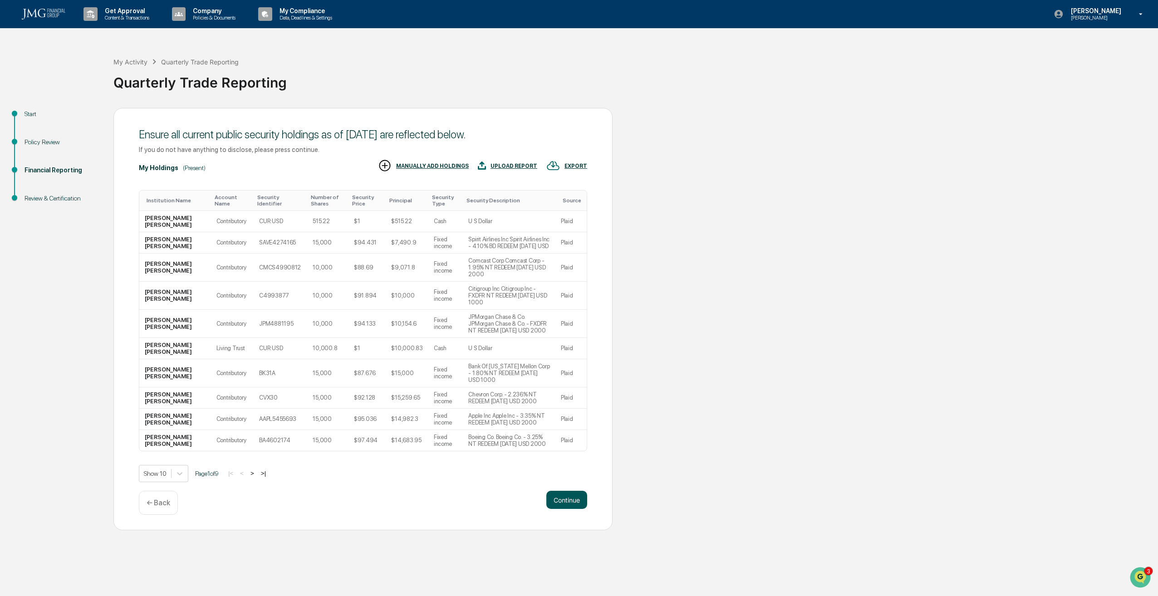
click at [571, 491] on button "Continue" at bounding box center [566, 500] width 41 height 18
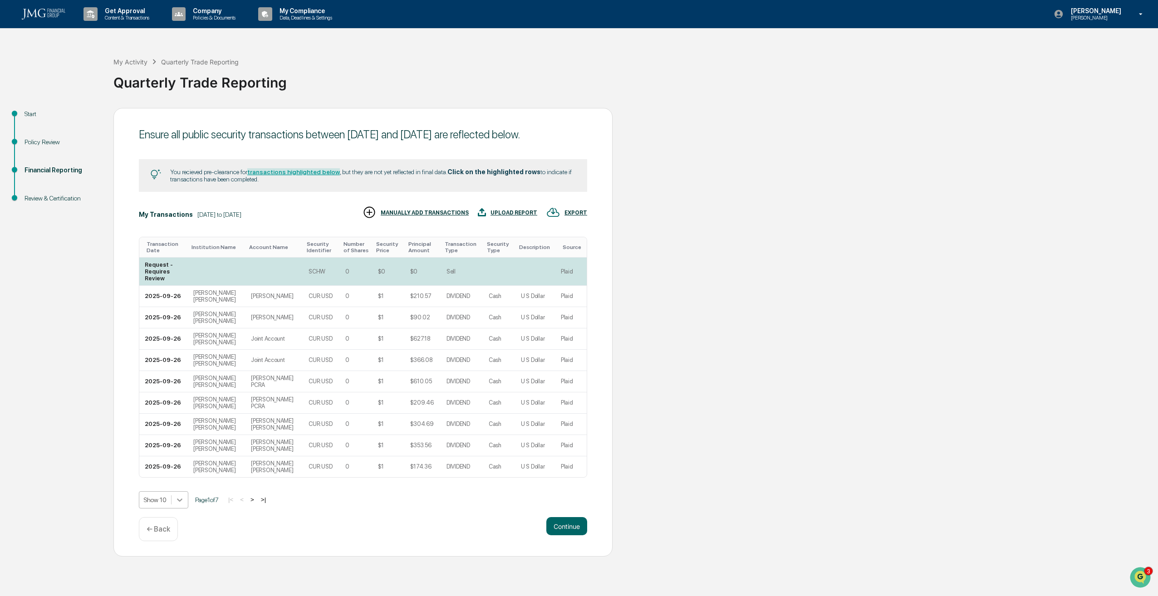
click at [183, 504] on icon at bounding box center [179, 499] width 9 height 9
click at [167, 580] on div "Show 100" at bounding box center [163, 585] width 49 height 15
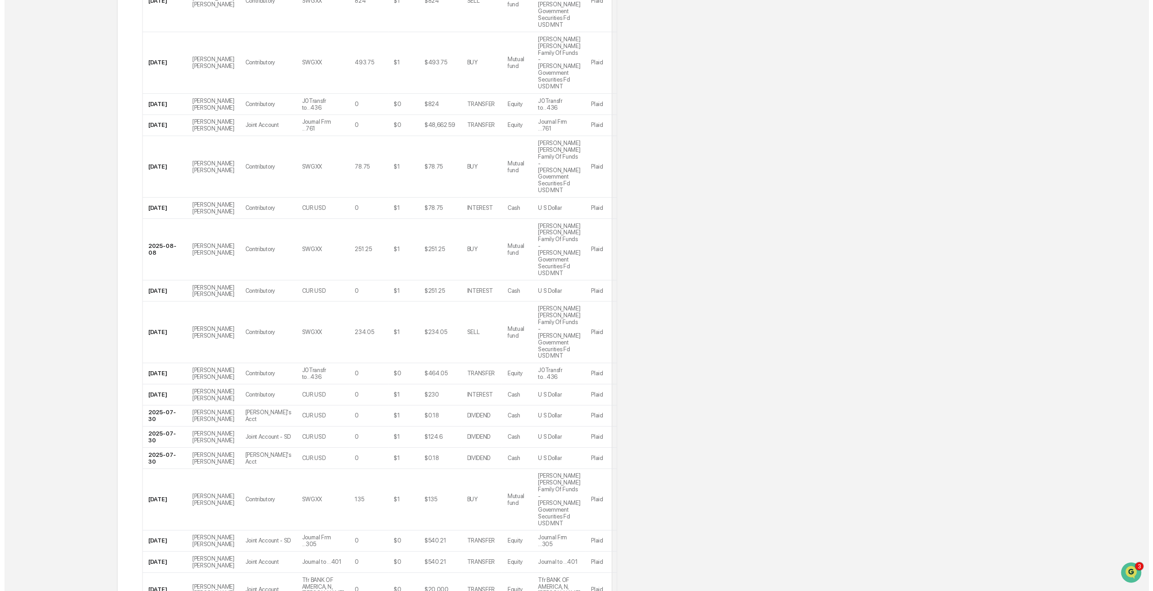
scroll to position [1494, 0]
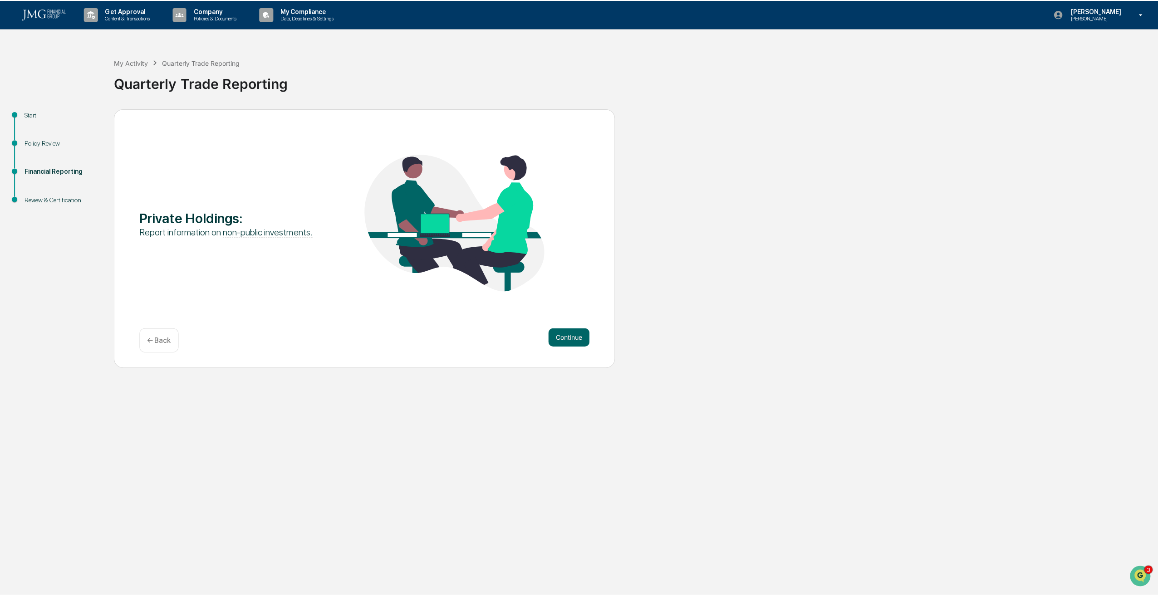
scroll to position [0, 0]
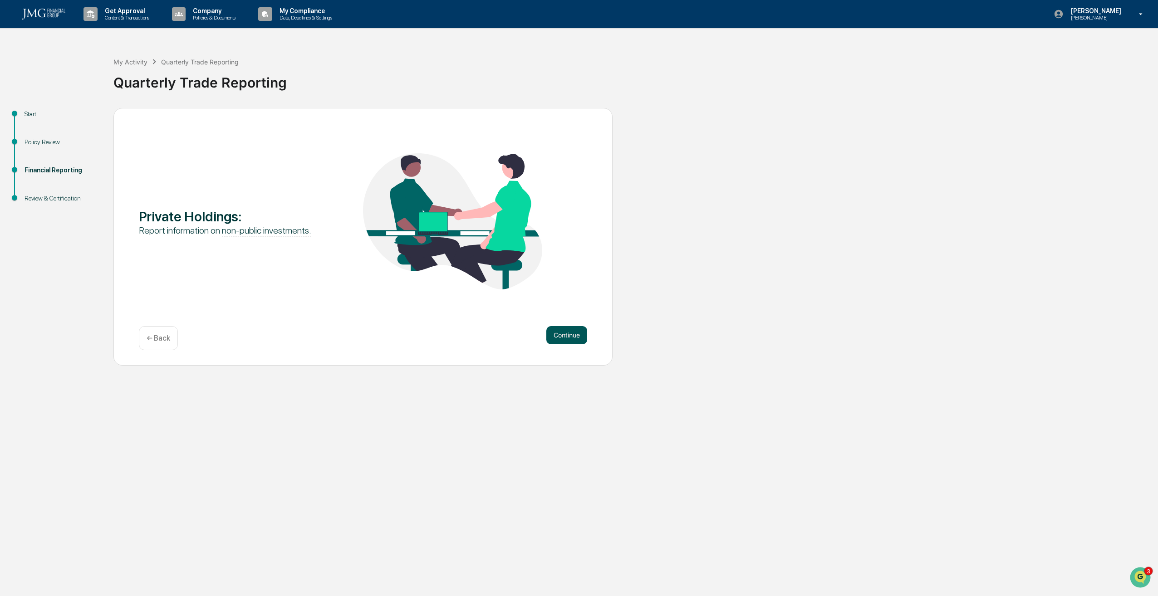
click at [576, 334] on button "Continue" at bounding box center [566, 335] width 41 height 18
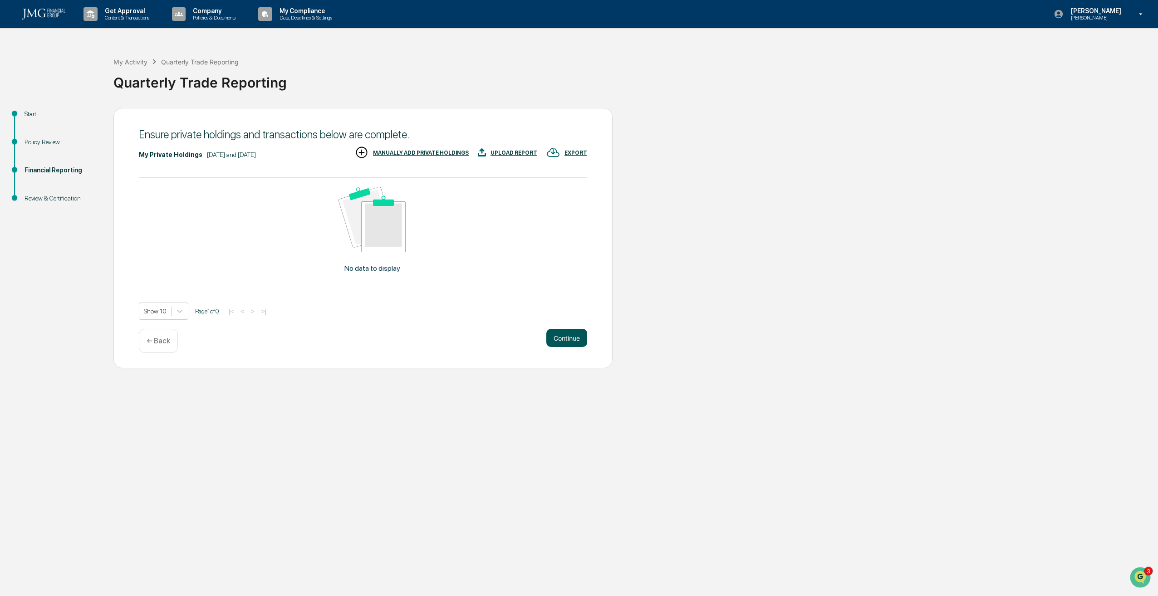
click at [572, 337] on button "Continue" at bounding box center [566, 338] width 41 height 18
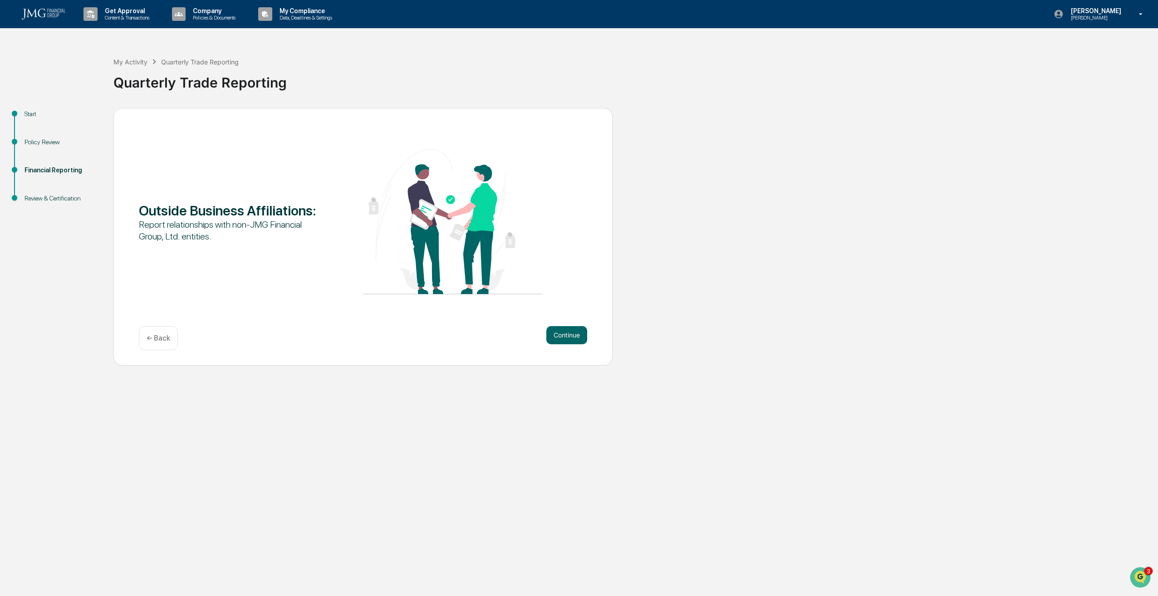
click at [572, 337] on button "Continue" at bounding box center [566, 335] width 41 height 18
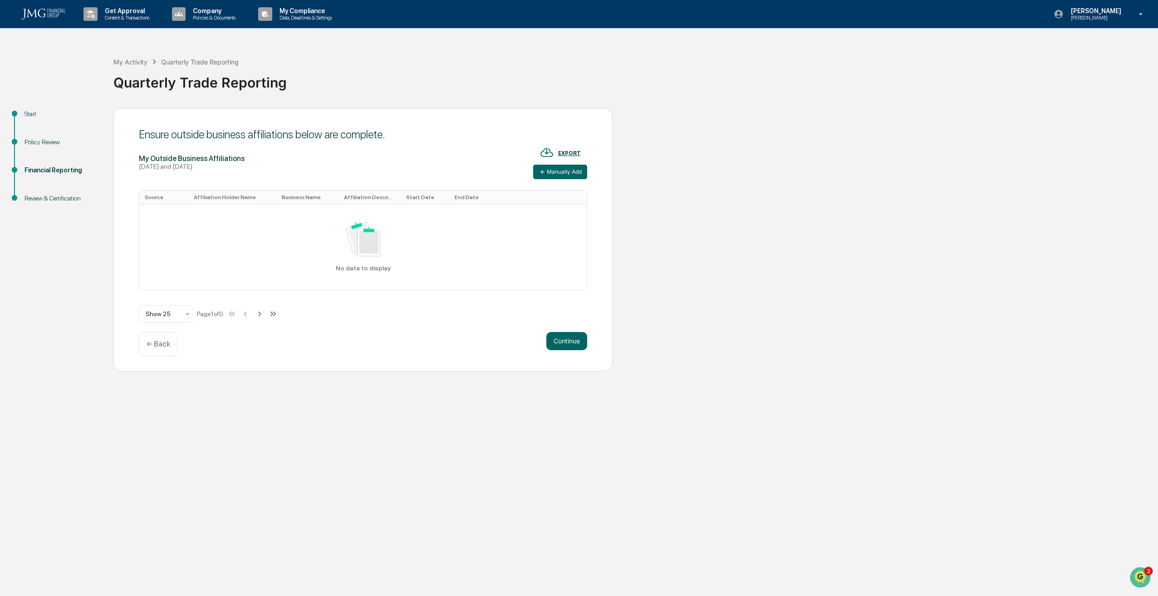
click at [572, 337] on button "Continue" at bounding box center [566, 341] width 41 height 18
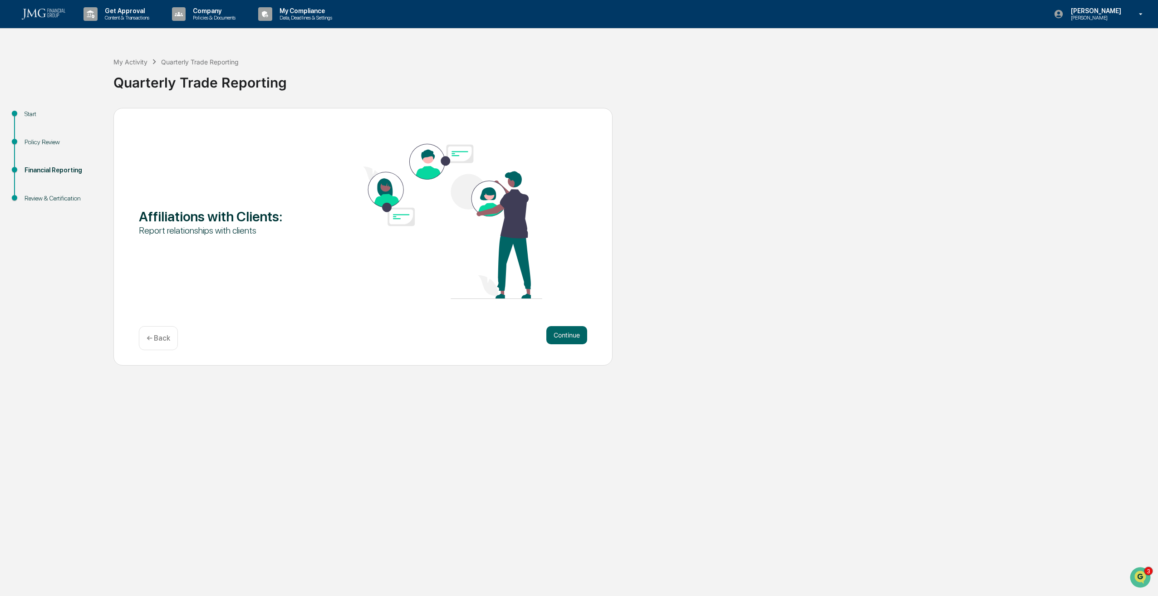
click at [572, 337] on button "Continue" at bounding box center [566, 335] width 41 height 18
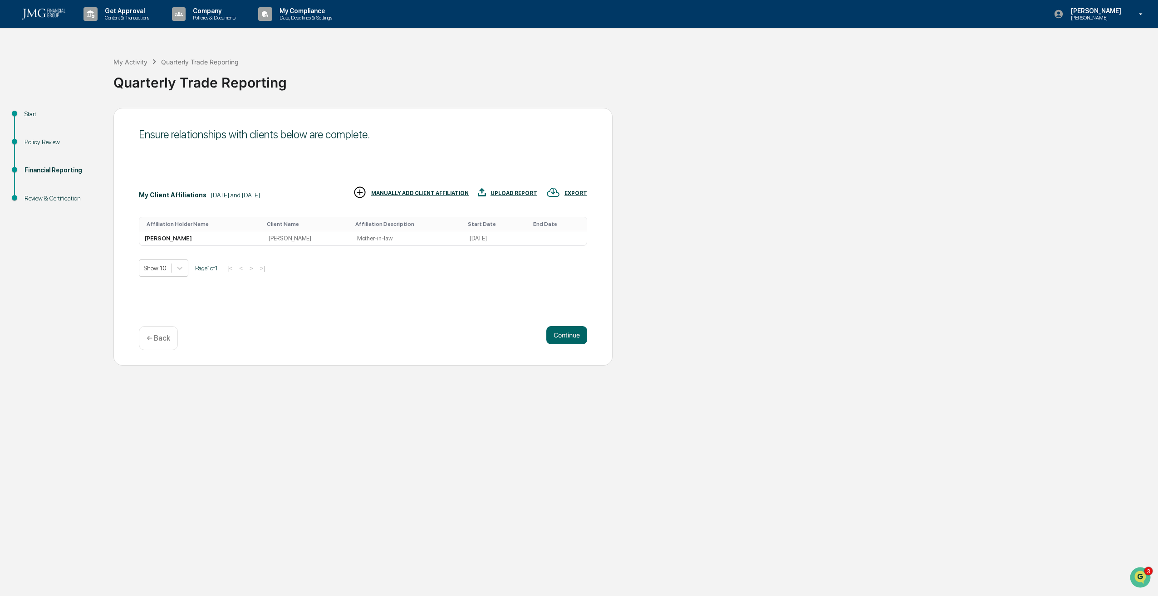
click at [572, 337] on button "Continue" at bounding box center [566, 335] width 41 height 18
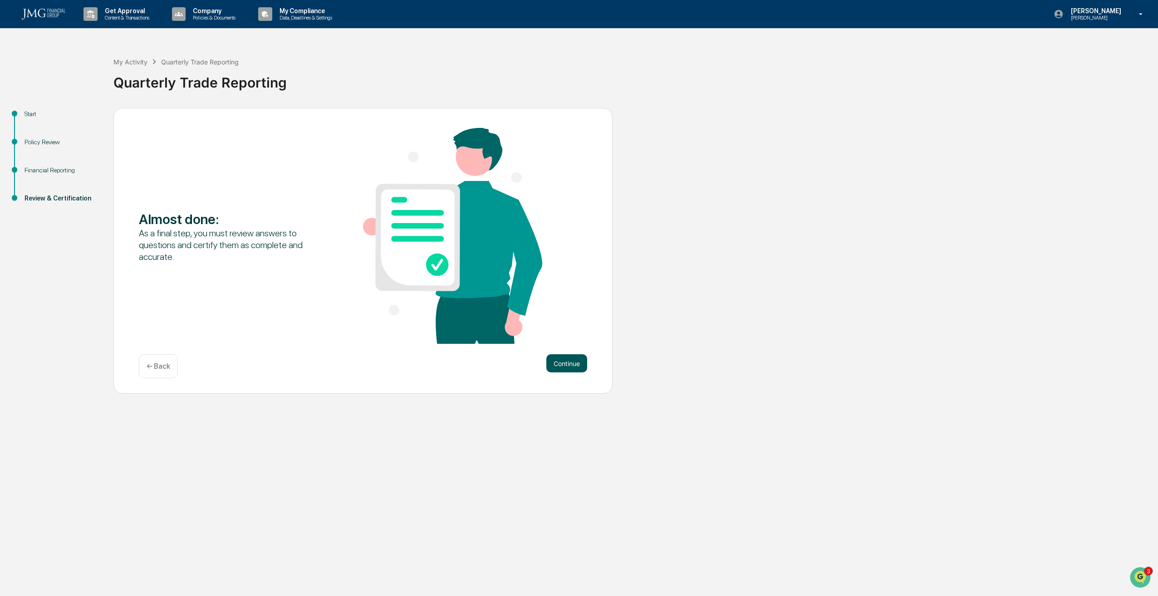
click at [568, 362] on button "Continue" at bounding box center [566, 363] width 41 height 18
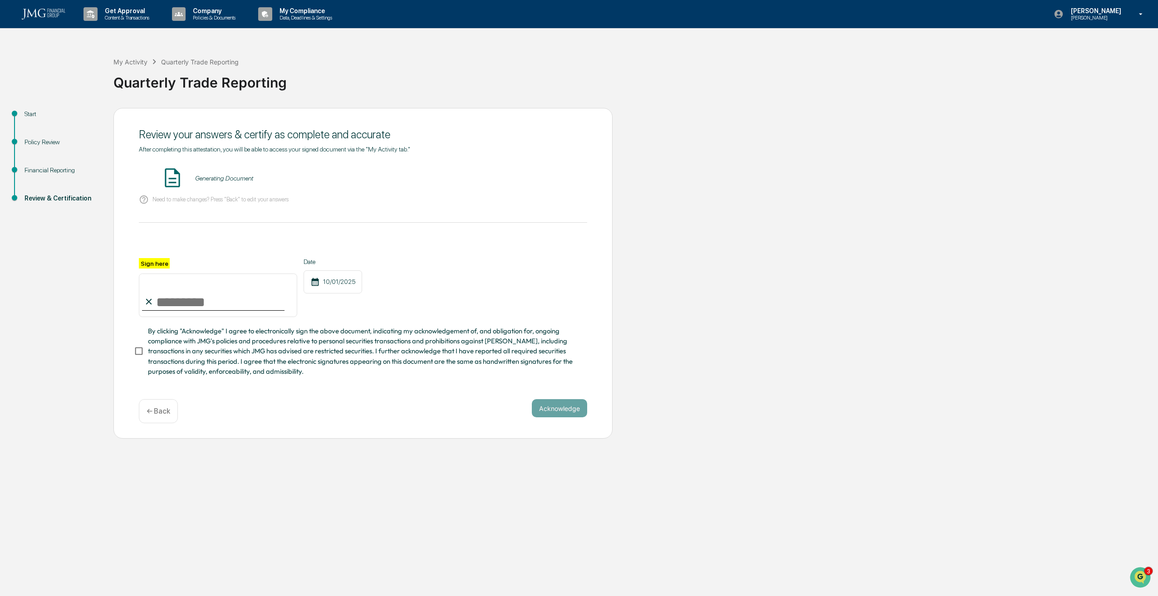
click at [169, 298] on input "Sign here" at bounding box center [218, 296] width 158 height 44
type input "**********"
click at [562, 411] on button "Acknowledge" at bounding box center [559, 408] width 55 height 18
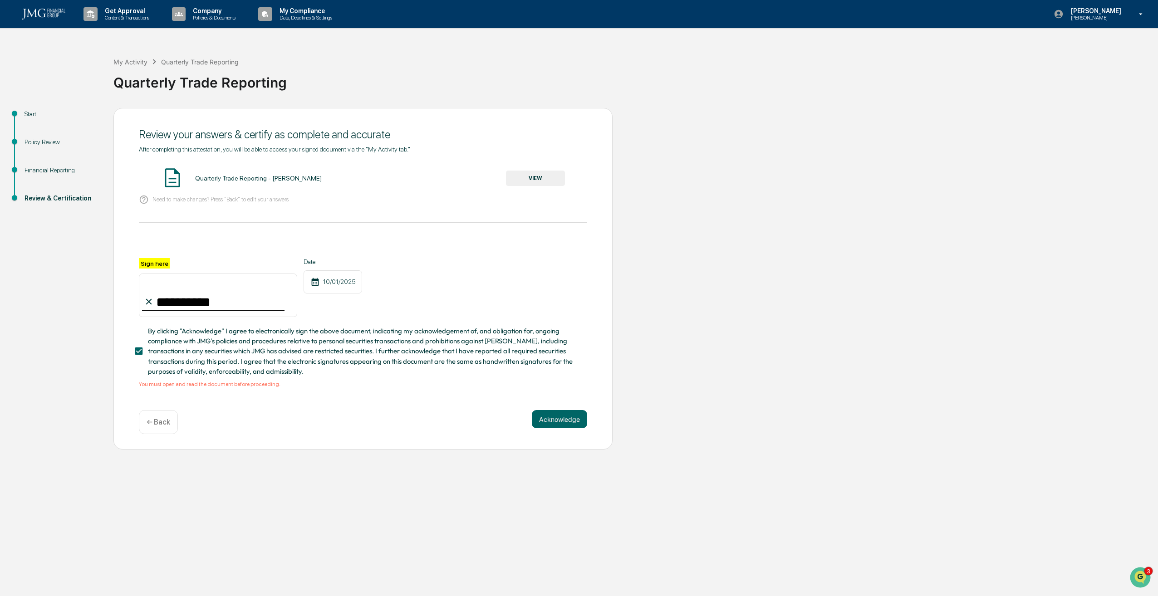
click at [537, 183] on button "VIEW" at bounding box center [535, 178] width 59 height 15
